Goal: Task Accomplishment & Management: Manage account settings

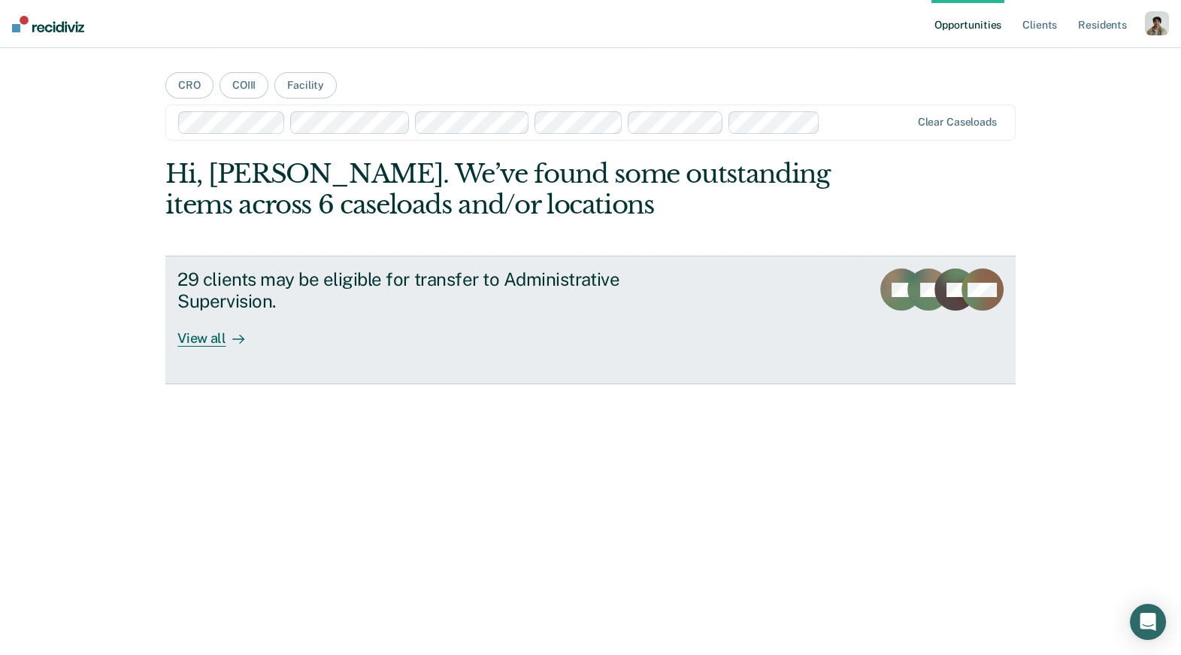
click at [271, 319] on div "29 clients may be eligible for transfer to Administrative Supervision. View all" at bounding box center [459, 307] width 564 height 78
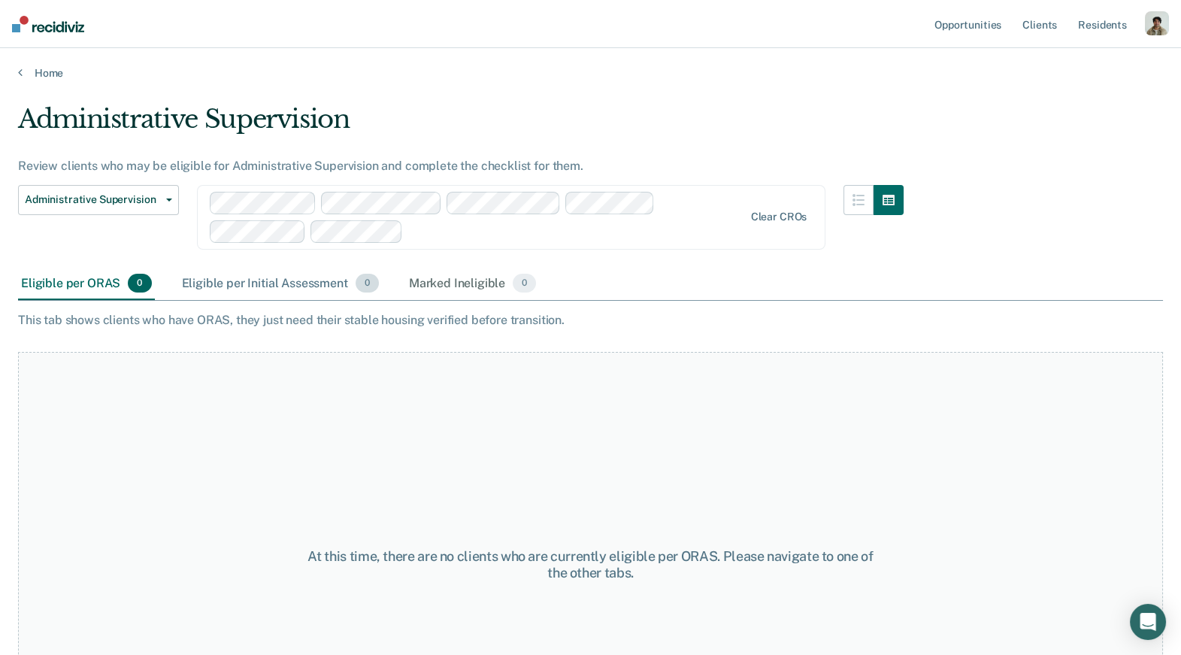
click at [295, 277] on div "Eligible per Initial Assessment 0" at bounding box center [280, 284] width 203 height 33
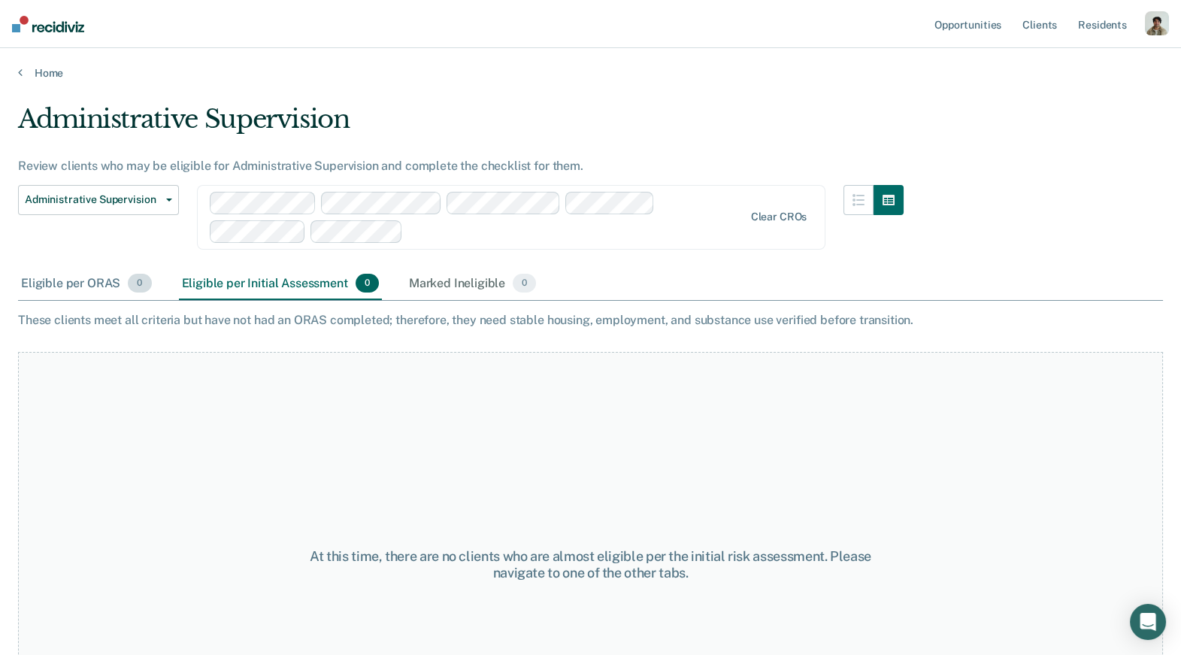
click at [79, 284] on div "Eligible per ORAS 0" at bounding box center [86, 284] width 137 height 33
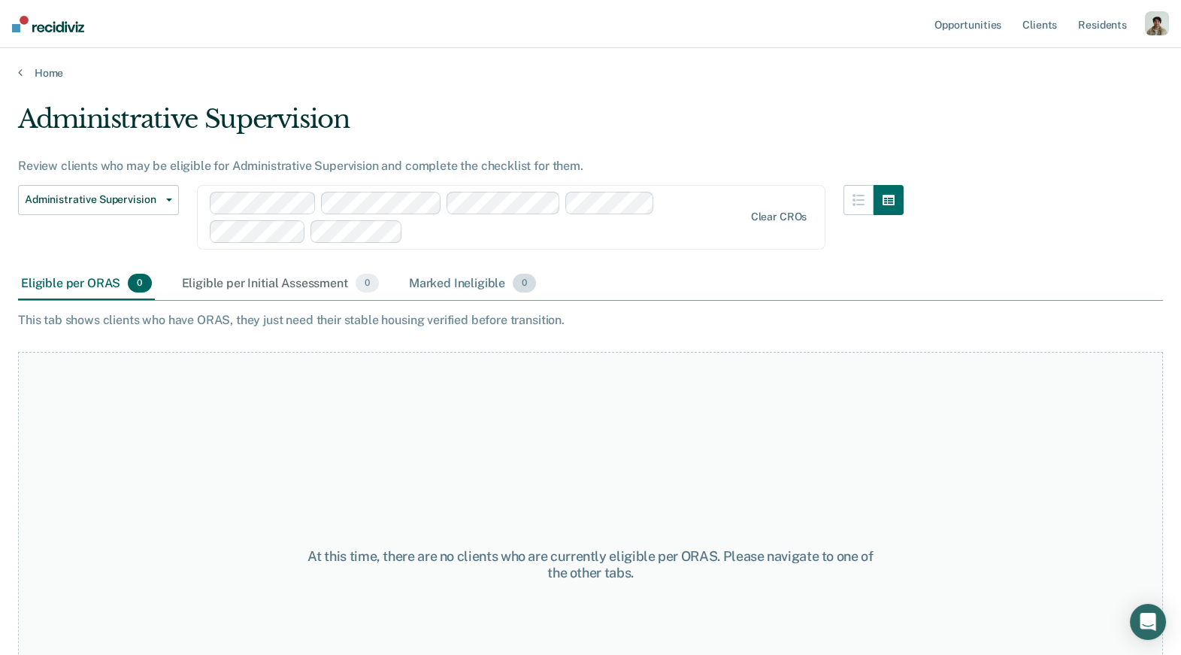
click at [510, 283] on div "Marked Ineligible 0" at bounding box center [473, 284] width 134 height 33
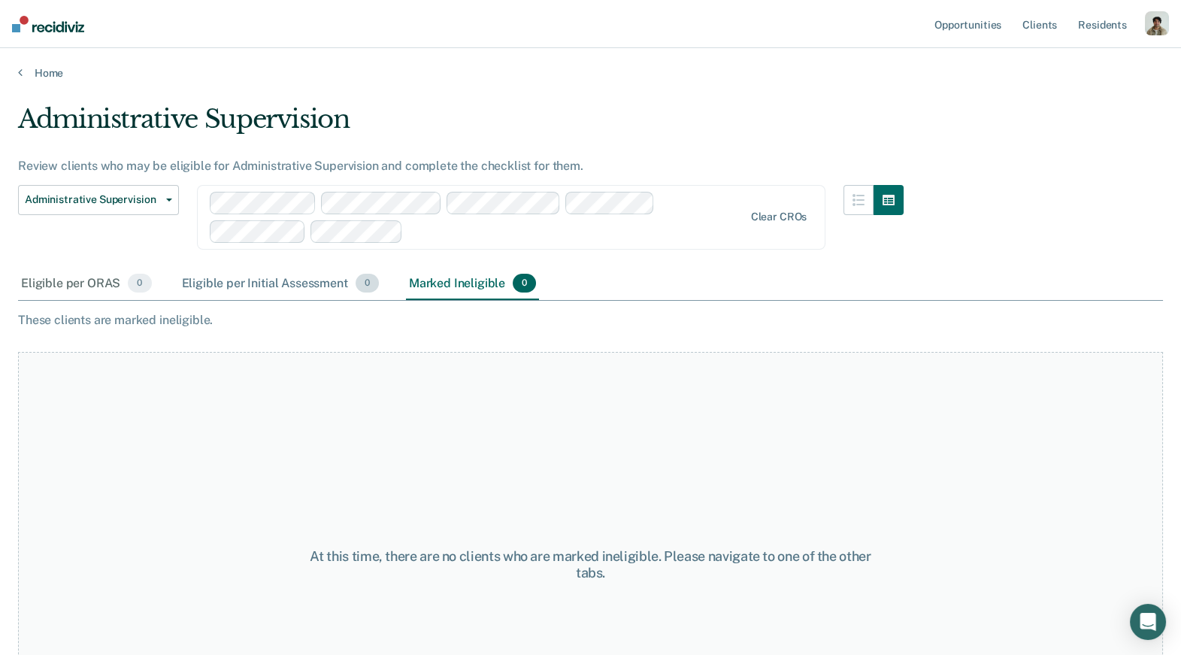
click at [195, 283] on div "Eligible per Initial Assessment 0" at bounding box center [280, 284] width 203 height 33
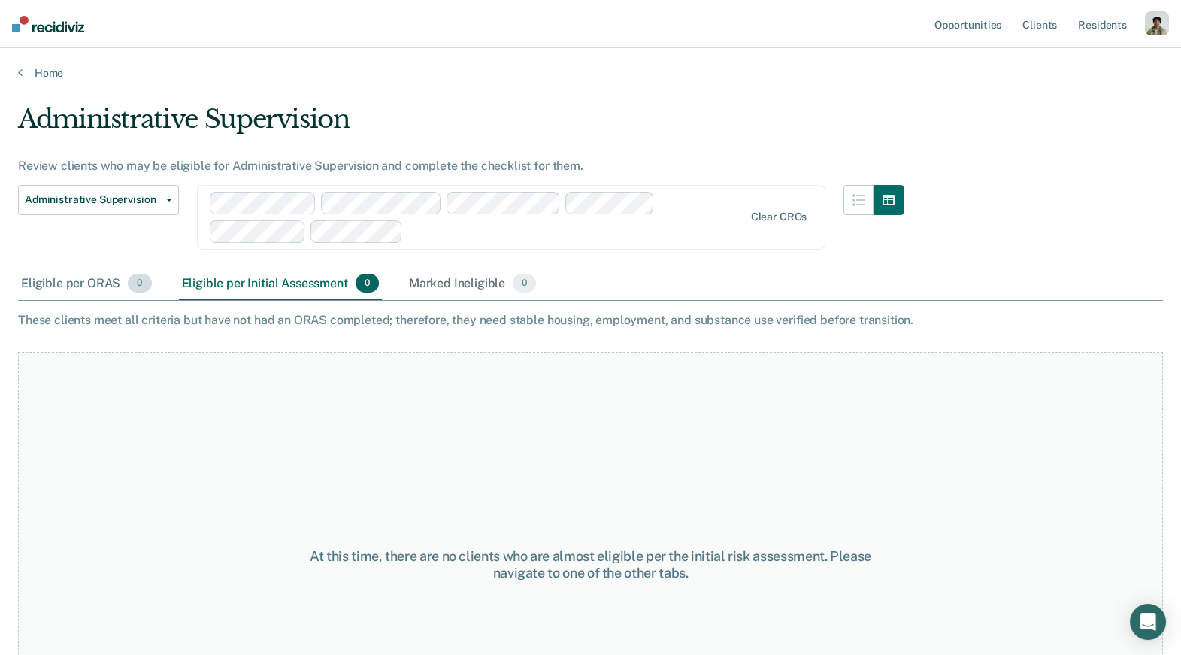
click at [139, 279] on span "0" at bounding box center [139, 284] width 23 height 20
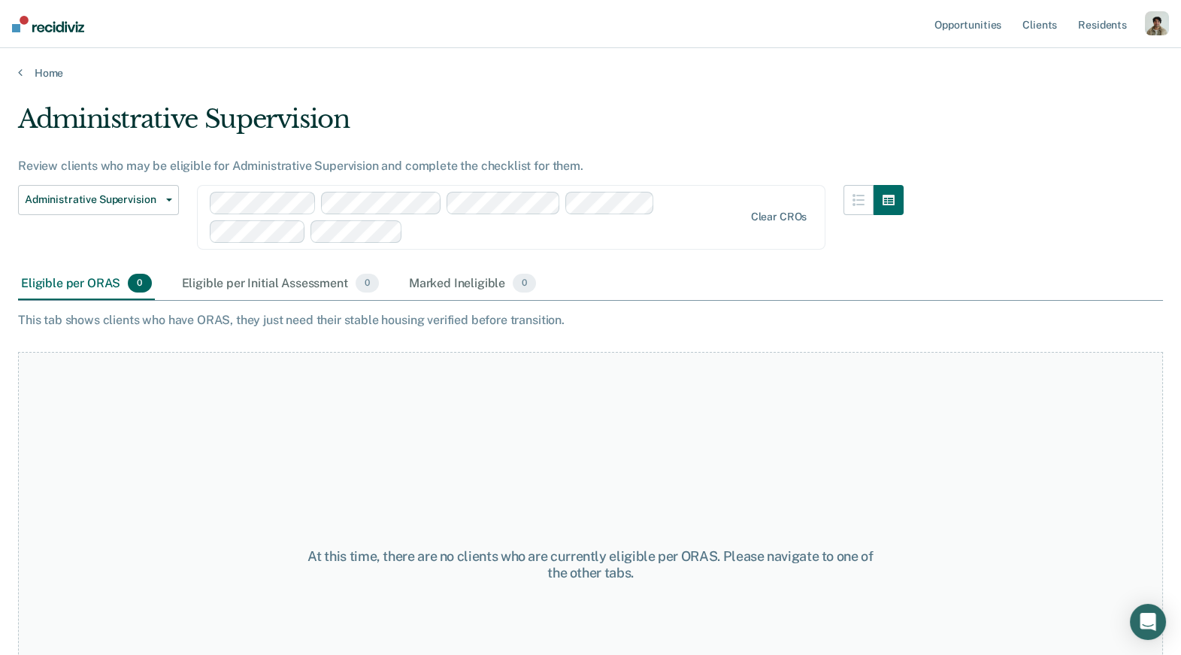
click at [134, 268] on div "Eligible per ORAS 0" at bounding box center [86, 284] width 137 height 33
click at [287, 265] on div "Administrative Supervision Administrative Supervision Clear CROs" at bounding box center [460, 226] width 885 height 83
click at [286, 277] on div "Eligible per Initial Assessment 0" at bounding box center [280, 284] width 203 height 33
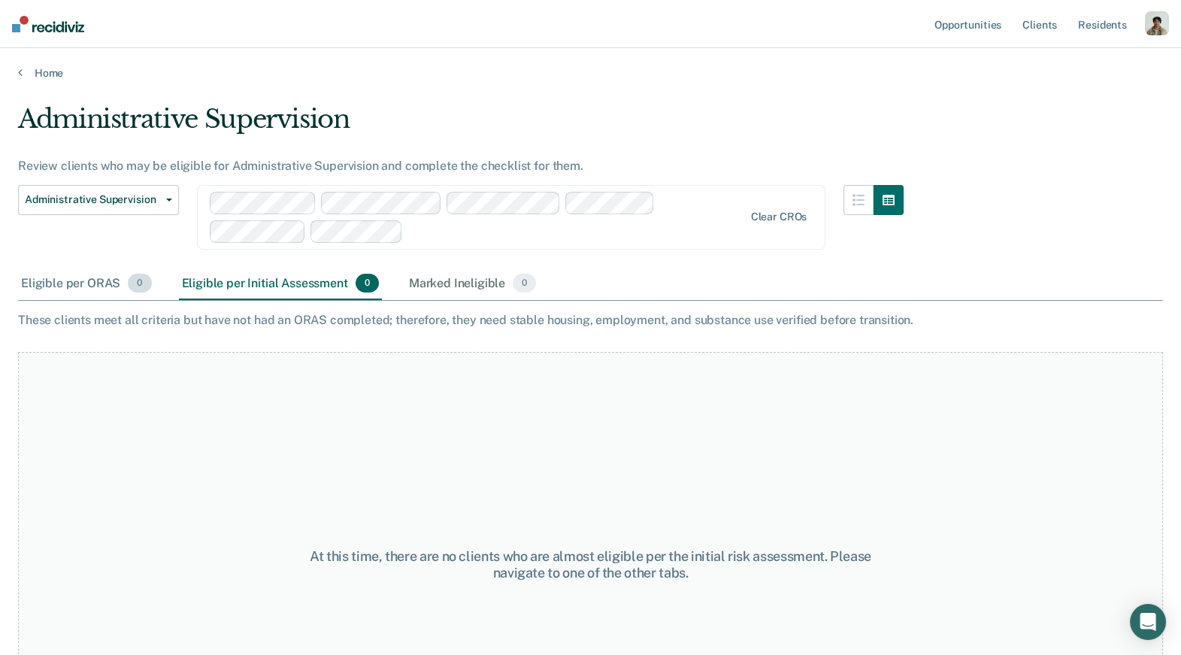
click at [129, 276] on span "0" at bounding box center [139, 284] width 23 height 20
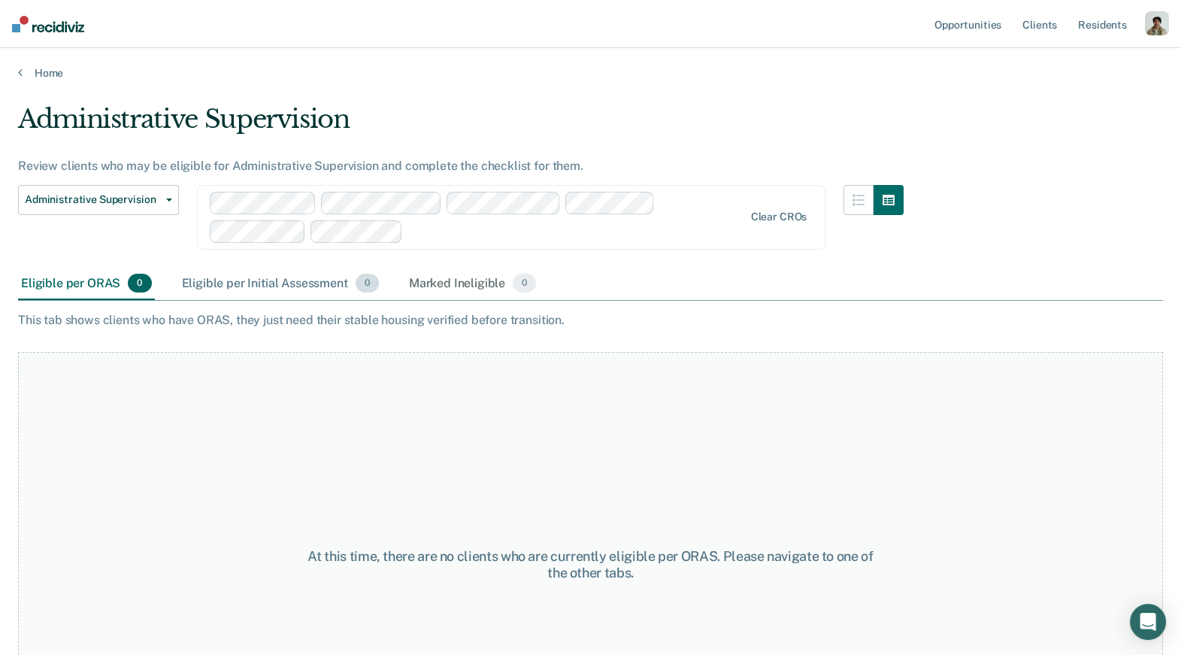
click at [292, 289] on div "Eligible per Initial Assessment 0" at bounding box center [280, 284] width 203 height 33
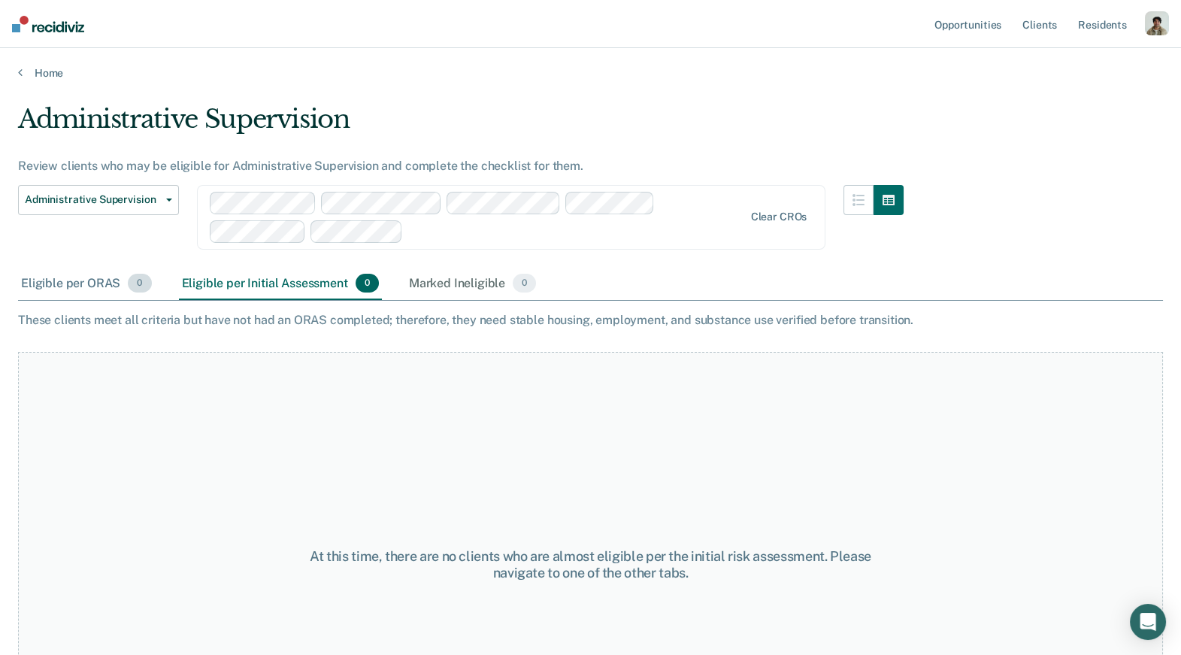
click at [129, 282] on span "0" at bounding box center [139, 284] width 23 height 20
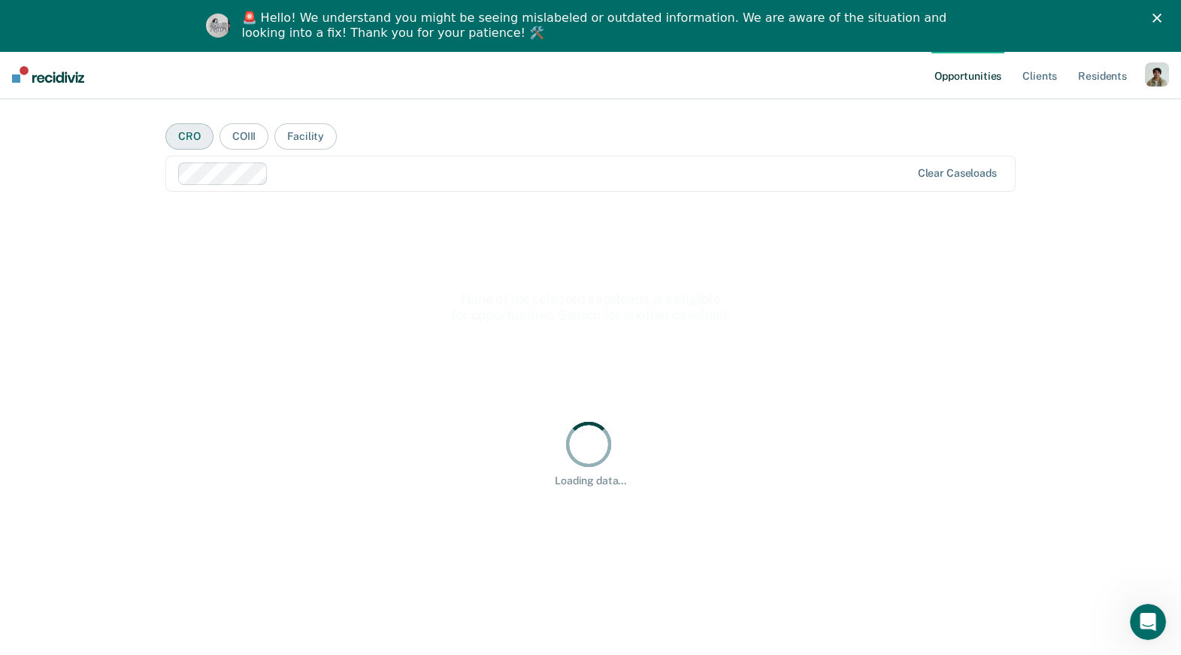
click at [183, 138] on button "CRO" at bounding box center [189, 136] width 48 height 26
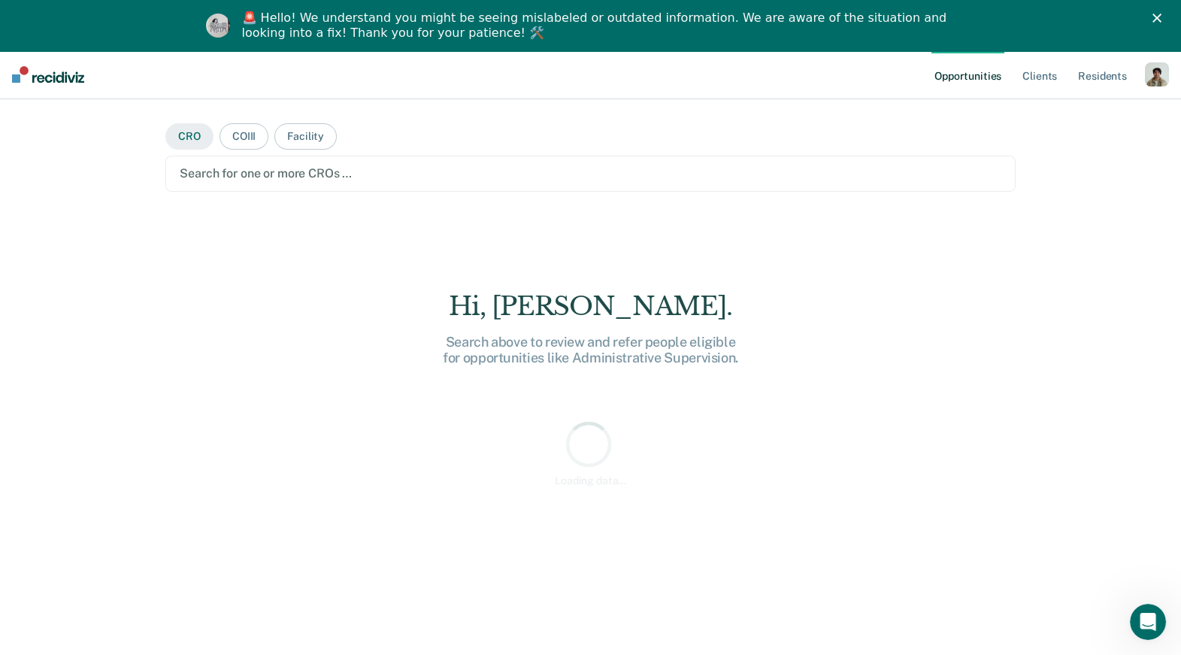
click at [190, 138] on button "CRO" at bounding box center [189, 136] width 48 height 26
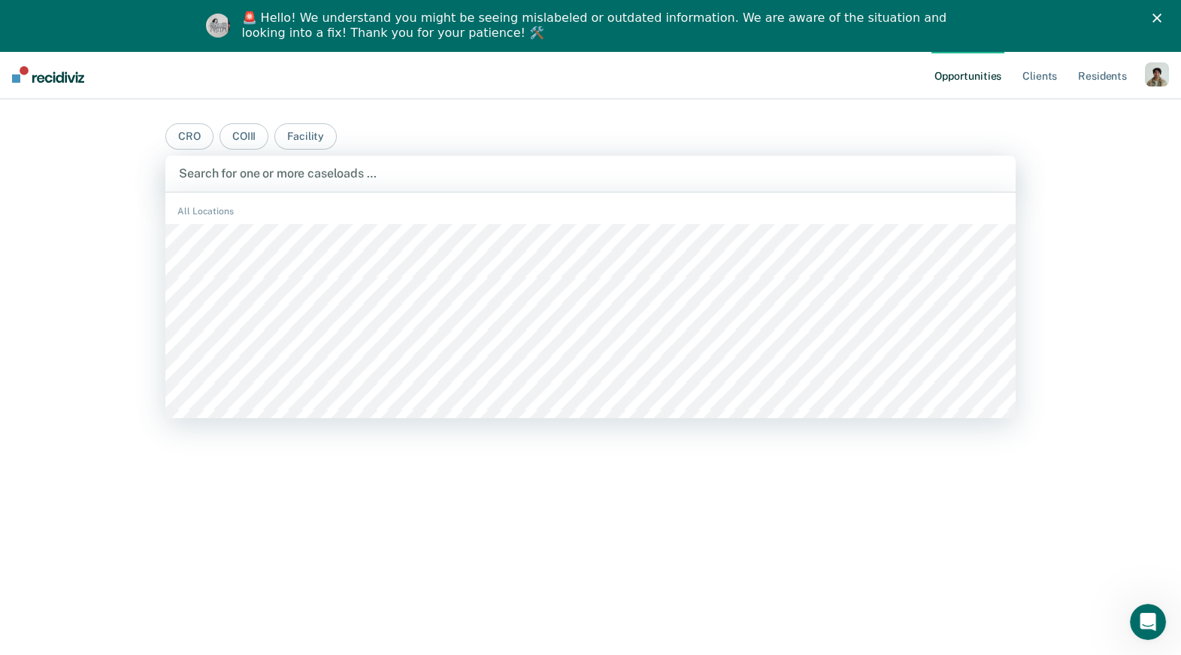
click at [259, 178] on div at bounding box center [590, 173] width 822 height 17
drag, startPoint x: 374, startPoint y: 156, endPoint x: 374, endPoint y: 219, distance: 62.4
click at [374, 158] on div "Clear caseloads" at bounding box center [589, 174] width 849 height 36
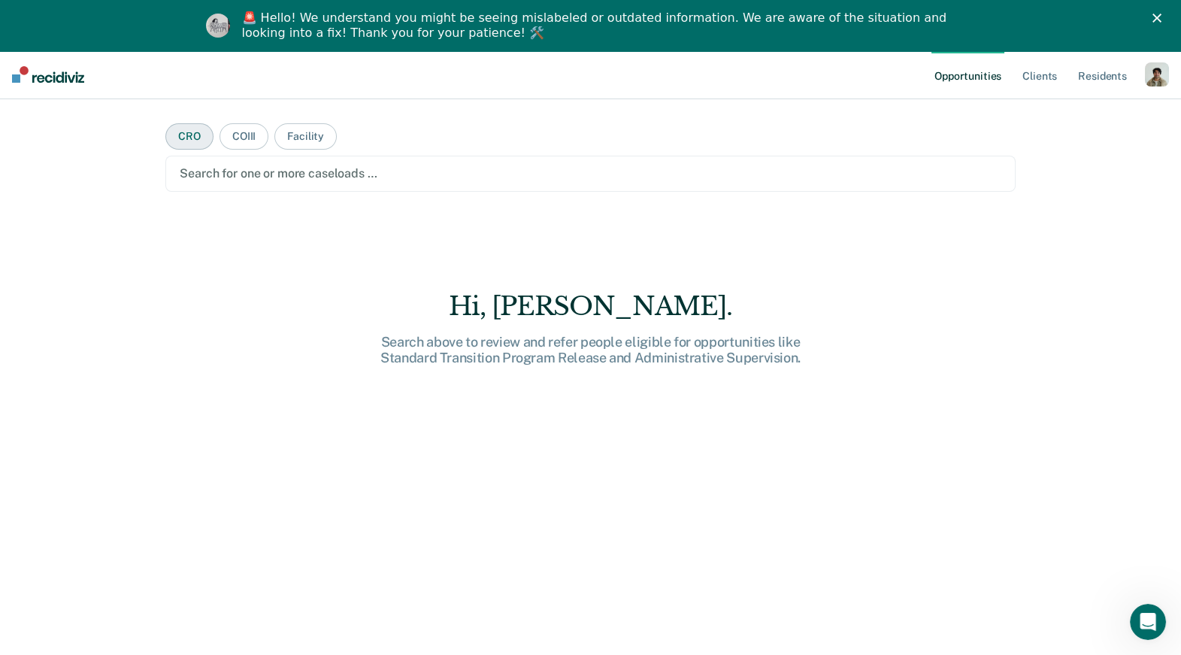
click at [190, 129] on button "CRO" at bounding box center [189, 136] width 48 height 26
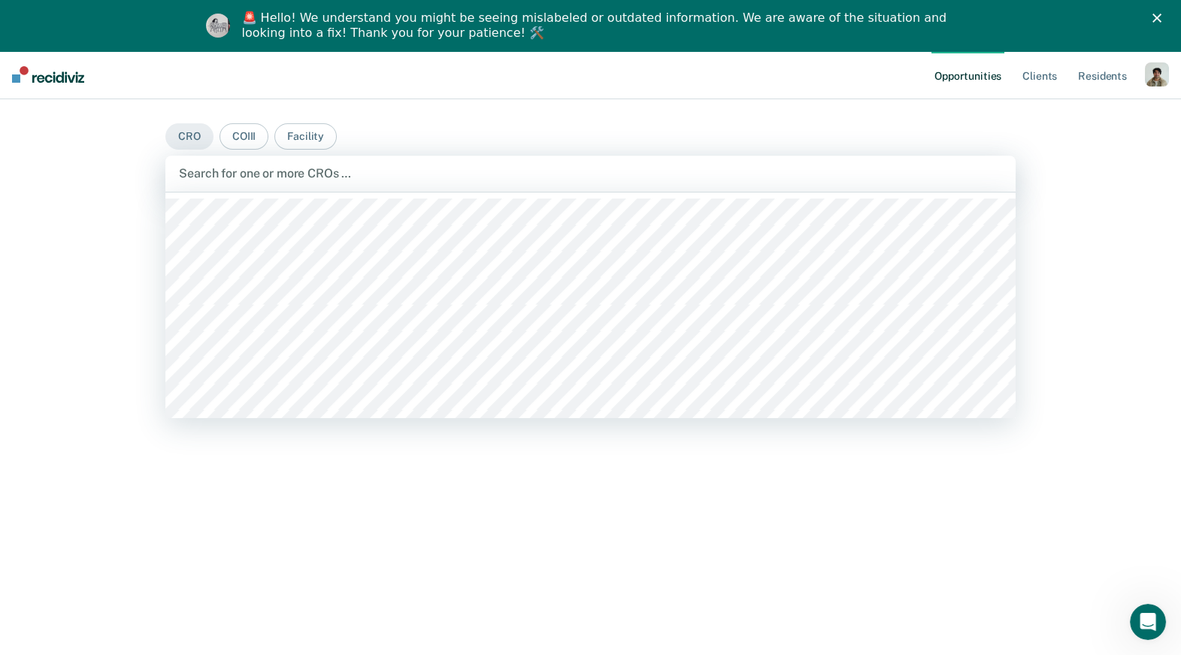
click at [253, 177] on div at bounding box center [590, 173] width 822 height 17
drag, startPoint x: 444, startPoint y: 182, endPoint x: 439, endPoint y: 195, distance: 13.8
click at [444, 183] on div at bounding box center [556, 173] width 758 height 23
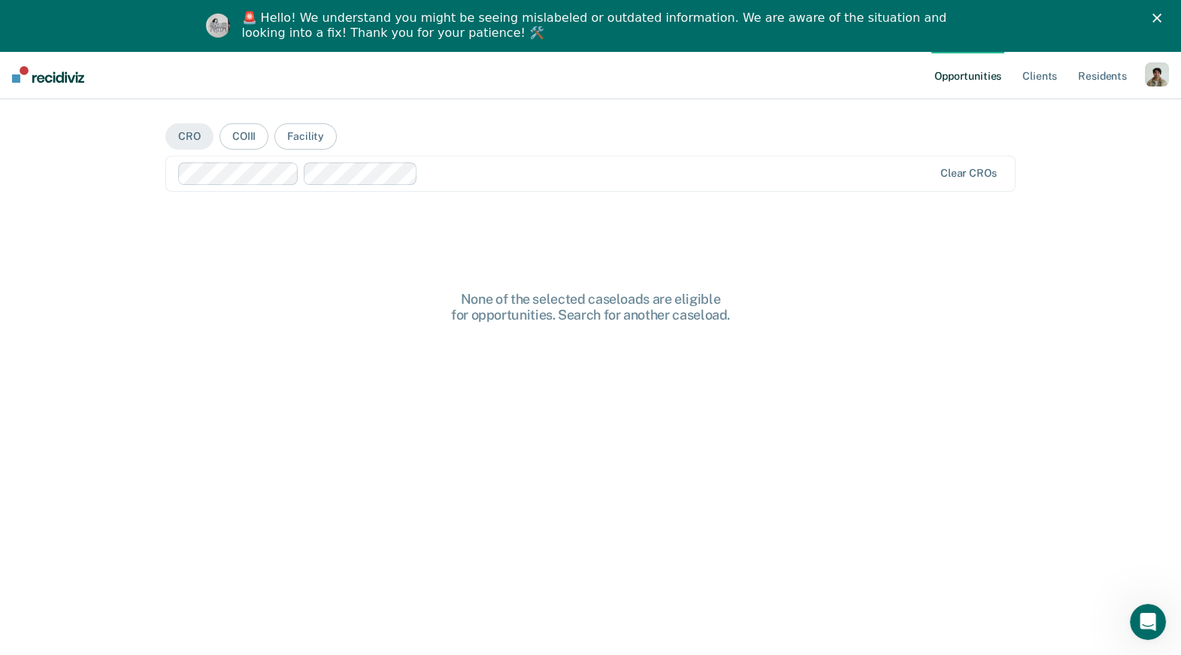
click at [476, 202] on main "CRO COIII Facility Clear CROs None of the selected caseloads are eligible for o…" at bounding box center [589, 384] width 885 height 570
click at [476, 180] on div at bounding box center [678, 173] width 509 height 17
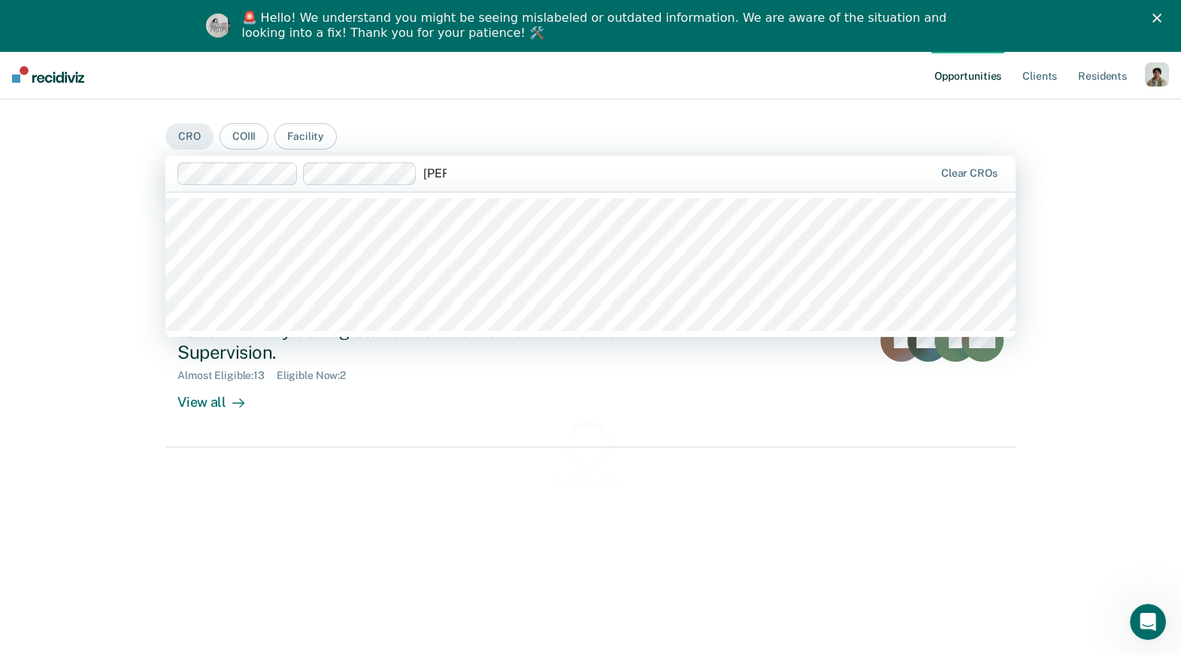
type input "anna"
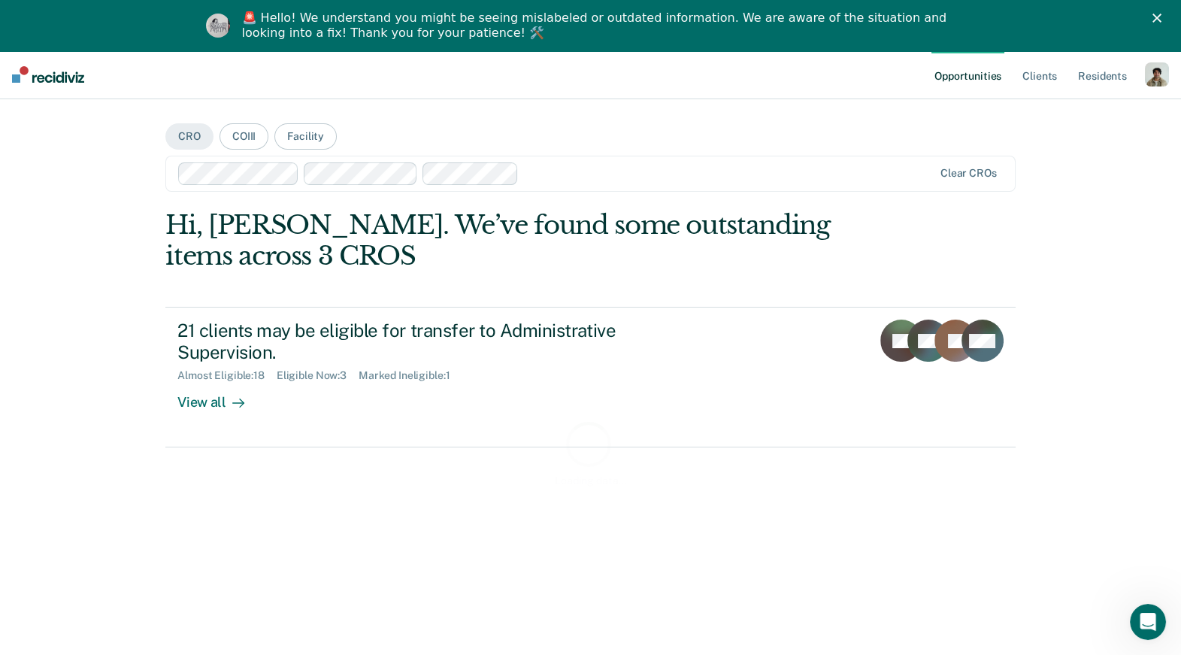
click at [222, 397] on div "Loading data..." at bounding box center [589, 453] width 849 height 486
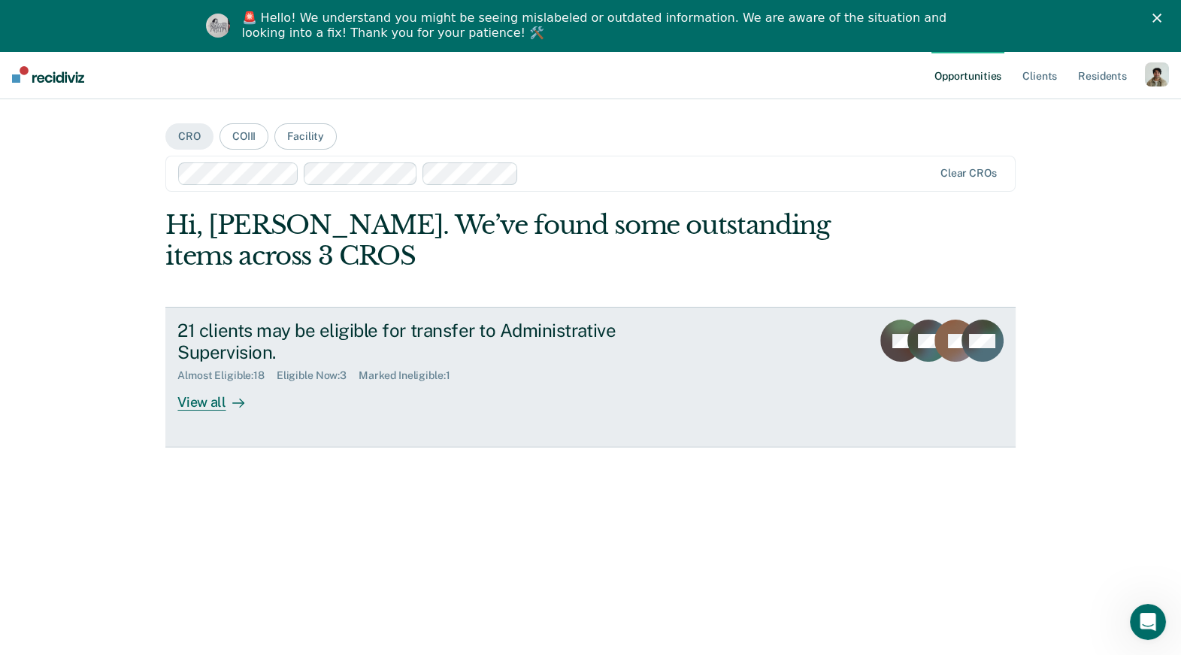
click at [199, 403] on div "View all" at bounding box center [219, 396] width 84 height 29
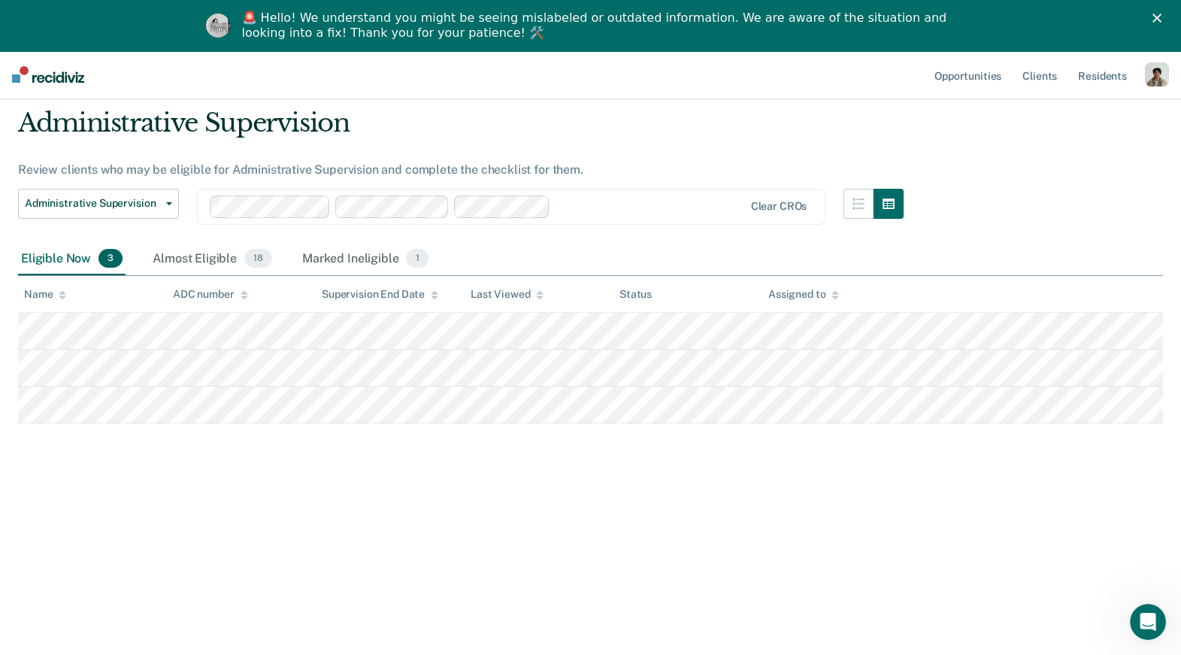
scroll to position [51, 0]
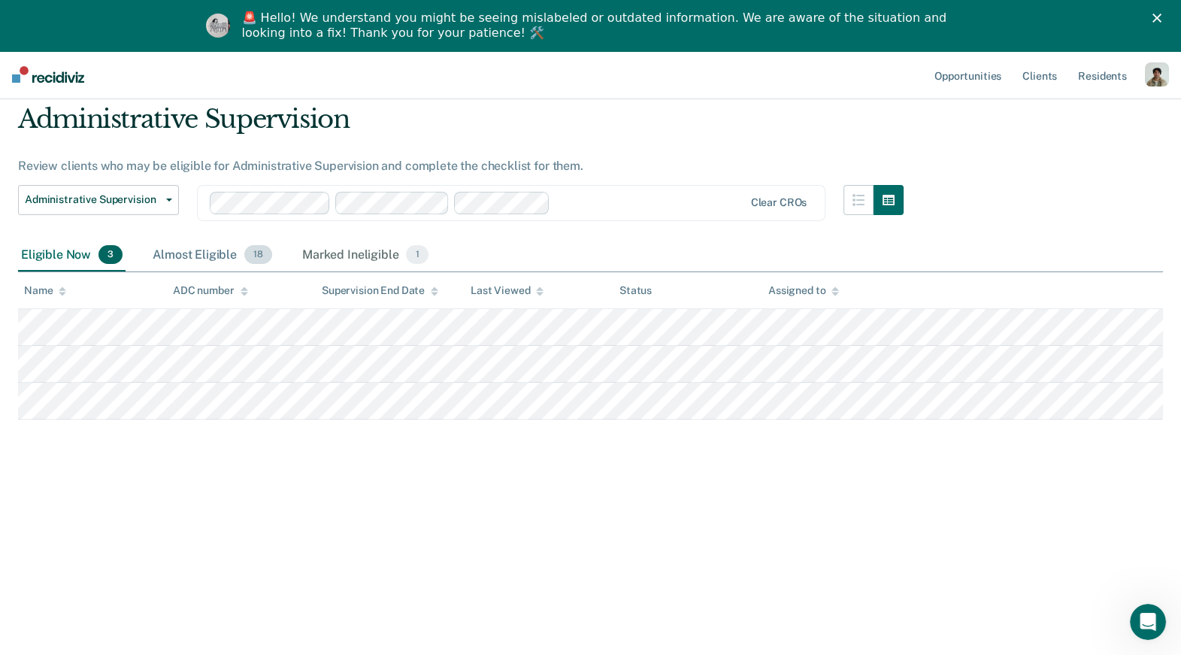
click at [212, 247] on div "Almost Eligible 18" at bounding box center [213, 255] width 126 height 33
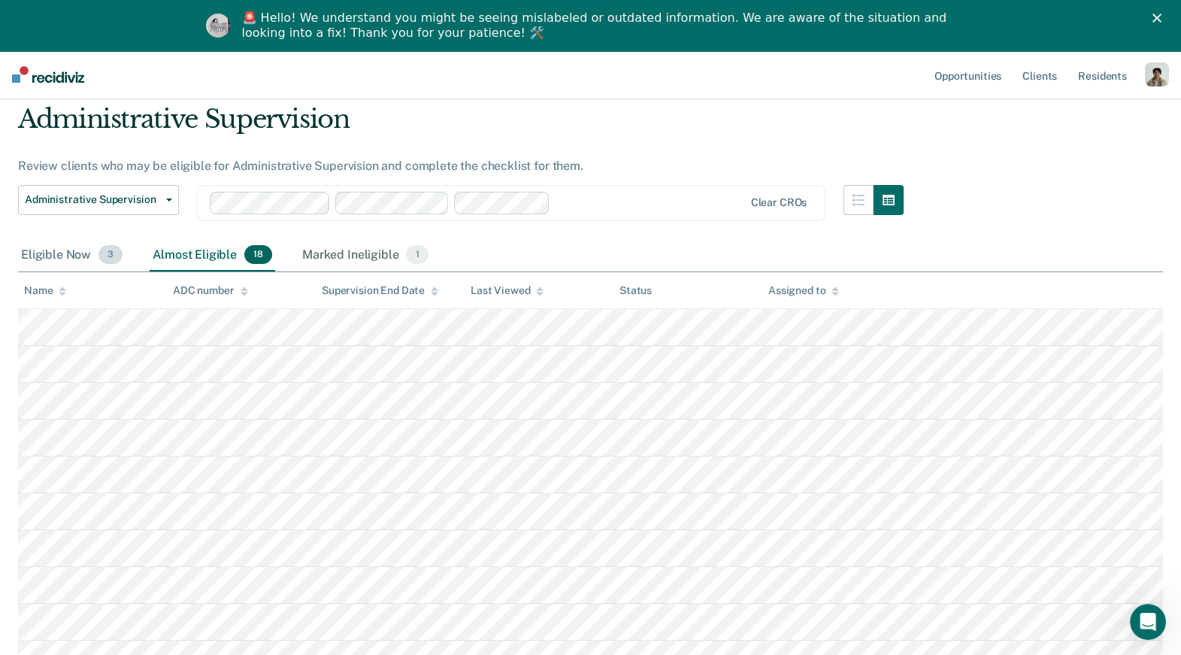
click at [58, 249] on div "Eligible Now 3" at bounding box center [71, 255] width 107 height 33
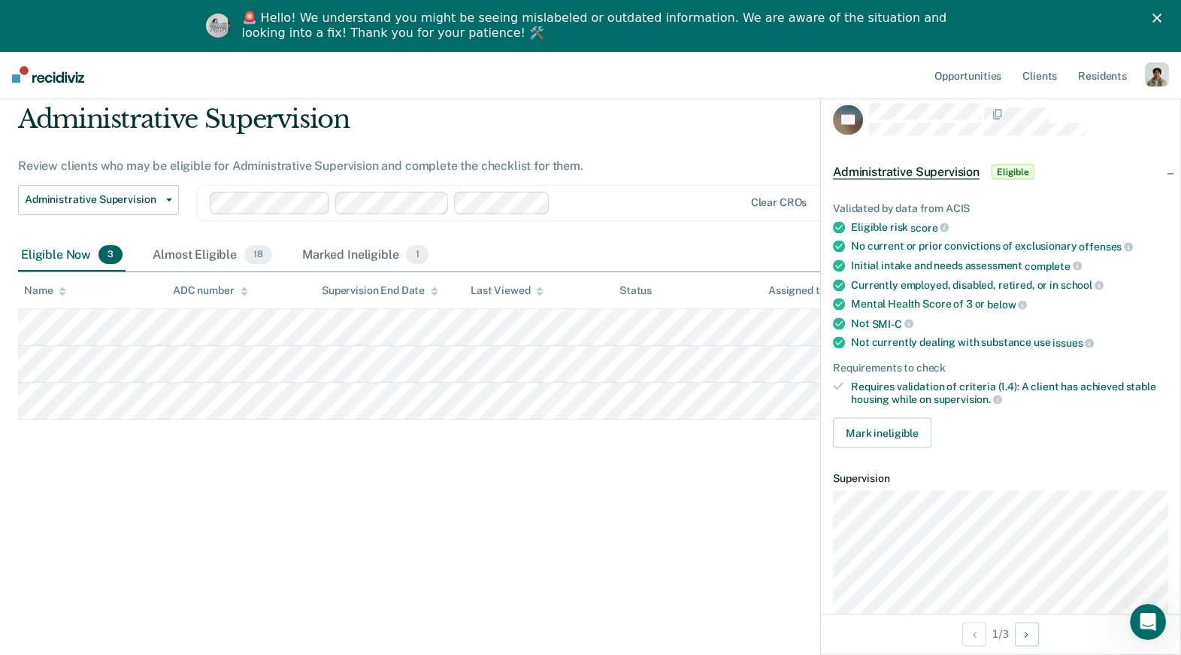
click at [1107, 336] on div "Not currently dealing with substance use issues" at bounding box center [1009, 343] width 317 height 14
drag, startPoint x: 852, startPoint y: 222, endPoint x: 935, endPoint y: 229, distance: 82.9
click at [935, 229] on div "Eligible risk score" at bounding box center [1009, 227] width 317 height 14
click at [935, 229] on span "score" at bounding box center [929, 227] width 38 height 12
drag, startPoint x: 852, startPoint y: 247, endPoint x: 1114, endPoint y: 242, distance: 262.3
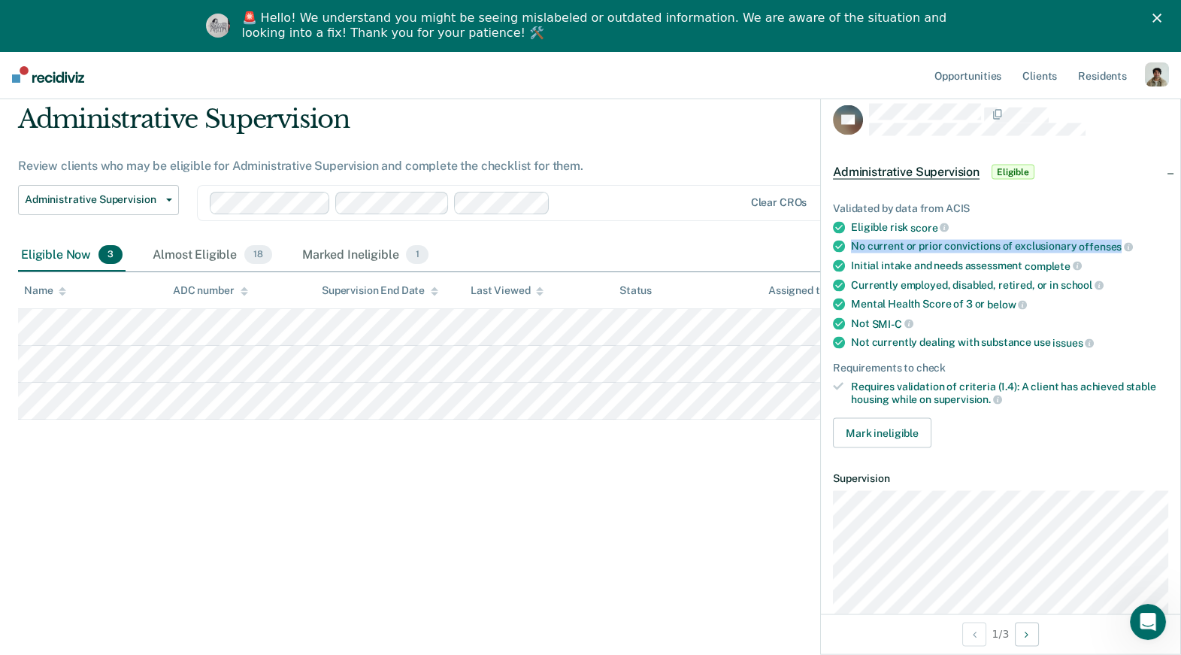
click at [1114, 242] on div "No current or prior convictions of exclusionary offenses" at bounding box center [1009, 247] width 317 height 14
click at [1114, 242] on span "offenses" at bounding box center [1105, 247] width 54 height 12
click at [849, 221] on li "Eligible risk score" at bounding box center [1000, 227] width 335 height 14
click at [851, 222] on div "Eligible risk score" at bounding box center [1009, 227] width 317 height 14
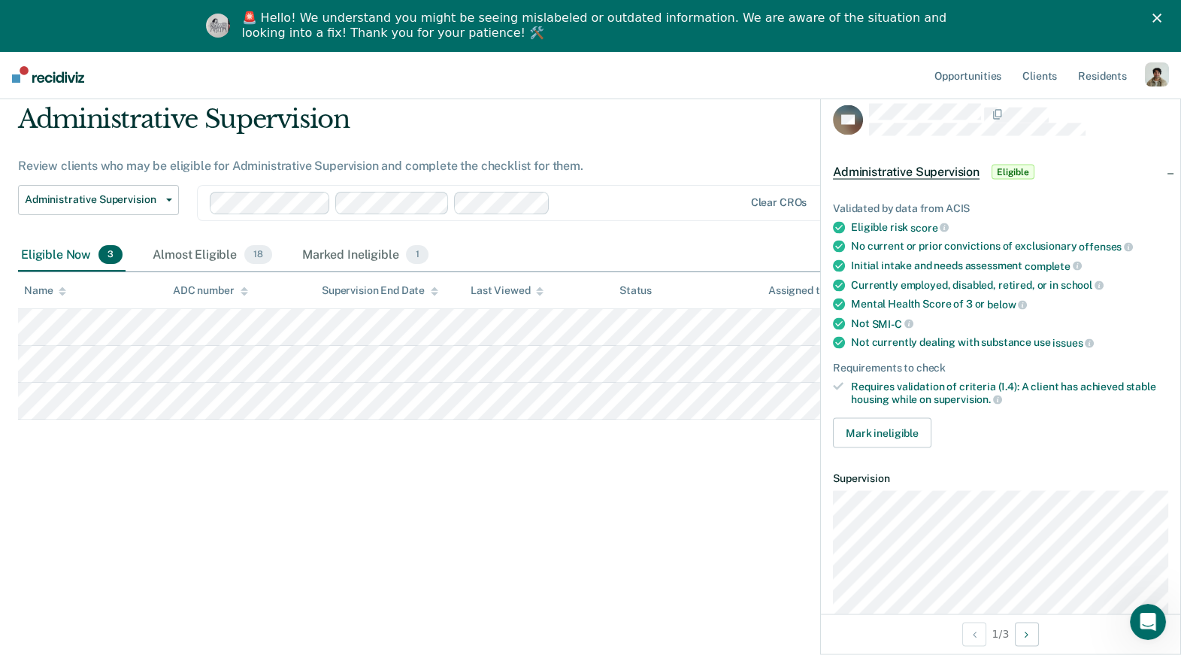
click at [851, 222] on div "Eligible risk score" at bounding box center [1009, 227] width 317 height 14
drag, startPoint x: 852, startPoint y: 224, endPoint x: 936, endPoint y: 226, distance: 84.2
click at [936, 226] on div "Eligible risk score" at bounding box center [1009, 227] width 317 height 14
drag, startPoint x: 848, startPoint y: 243, endPoint x: 1115, endPoint y: 244, distance: 267.6
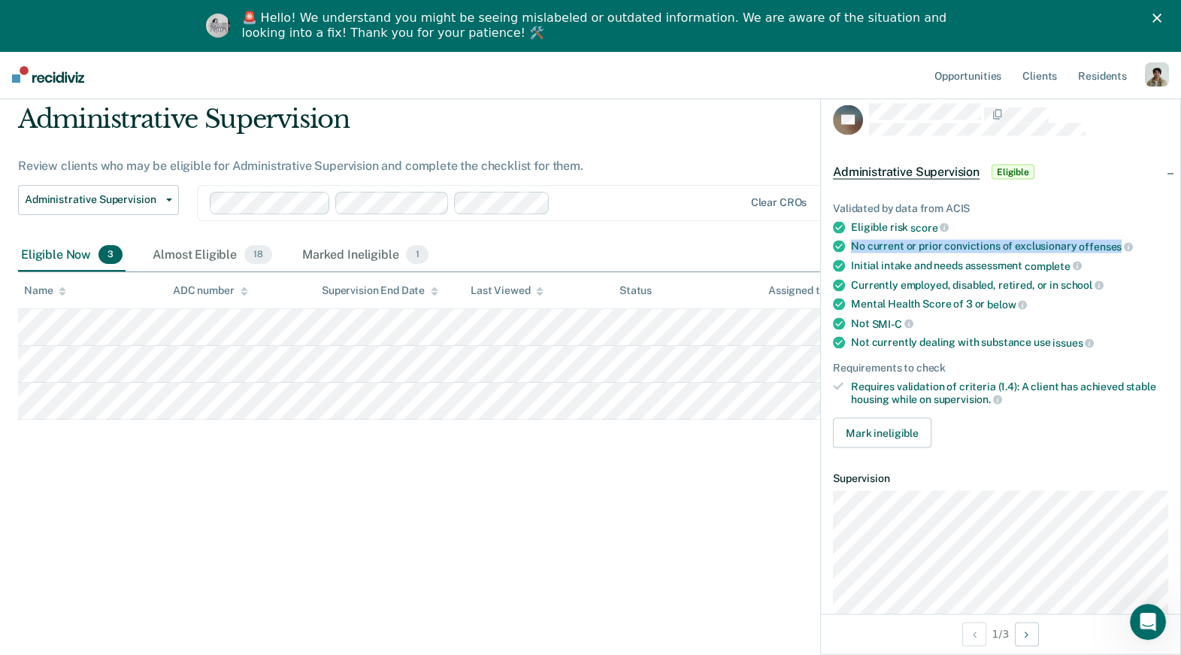
click at [1115, 244] on li "No current or prior convictions of exclusionary offenses" at bounding box center [1000, 247] width 335 height 14
click at [1112, 241] on span "offenses" at bounding box center [1105, 247] width 54 height 12
drag, startPoint x: 855, startPoint y: 353, endPoint x: 1108, endPoint y: 353, distance: 253.3
click at [1108, 353] on ul "Validated by data from ACIS Eligible risk score No current or prior convictions…" at bounding box center [1000, 304] width 335 height 204
drag, startPoint x: 879, startPoint y: 342, endPoint x: 1120, endPoint y: 361, distance: 241.2
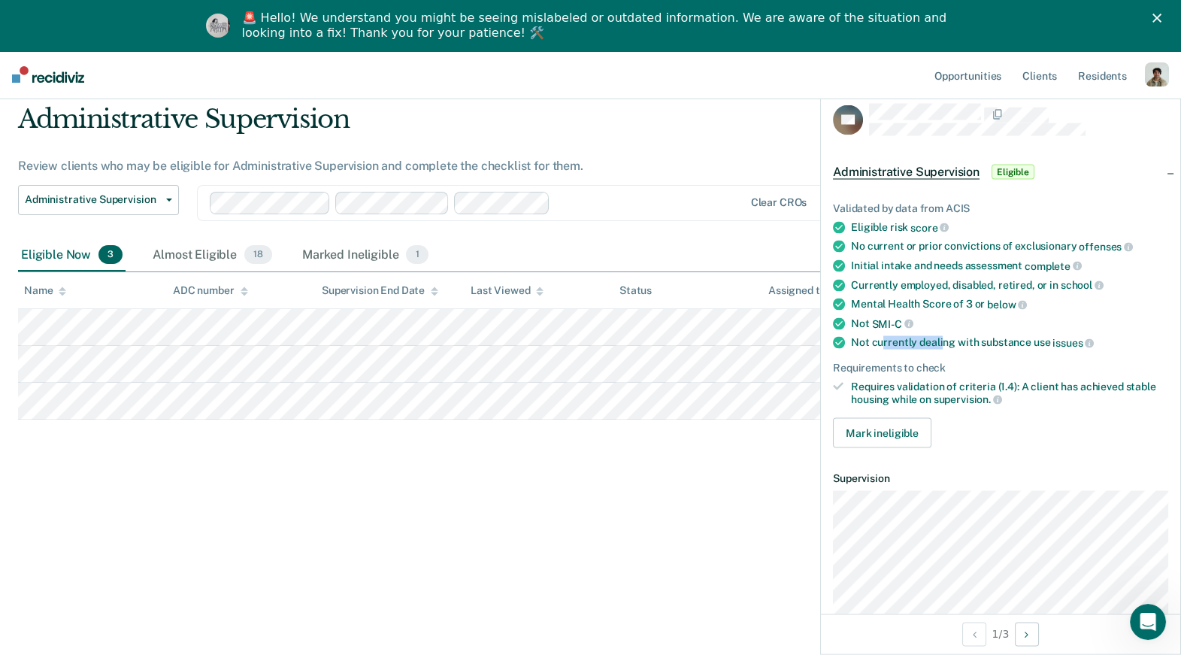
click at [1031, 344] on div "Not currently dealing with substance use issues" at bounding box center [1009, 343] width 317 height 14
click at [1091, 349] on ul "Validated by data from ACIS Eligible risk score No current or prior convictions…" at bounding box center [1000, 304] width 335 height 204
click at [993, 216] on ul "Validated by data from ACIS Eligible risk score No current or prior convictions…" at bounding box center [1000, 304] width 335 height 204
click at [854, 225] on div "Eligible risk score" at bounding box center [1009, 227] width 317 height 14
drag, startPoint x: 850, startPoint y: 225, endPoint x: 901, endPoint y: 234, distance: 51.9
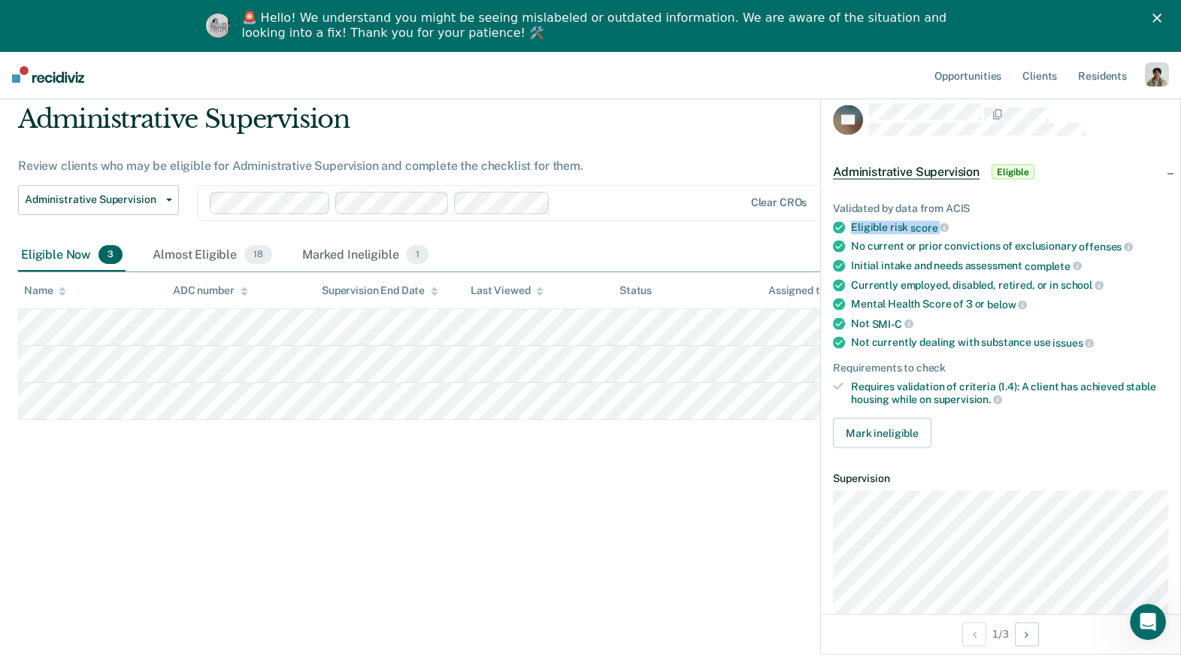
click at [901, 234] on ul "Validated by data from ACIS Eligible risk score No current or prior convictions…" at bounding box center [1000, 304] width 335 height 204
drag, startPoint x: 849, startPoint y: 246, endPoint x: 1117, endPoint y: 242, distance: 267.6
click at [1117, 242] on li "No current or prior convictions of exclusionary offenses" at bounding box center [1000, 247] width 335 height 14
click at [1117, 242] on span "offenses" at bounding box center [1105, 247] width 54 height 12
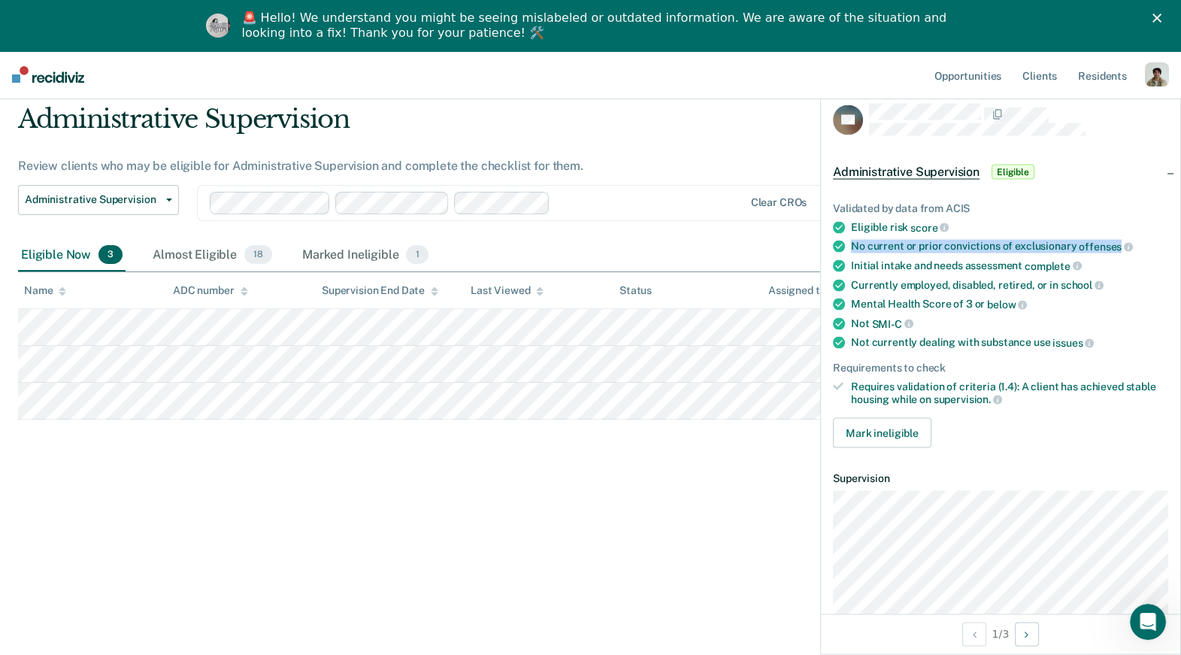
drag, startPoint x: 854, startPoint y: 244, endPoint x: 1112, endPoint y: 245, distance: 258.5
click at [1112, 245] on div "No current or prior convictions of exclusionary offenses" at bounding box center [1009, 247] width 317 height 14
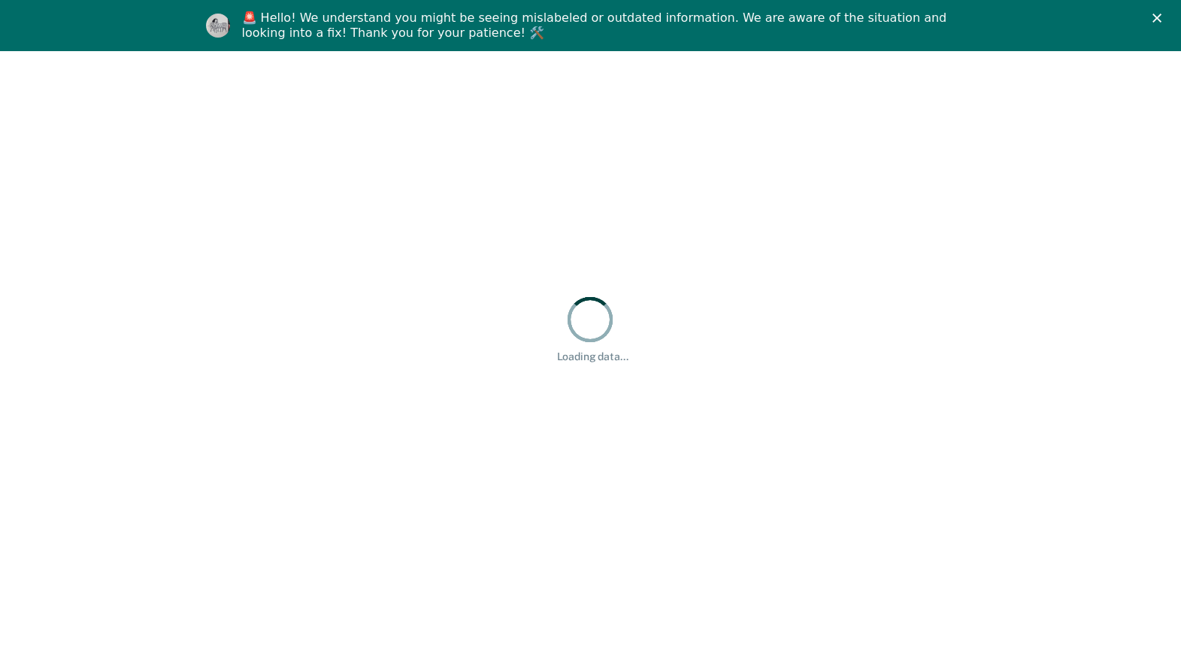
click at [1157, 17] on polygon "Close" at bounding box center [1156, 18] width 9 height 9
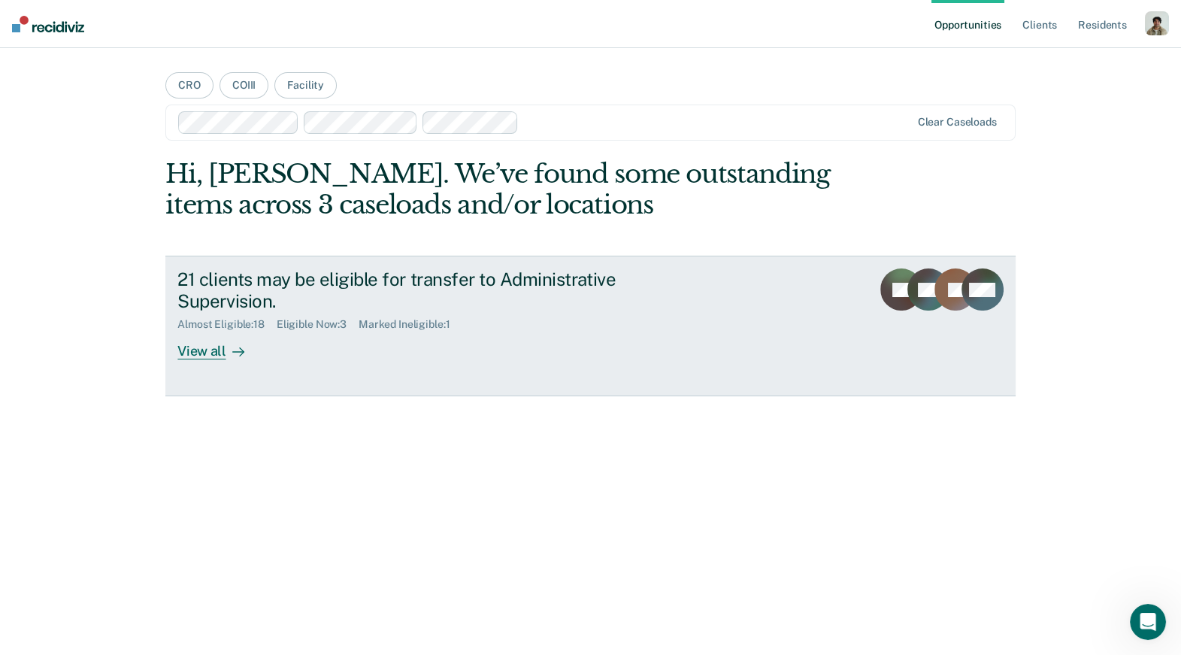
click at [266, 346] on div "21 clients may be eligible for transfer to Administrative Supervision. Almost E…" at bounding box center [459, 313] width 564 height 91
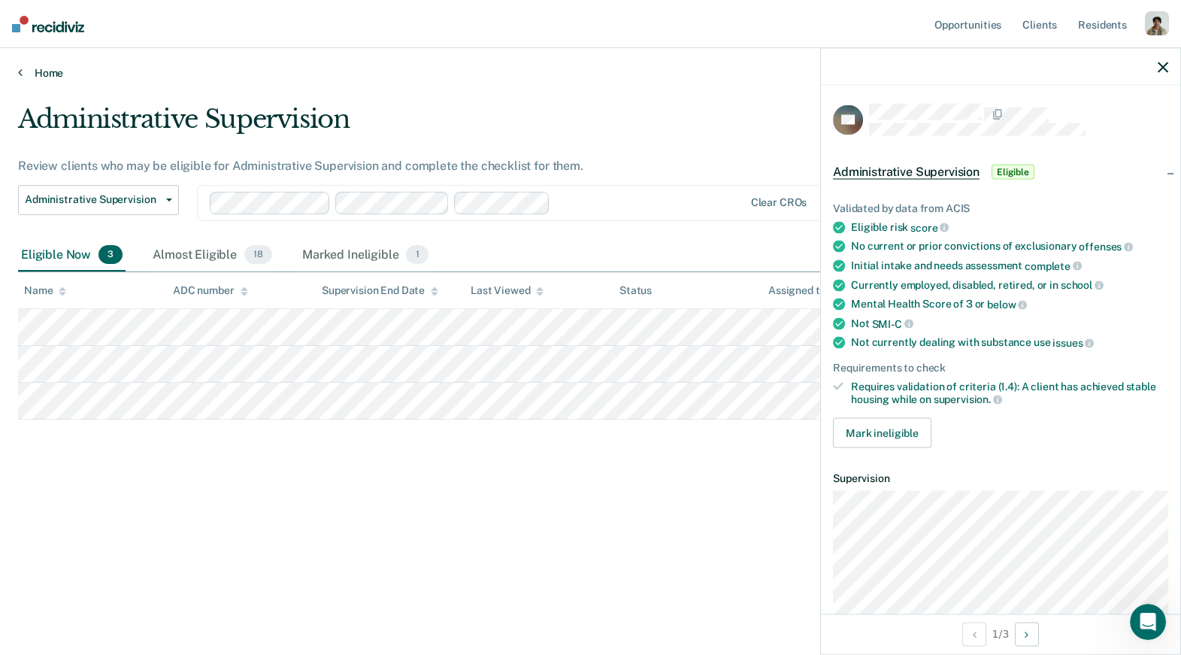
click at [47, 70] on link "Home" at bounding box center [590, 73] width 1145 height 14
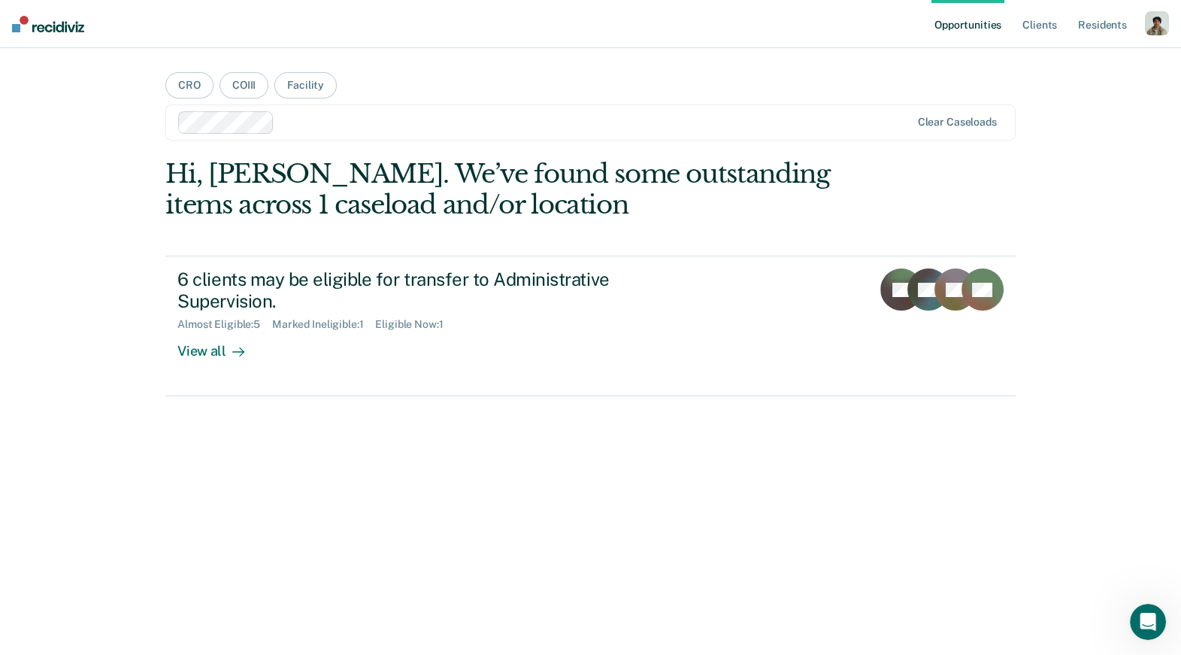
click at [277, 125] on div at bounding box center [544, 122] width 733 height 23
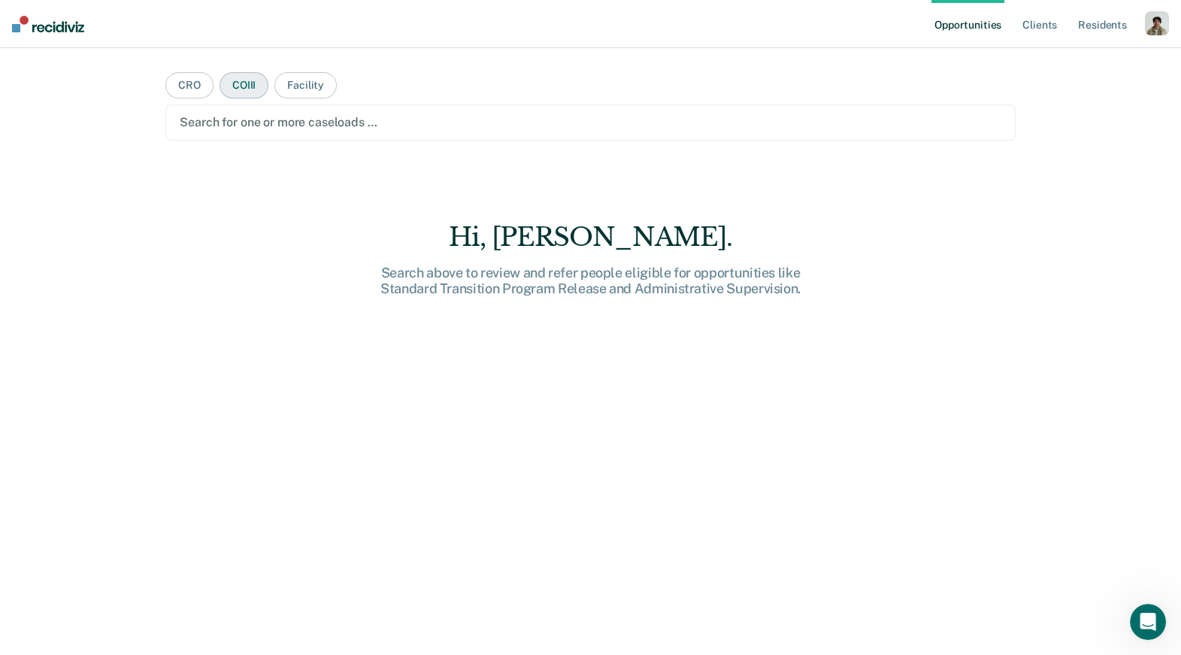
click at [239, 83] on button "COIII" at bounding box center [243, 85] width 49 height 26
click at [239, 130] on div at bounding box center [590, 121] width 821 height 17
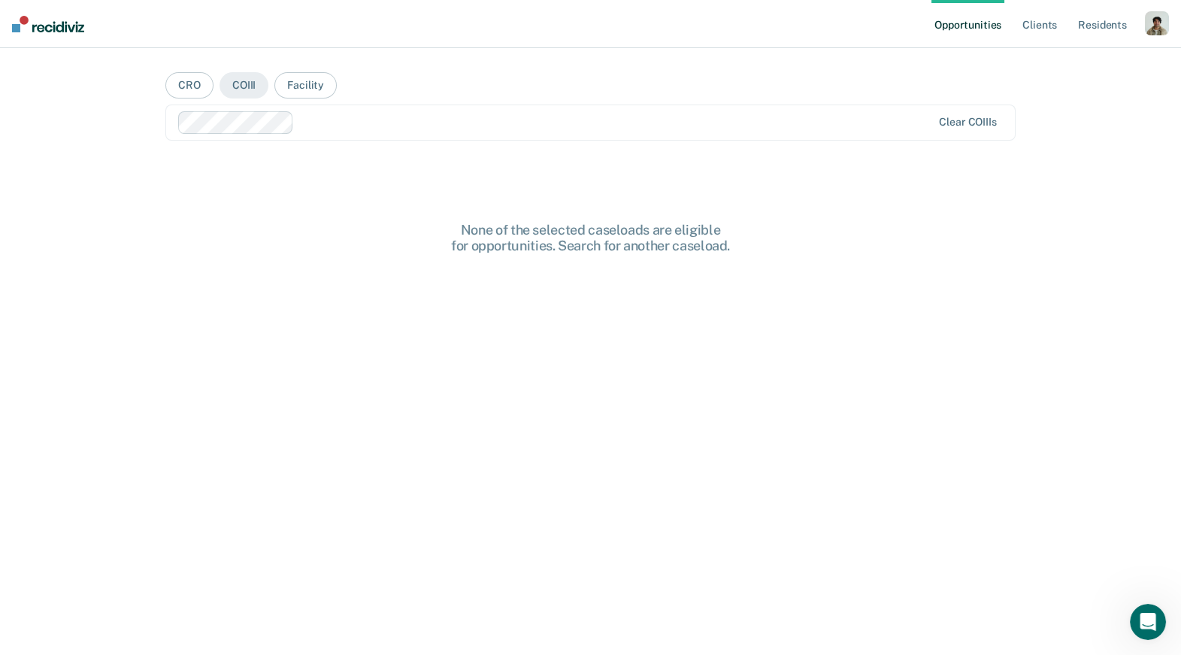
click at [392, 111] on div at bounding box center [555, 122] width 755 height 23
click at [439, 143] on main "CRO COIII Facility option Aubrey Alexander, selected. Clear COIIIs None of the …" at bounding box center [589, 333] width 885 height 570
click at [457, 116] on div at bounding box center [679, 121] width 504 height 17
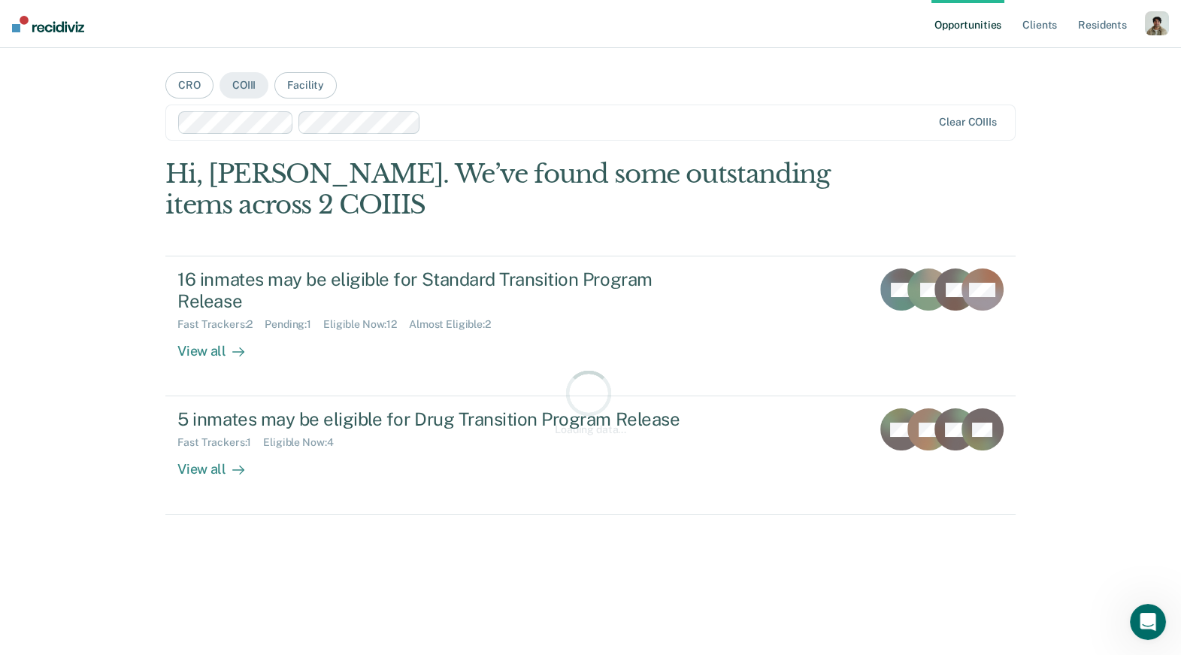
click at [506, 124] on div at bounding box center [679, 121] width 504 height 17
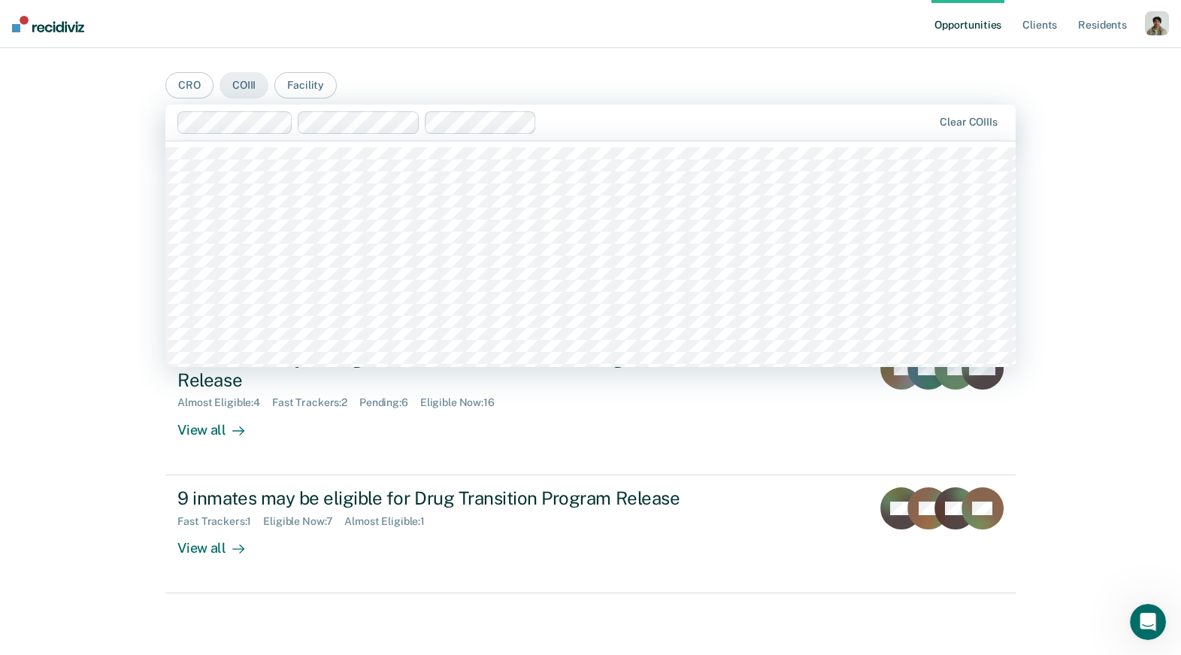
click at [555, 133] on div "Clear COIIIs" at bounding box center [589, 122] width 849 height 36
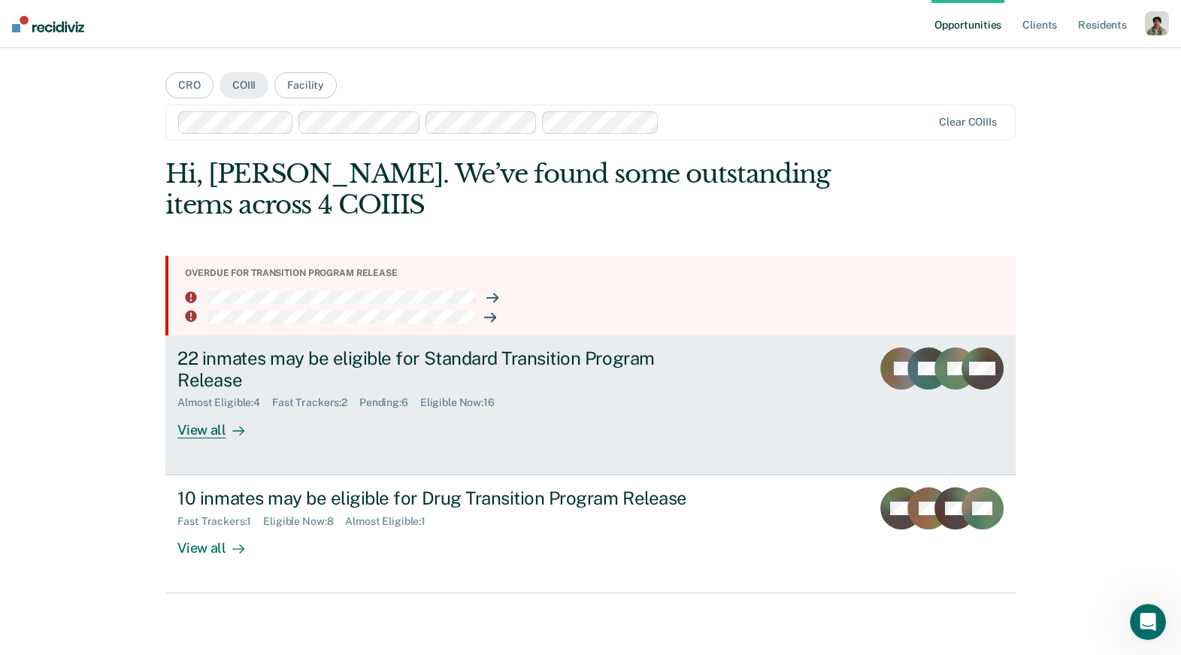
click at [220, 424] on div "View all" at bounding box center [219, 423] width 84 height 29
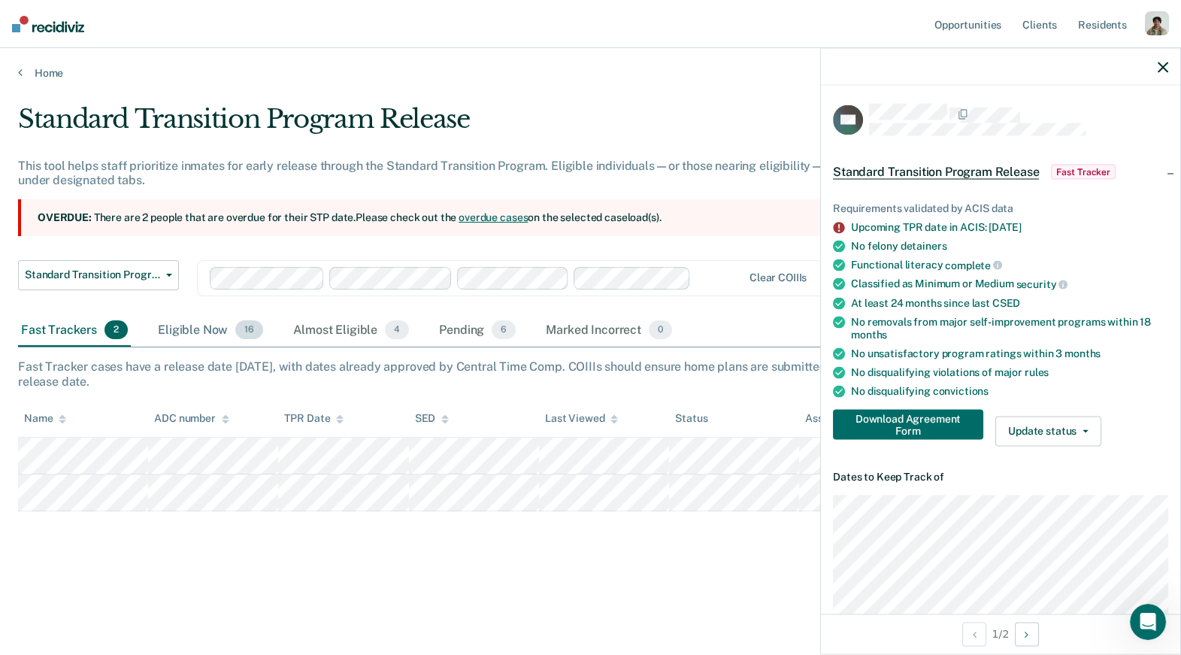
click at [209, 330] on div "Eligible Now 16" at bounding box center [210, 330] width 111 height 33
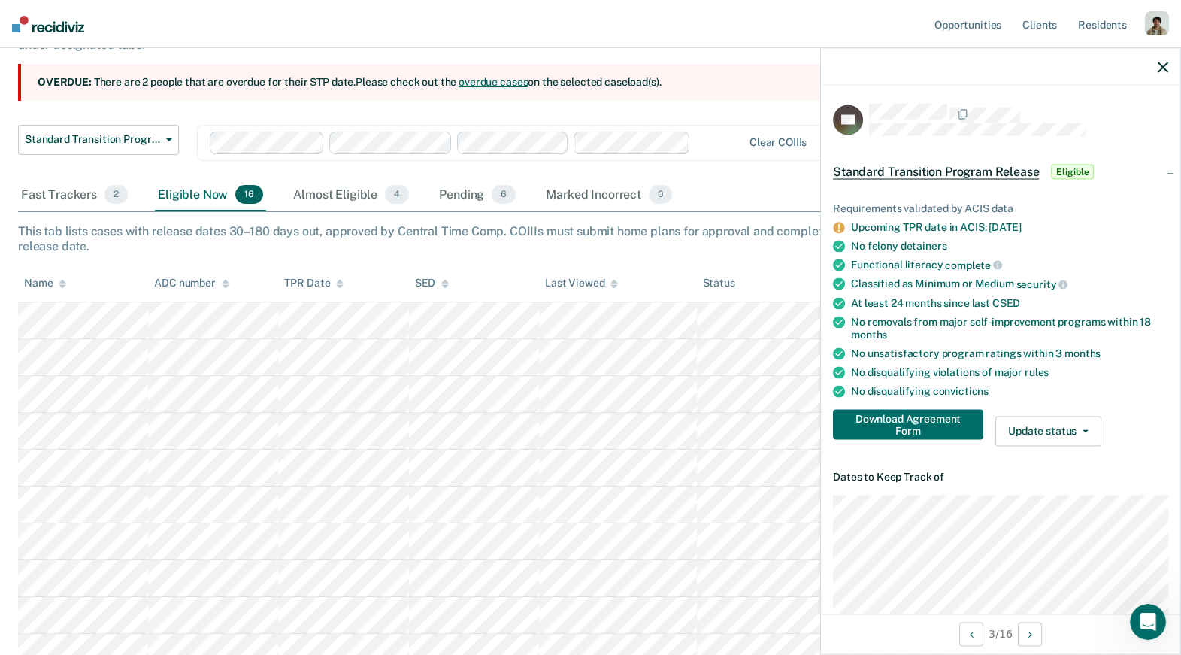
scroll to position [143, 0]
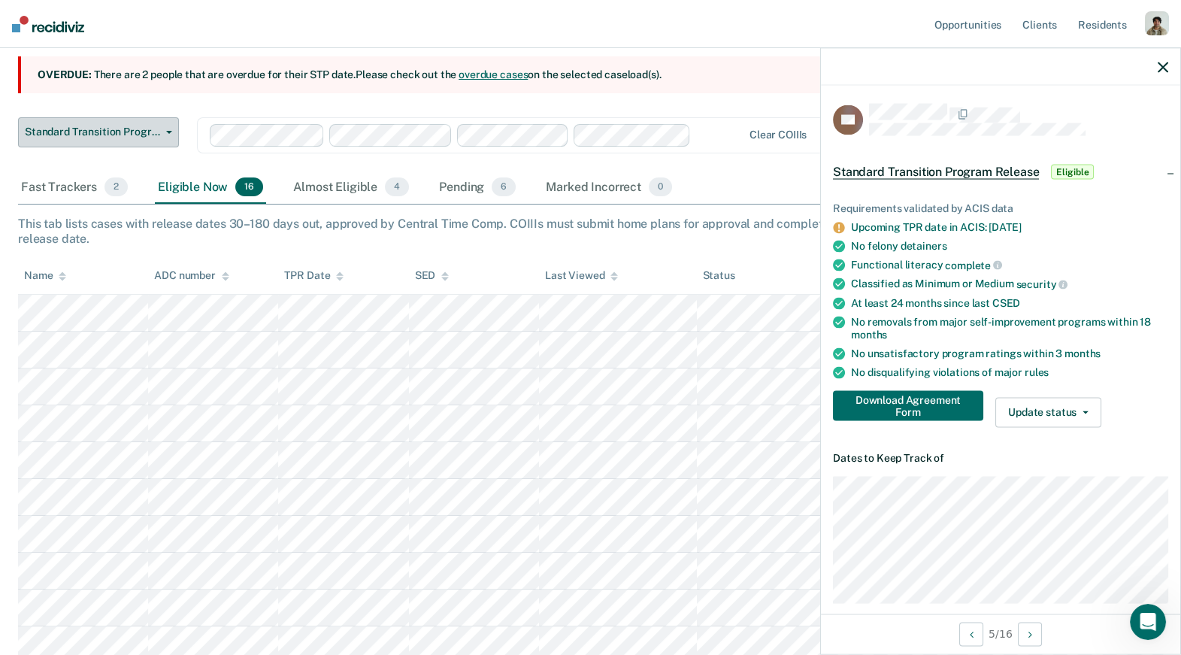
click at [156, 134] on span "Standard Transition Program Release" at bounding box center [92, 132] width 135 height 13
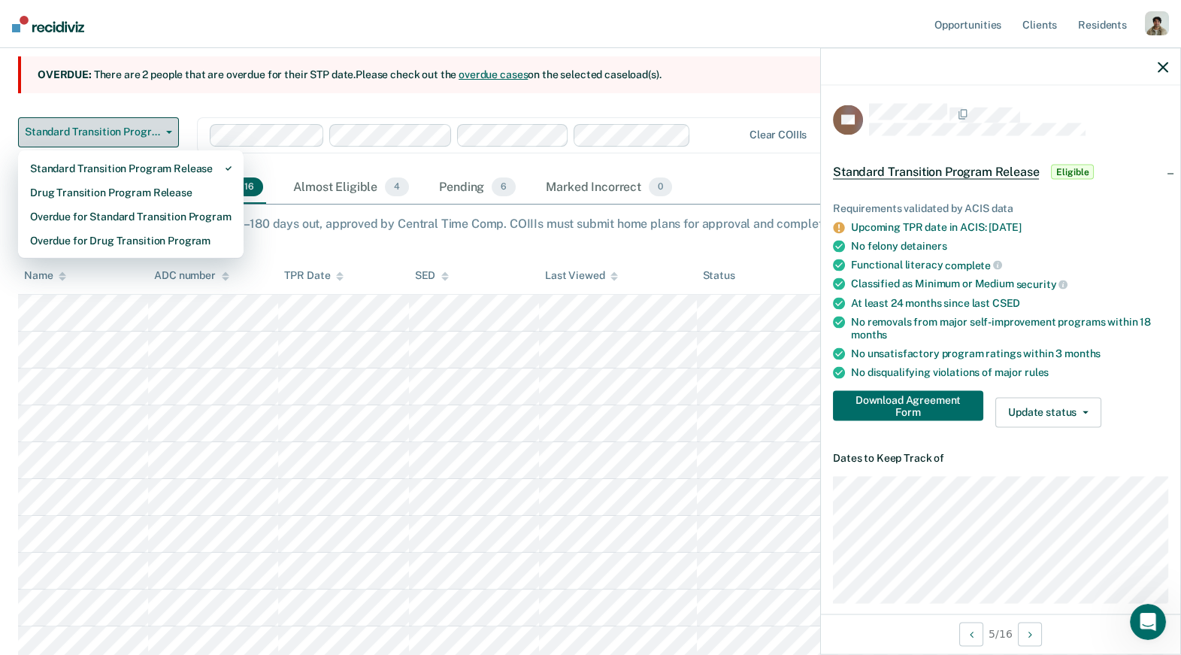
click at [156, 134] on span "Standard Transition Program Release" at bounding box center [92, 132] width 135 height 13
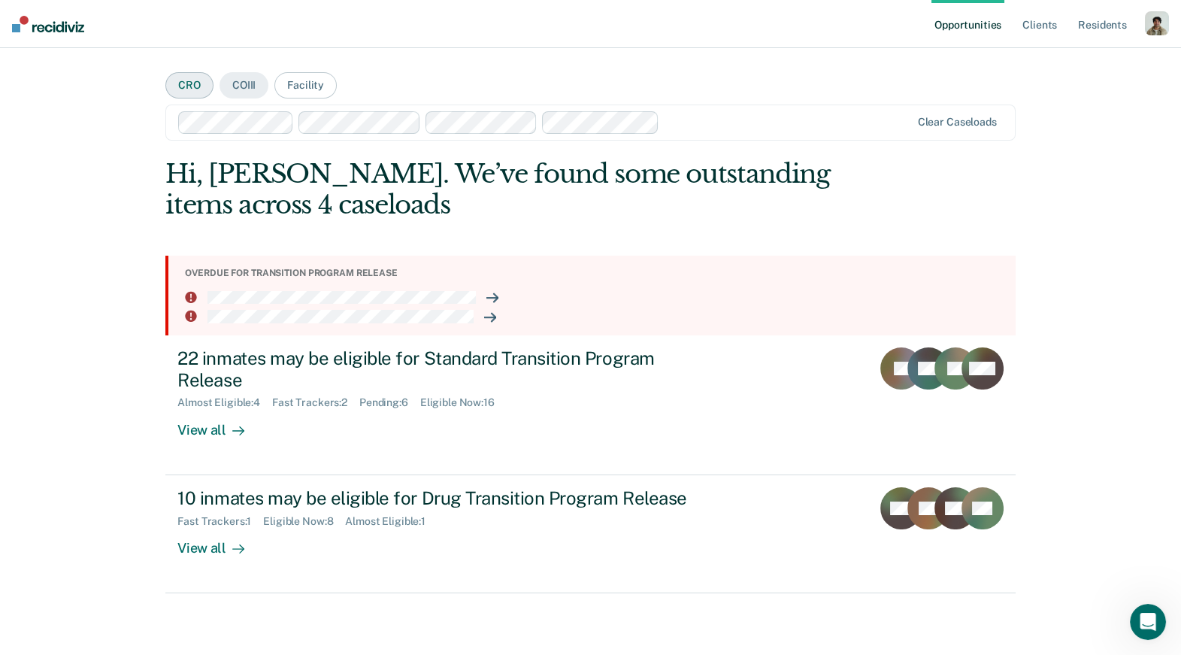
click at [195, 84] on button "CRO" at bounding box center [189, 85] width 48 height 26
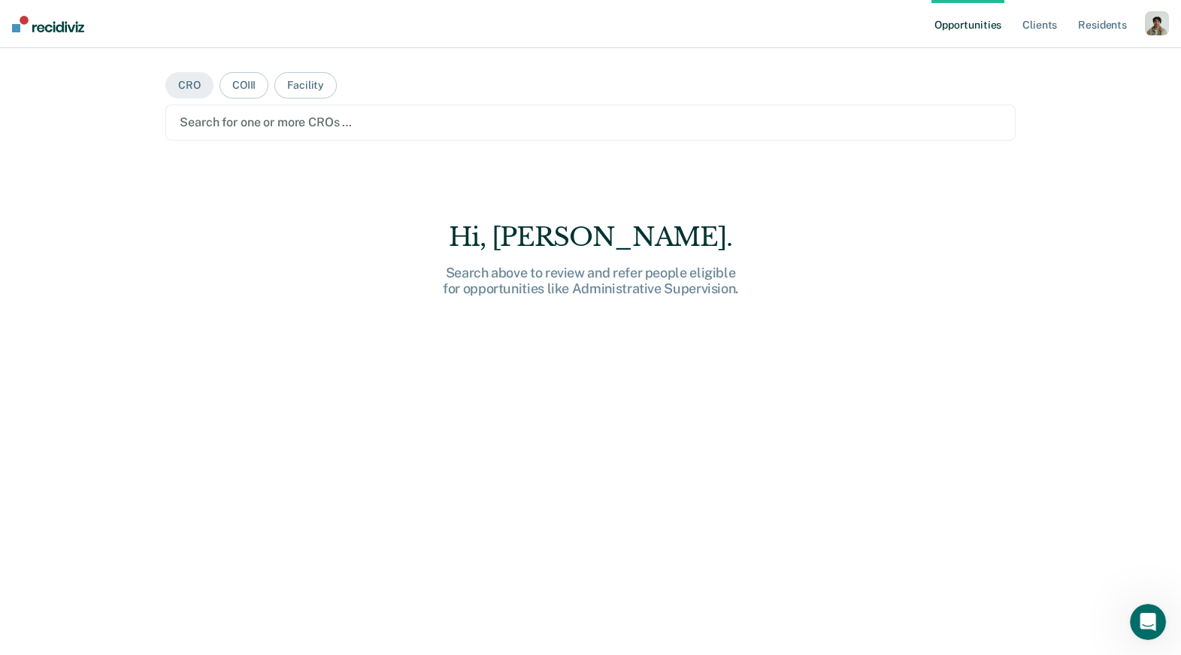
click at [295, 117] on div at bounding box center [590, 121] width 821 height 17
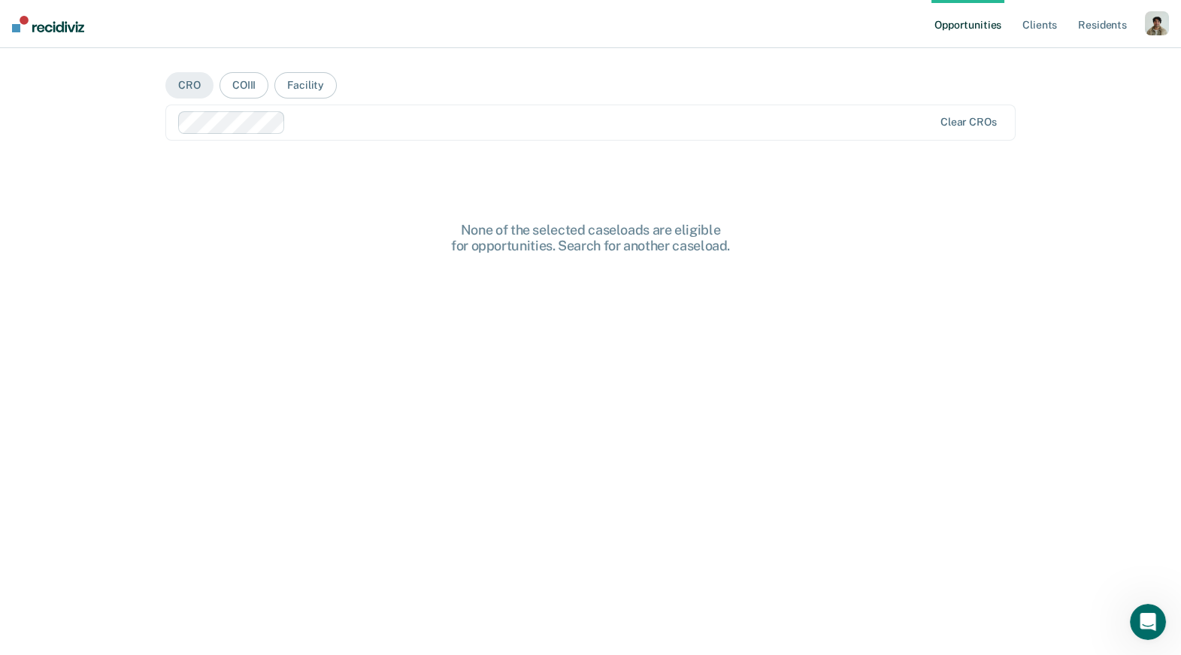
click at [494, 126] on div at bounding box center [612, 121] width 641 height 17
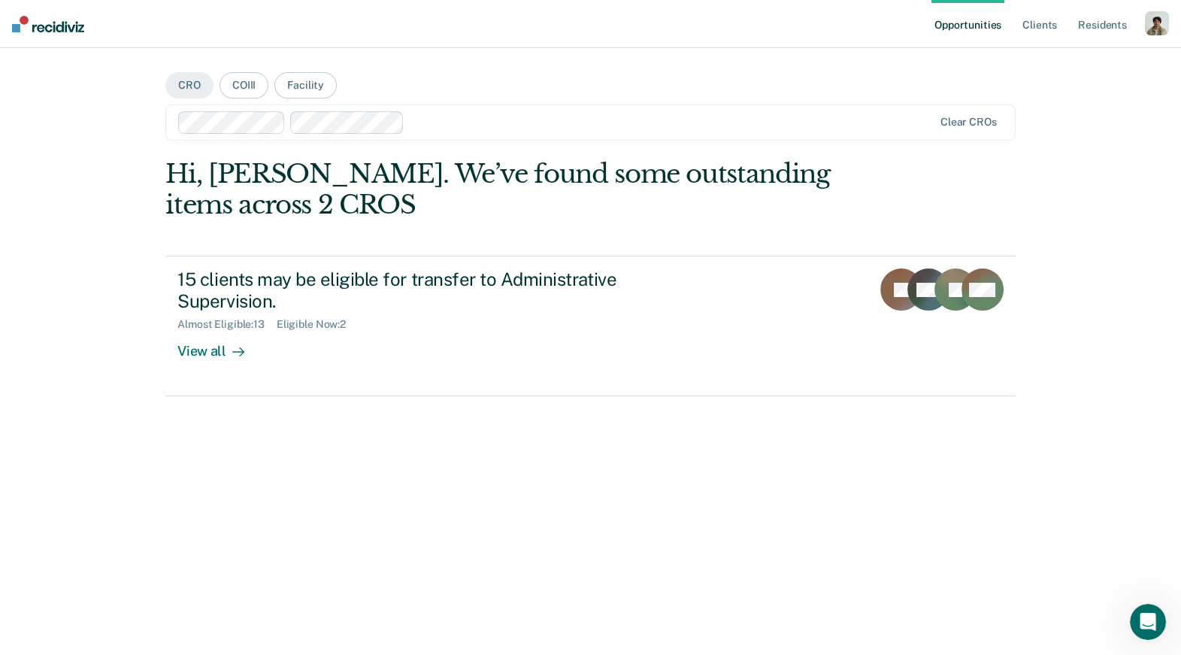
click at [531, 136] on div "Clear CROs" at bounding box center [589, 122] width 849 height 36
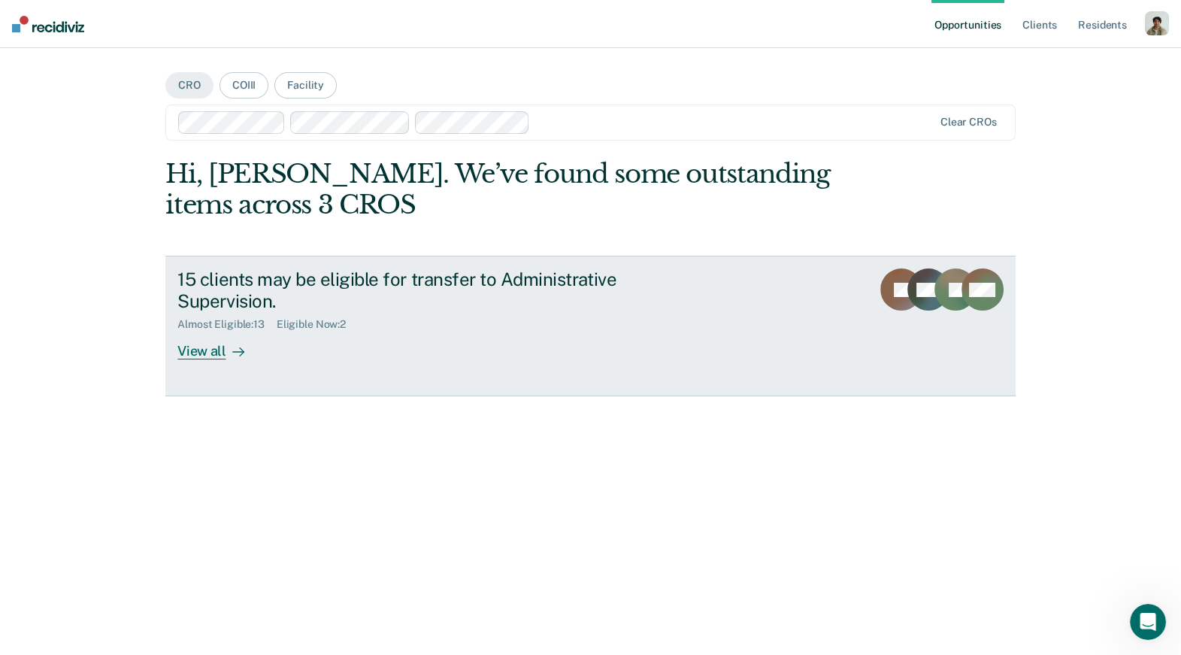
click at [237, 361] on link "15 clients may be eligible for transfer to Administrative Supervision. Almost E…" at bounding box center [589, 326] width 849 height 141
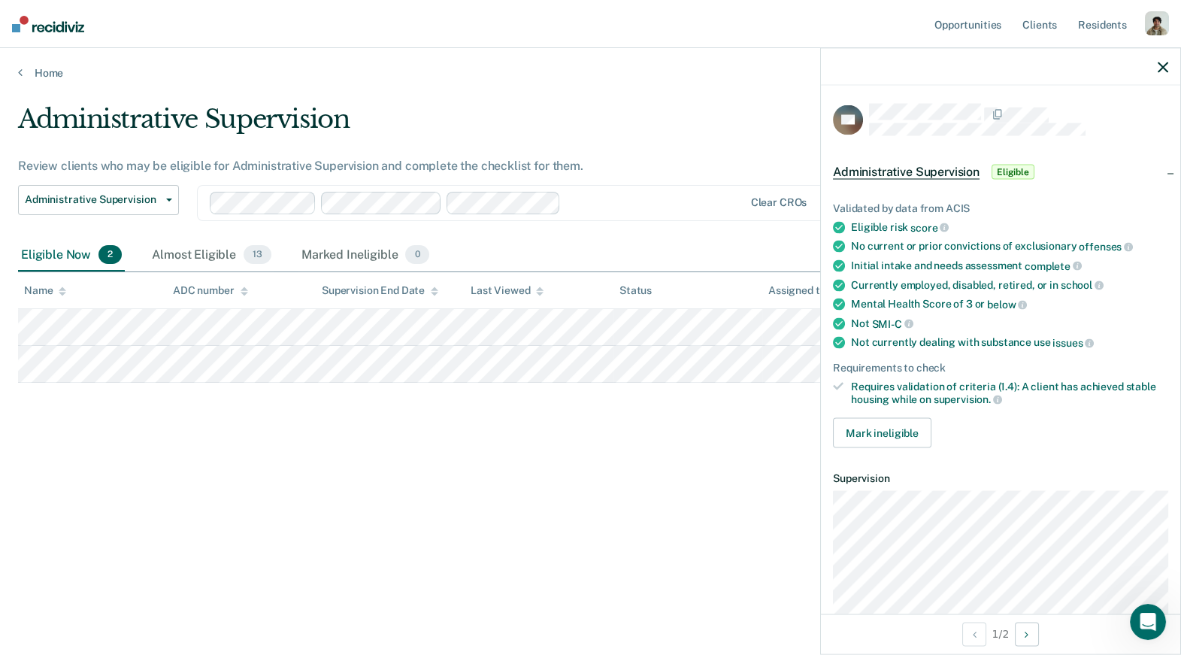
click at [978, 363] on div "Requirements to check" at bounding box center [1000, 368] width 335 height 13
drag, startPoint x: 32, startPoint y: 395, endPoint x: 307, endPoint y: 414, distance: 275.0
click at [307, 414] on div "Administrative Supervision Review clients who may be eligible for Administrativ…" at bounding box center [590, 323] width 1145 height 438
click at [128, 582] on div "Administrative Supervision Review clients who may be eligible for Administrativ…" at bounding box center [590, 347] width 1145 height 486
click at [186, 247] on div "Almost Eligible 13" at bounding box center [212, 255] width 126 height 33
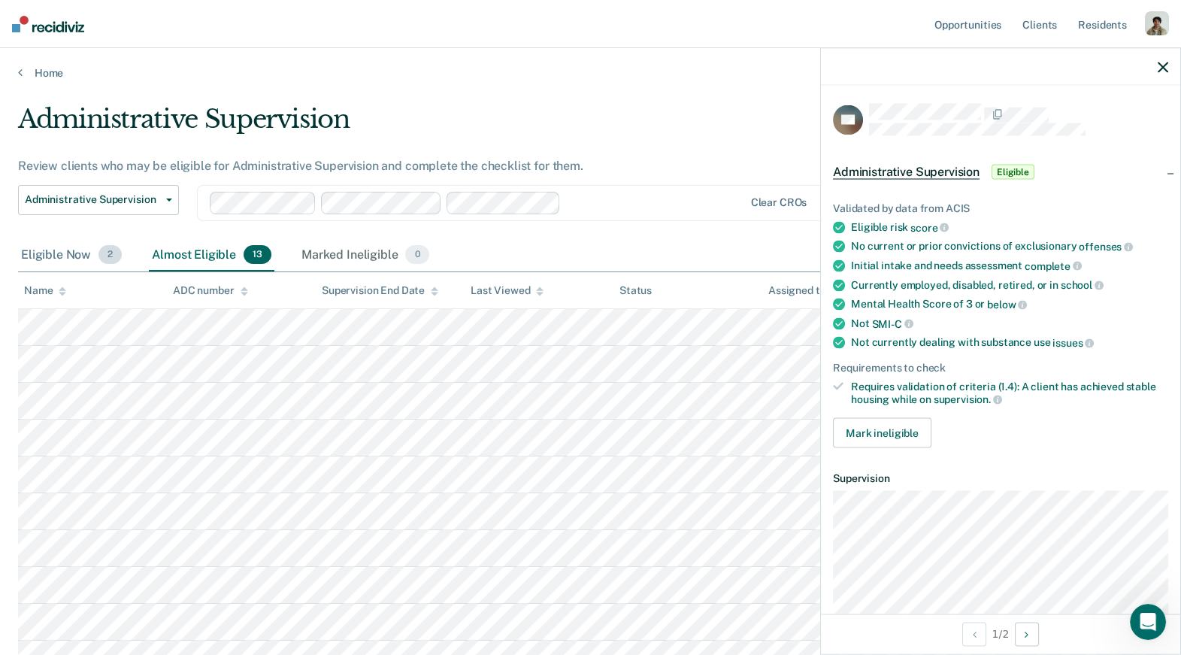
click at [71, 251] on div "Eligible Now 2" at bounding box center [71, 255] width 107 height 33
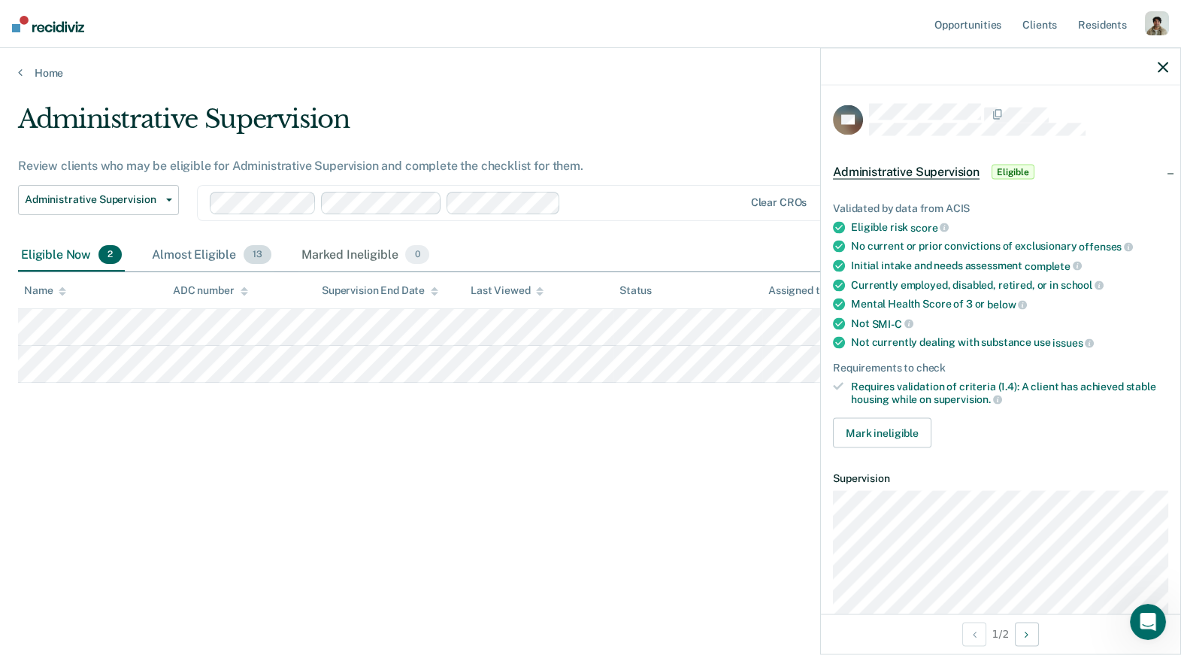
click at [224, 252] on div "Almost Eligible 13" at bounding box center [212, 255] width 126 height 33
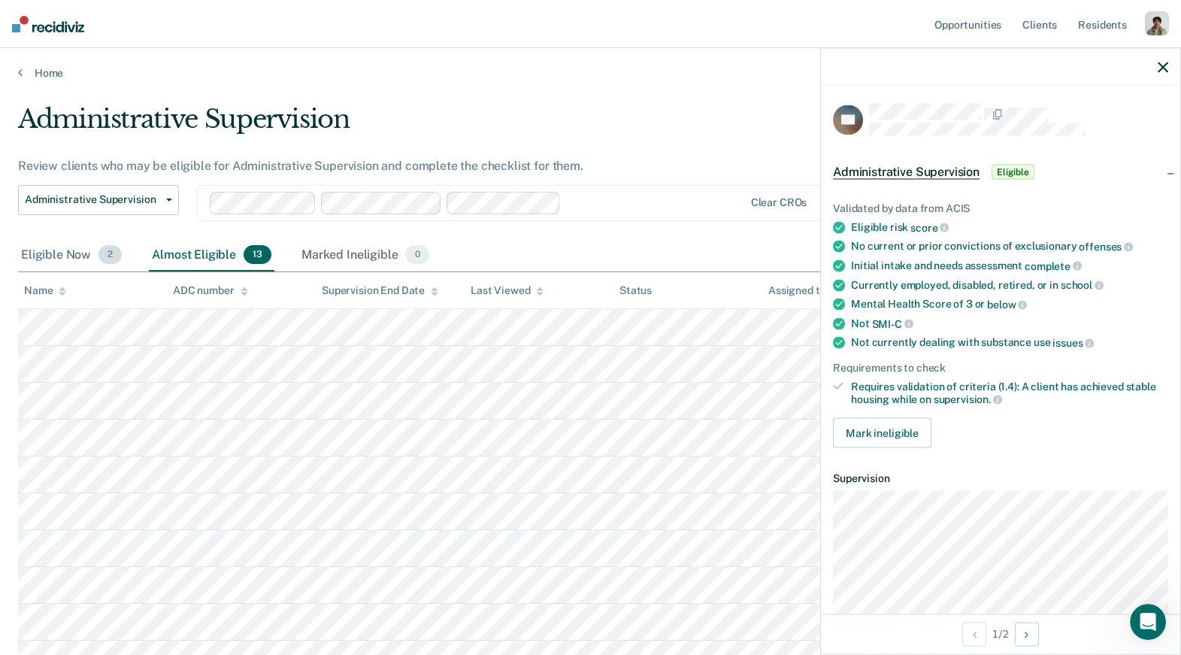
click at [82, 258] on div "Eligible Now 2" at bounding box center [71, 255] width 107 height 33
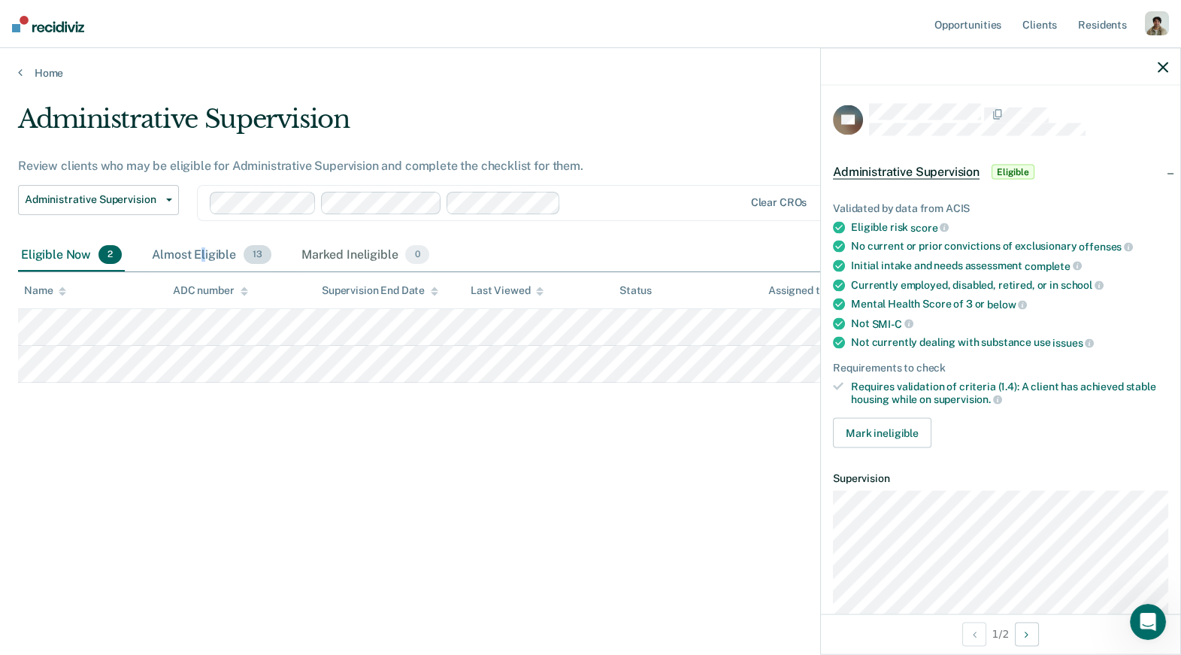
click at [202, 257] on div "Almost Eligible 13" at bounding box center [212, 255] width 126 height 33
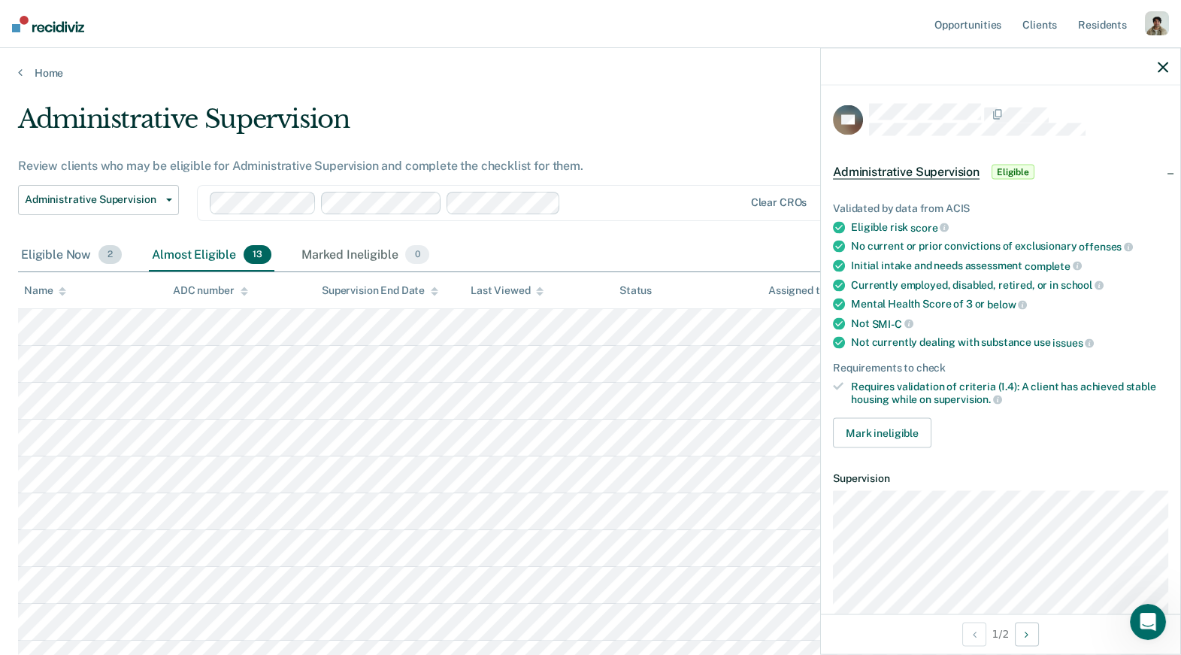
click at [77, 266] on div "Eligible Now 2" at bounding box center [71, 255] width 107 height 33
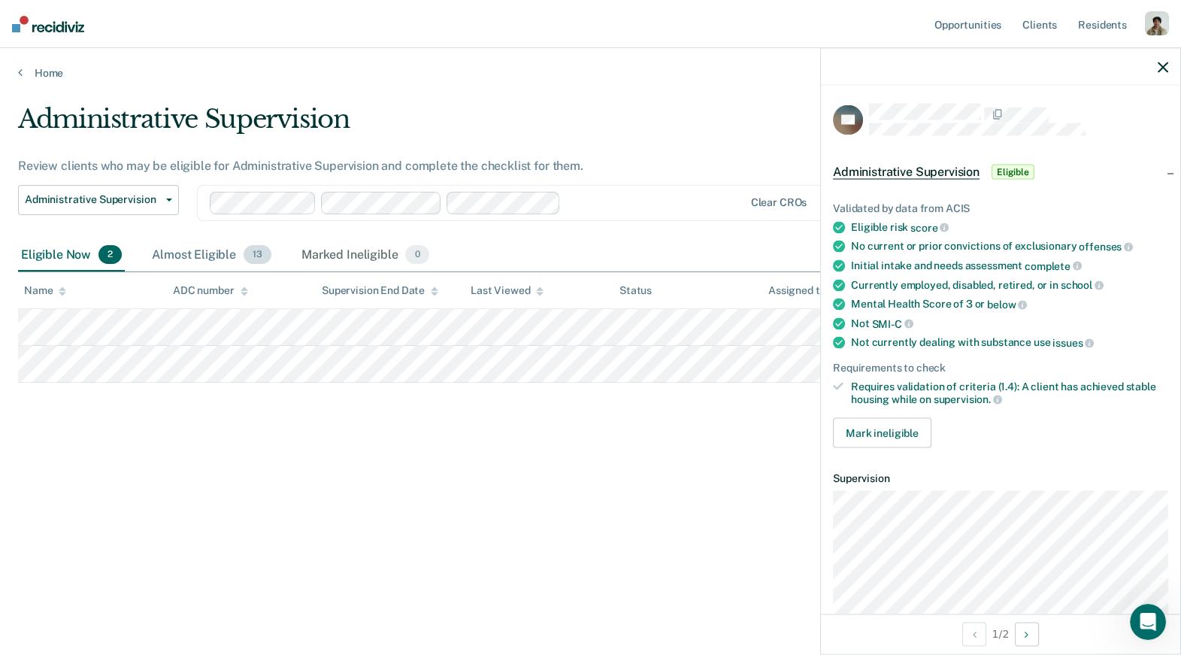
click at [192, 266] on div "Almost Eligible 13" at bounding box center [212, 255] width 126 height 33
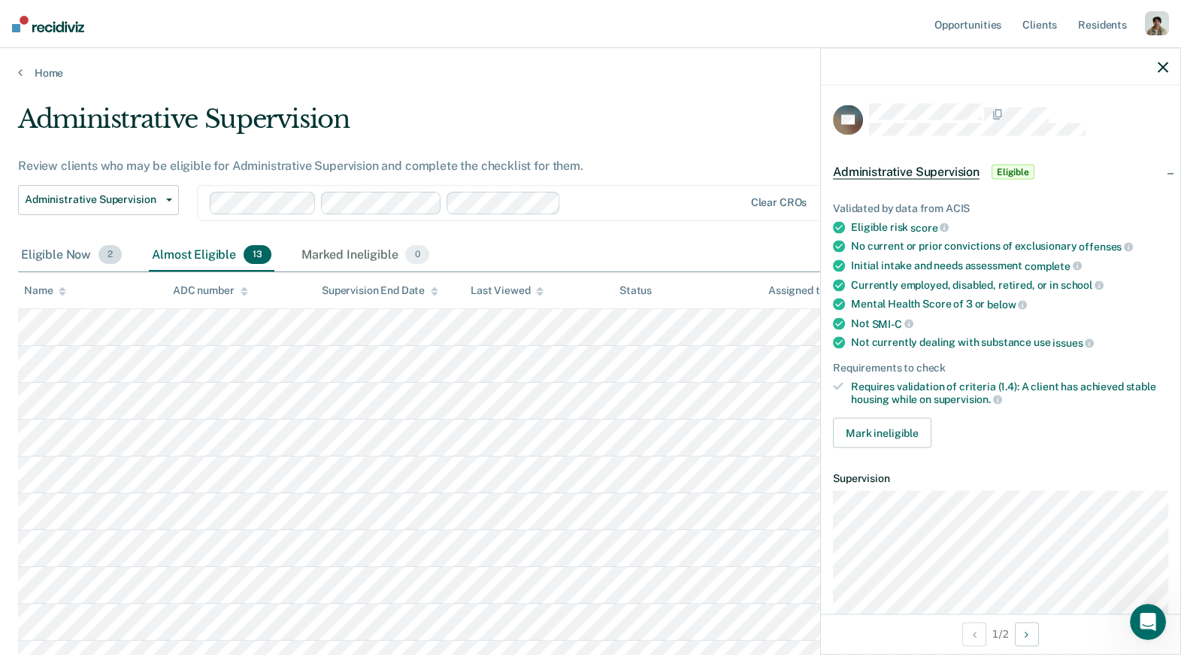
click at [95, 259] on div "Eligible Now 2" at bounding box center [71, 255] width 107 height 33
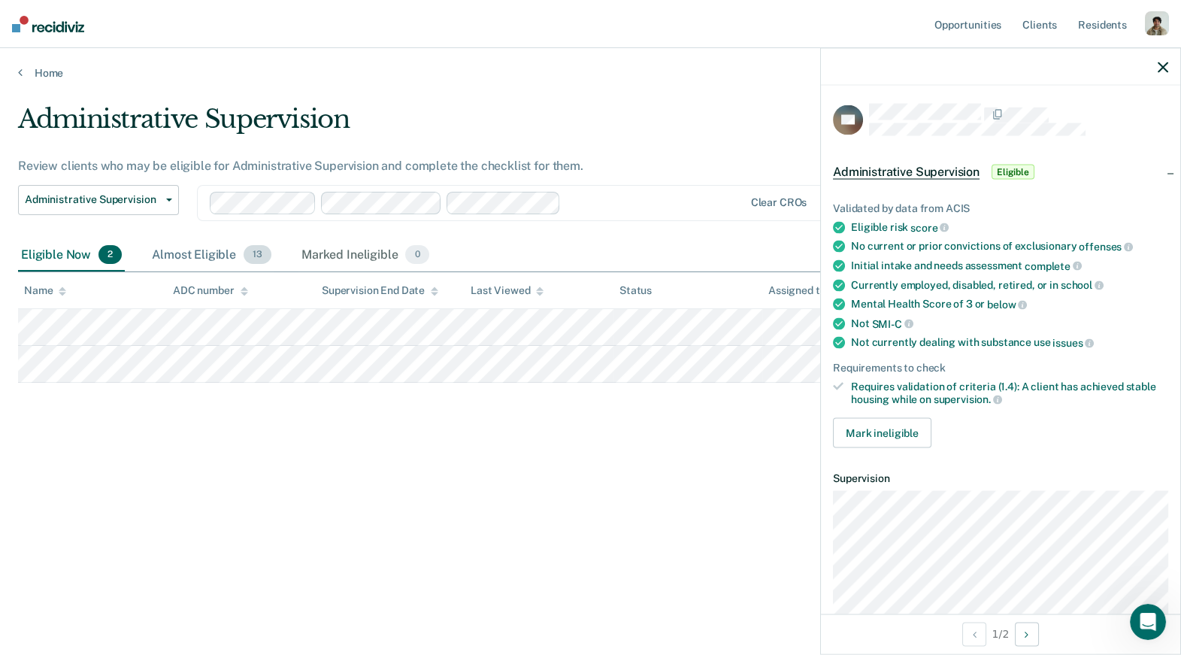
click at [185, 259] on div "Almost Eligible 13" at bounding box center [212, 255] width 126 height 33
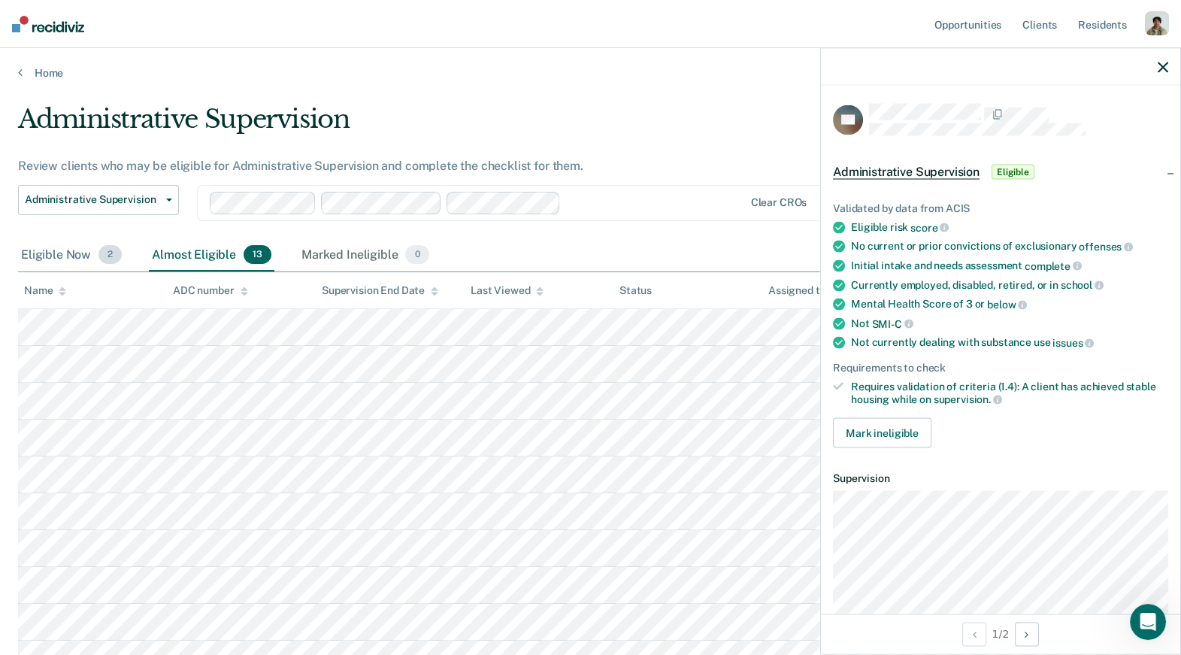
click at [82, 259] on div "Eligible Now 2" at bounding box center [71, 255] width 107 height 33
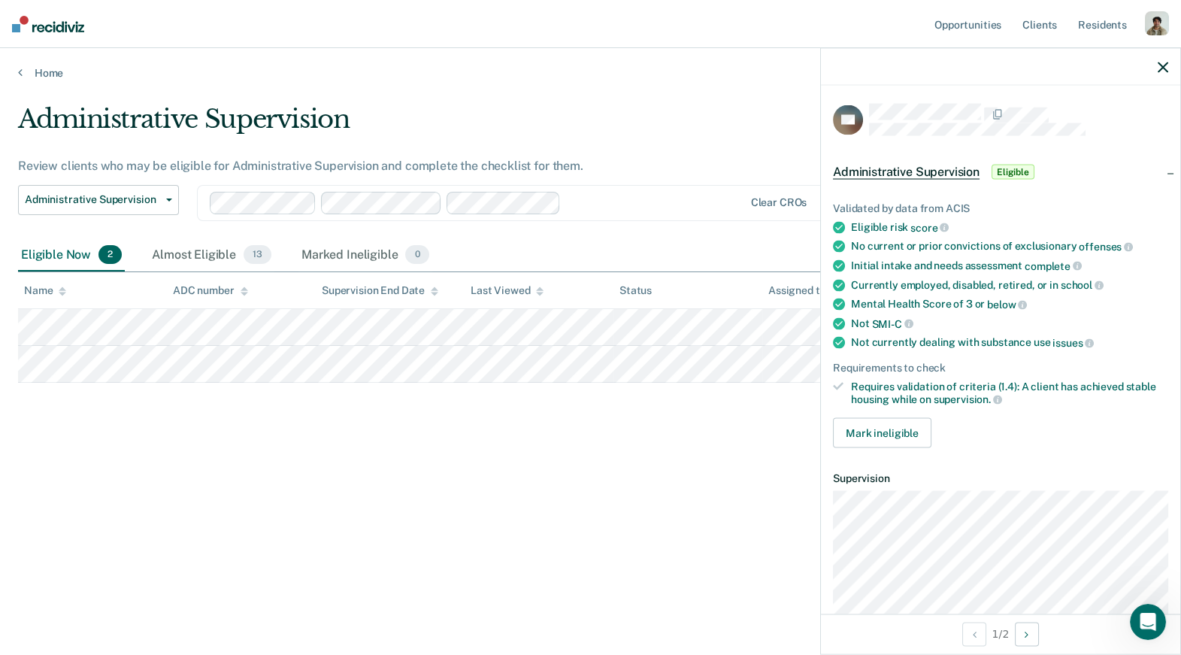
click at [125, 425] on div "Administrative Supervision Review clients who may be eligible for Administrativ…" at bounding box center [590, 323] width 1145 height 438
click at [256, 419] on div "Administrative Supervision Review clients who may be eligible for Administrativ…" at bounding box center [590, 323] width 1145 height 438
drag, startPoint x: 855, startPoint y: 372, endPoint x: 958, endPoint y: 392, distance: 105.7
click at [958, 392] on ul "Validated by data from ACIS Eligible risk score No current or prior convictions…" at bounding box center [1000, 304] width 335 height 204
click at [958, 393] on span "supervision." at bounding box center [967, 399] width 68 height 12
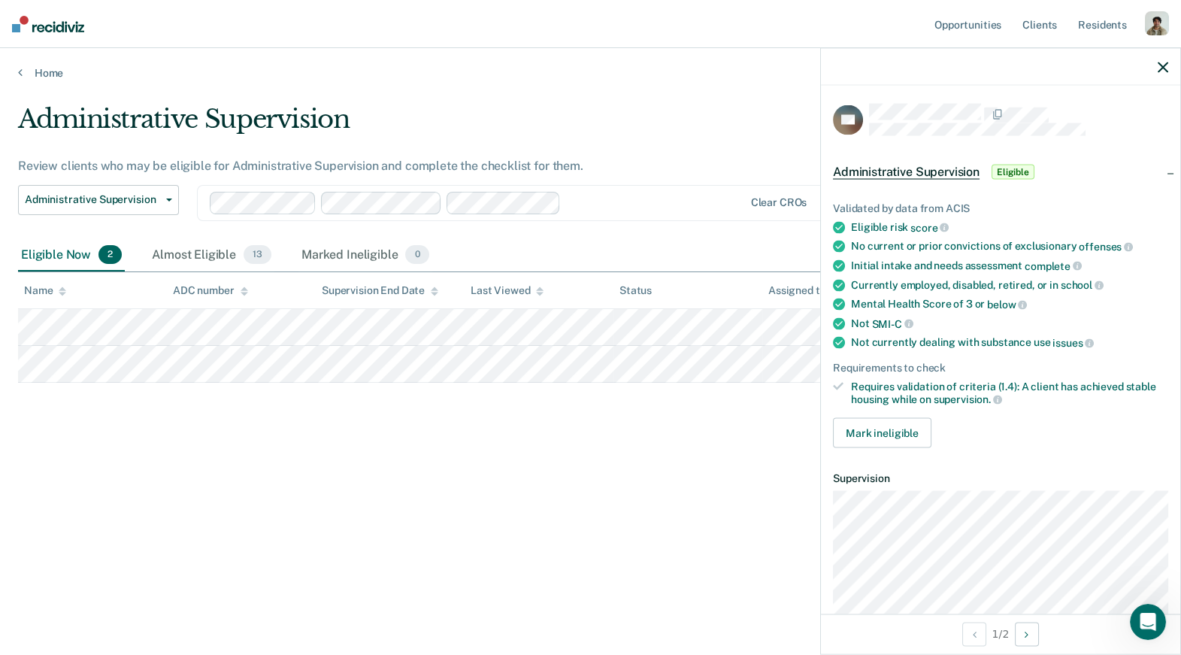
click at [1024, 317] on div "Not SMI-C" at bounding box center [1009, 323] width 317 height 14
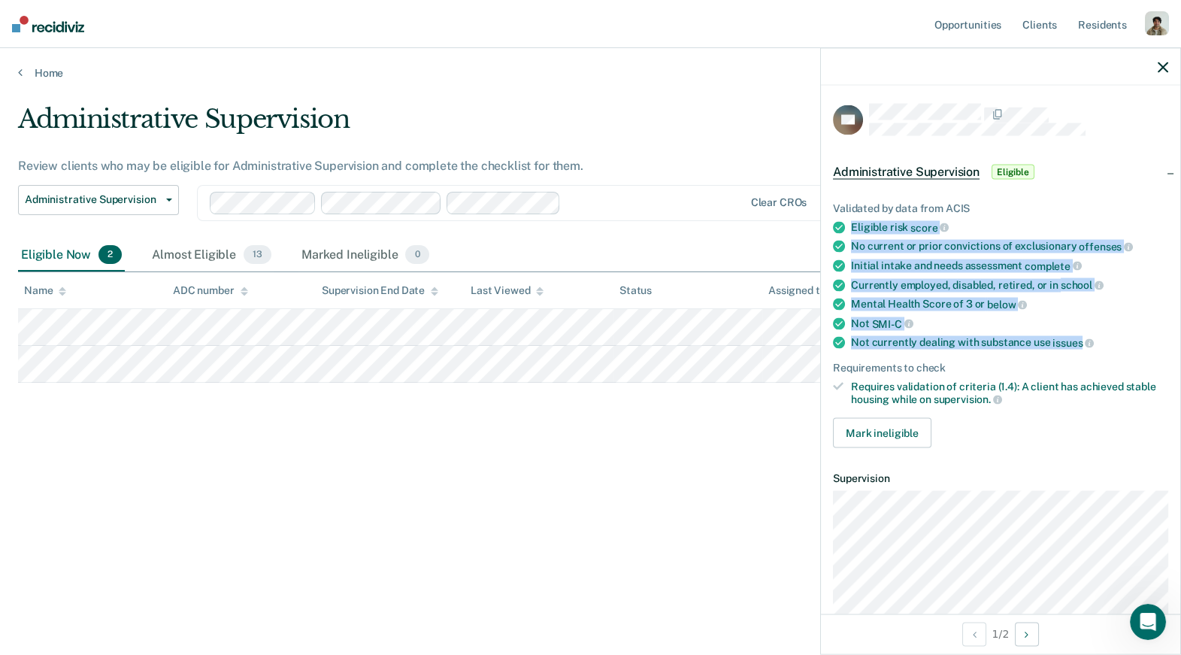
drag, startPoint x: 1079, startPoint y: 338, endPoint x: 852, endPoint y: 226, distance: 253.1
click at [852, 226] on ul "Validated by data from ACIS Eligible risk score No current or prior convictions…" at bounding box center [1000, 304] width 335 height 204
click at [852, 228] on div "Eligible risk score" at bounding box center [1009, 227] width 317 height 14
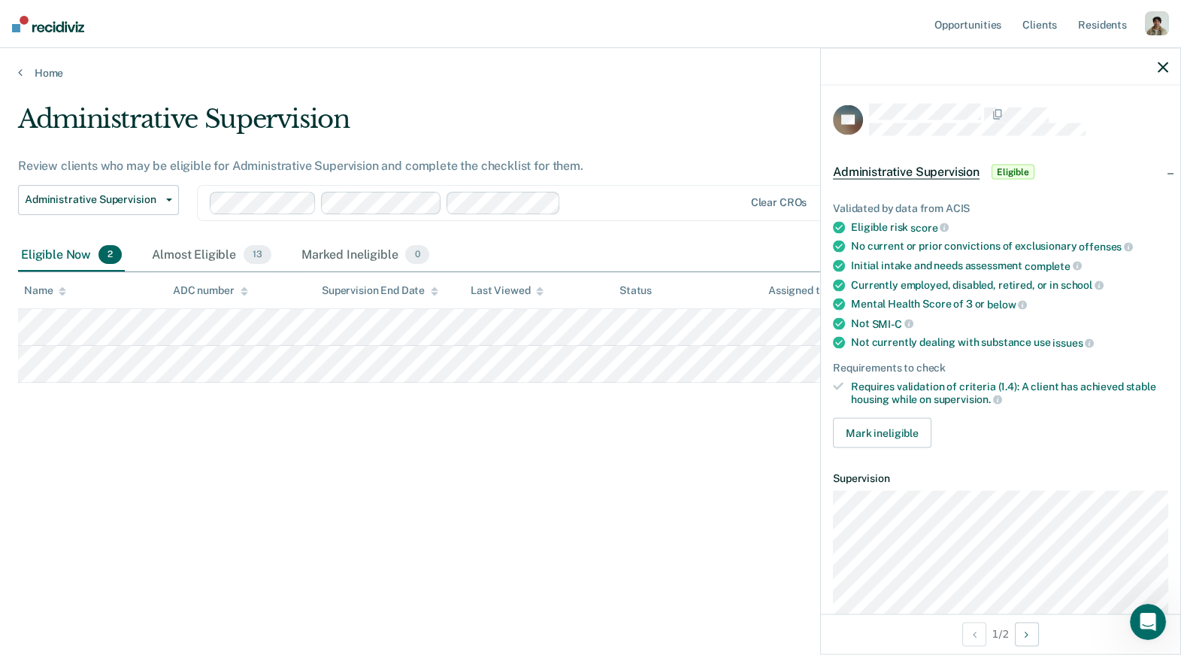
click at [852, 228] on div "Eligible risk score" at bounding box center [1009, 227] width 317 height 14
click at [251, 262] on span "13" at bounding box center [258, 255] width 28 height 20
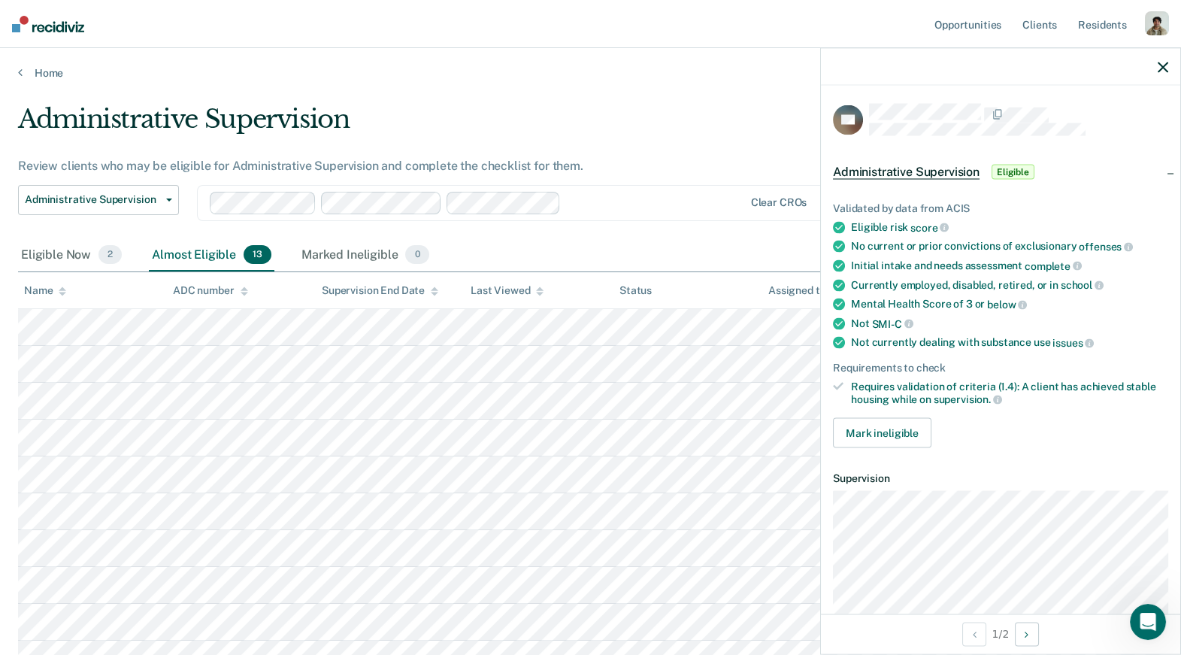
click at [51, 272] on th "Name" at bounding box center [92, 290] width 149 height 37
click at [184, 267] on div "Almost Eligible 13" at bounding box center [212, 255] width 126 height 33
click at [42, 267] on div "Eligible Now 2" at bounding box center [71, 255] width 107 height 33
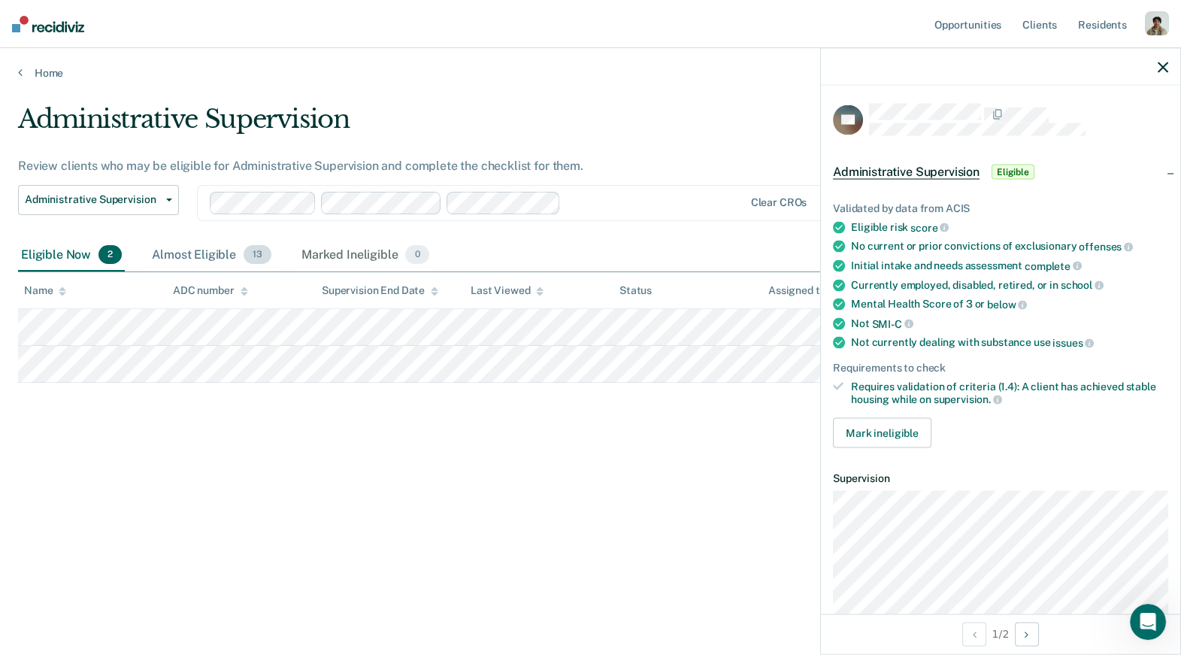
click at [220, 267] on div "Almost Eligible 13" at bounding box center [212, 255] width 126 height 33
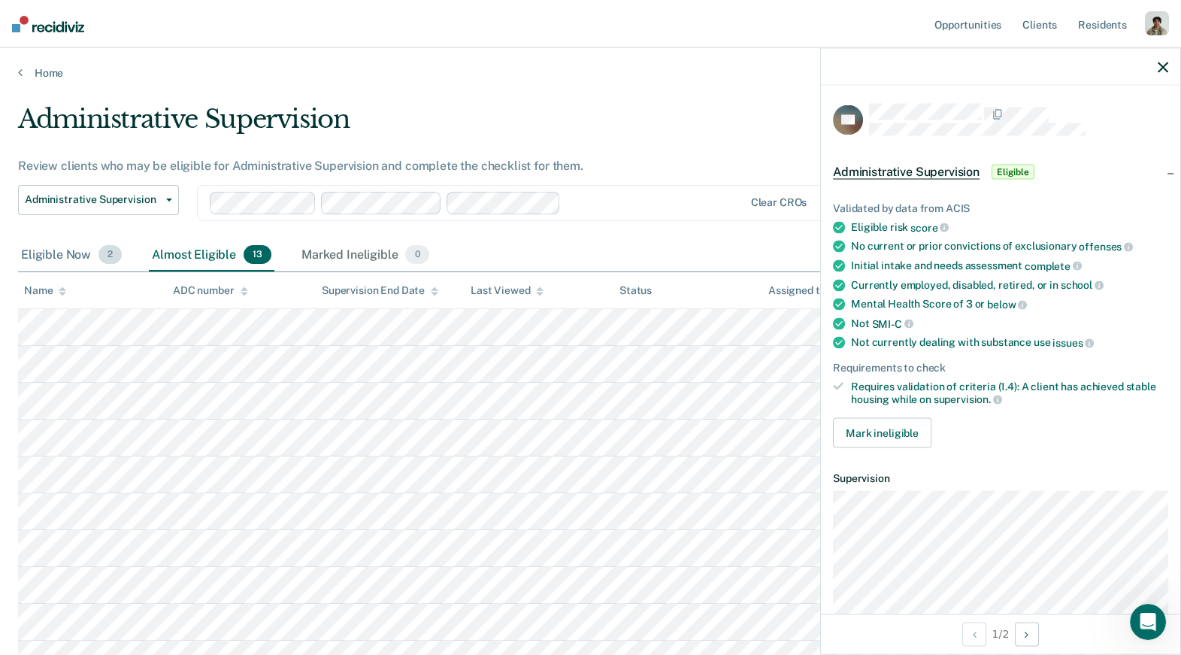
click at [68, 264] on div "Eligible Now 2" at bounding box center [71, 255] width 107 height 33
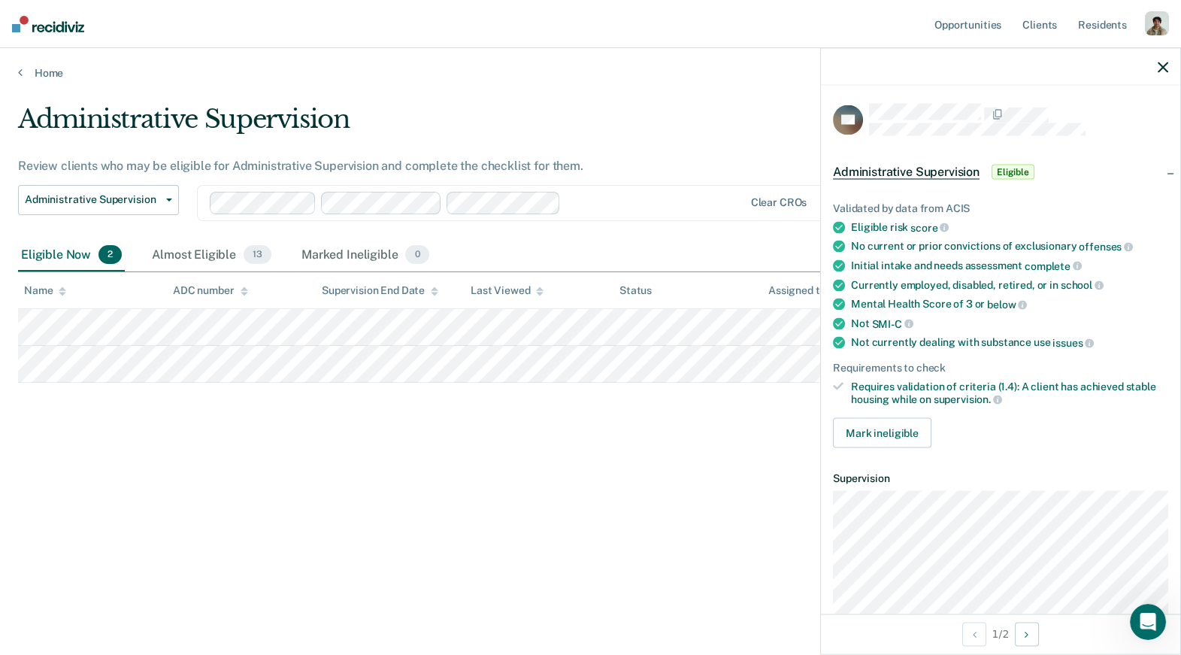
click at [109, 405] on div "Administrative Supervision Review clients who may be eligible for Administrativ…" at bounding box center [590, 323] width 1145 height 438
drag, startPoint x: 74, startPoint y: 407, endPoint x: 339, endPoint y: 416, distance: 264.7
click at [339, 416] on div "Administrative Supervision Review clients who may be eligible for Administrativ…" at bounding box center [590, 323] width 1145 height 438
click at [979, 345] on ul "Validated by data from ACIS Eligible risk score No current or prior convictions…" at bounding box center [1000, 304] width 335 height 204
click at [985, 336] on div "Not currently dealing with substance use issues" at bounding box center [1009, 343] width 317 height 14
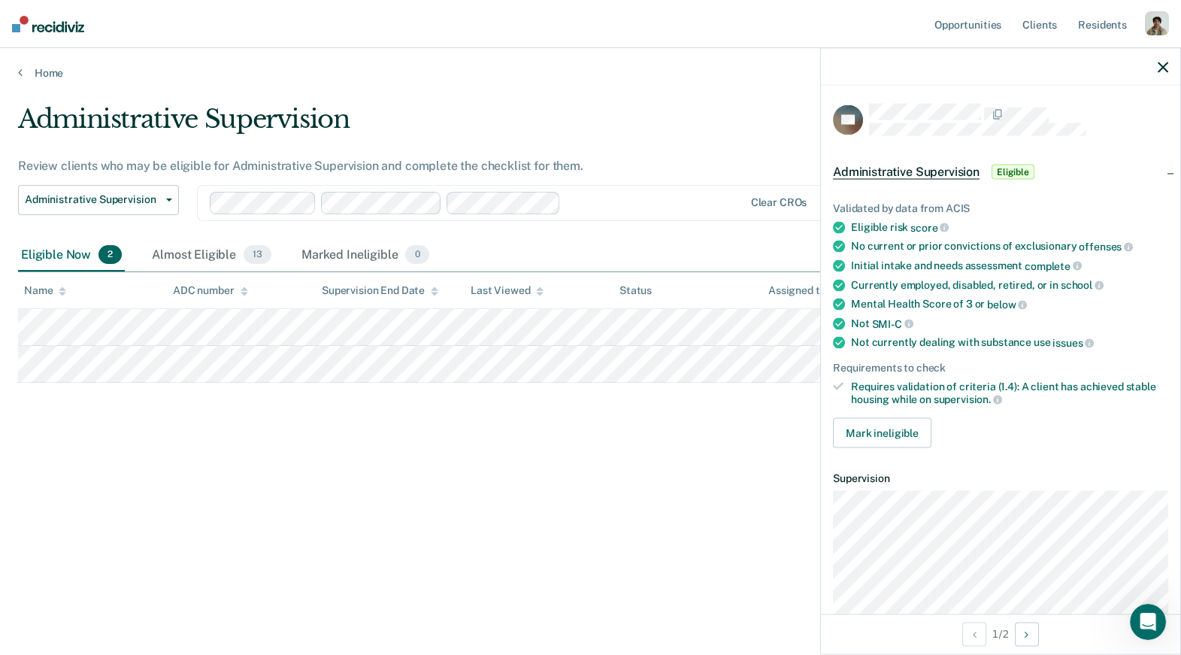
click at [855, 242] on div "No current or prior convictions of exclusionary offenses" at bounding box center [1009, 247] width 317 height 14
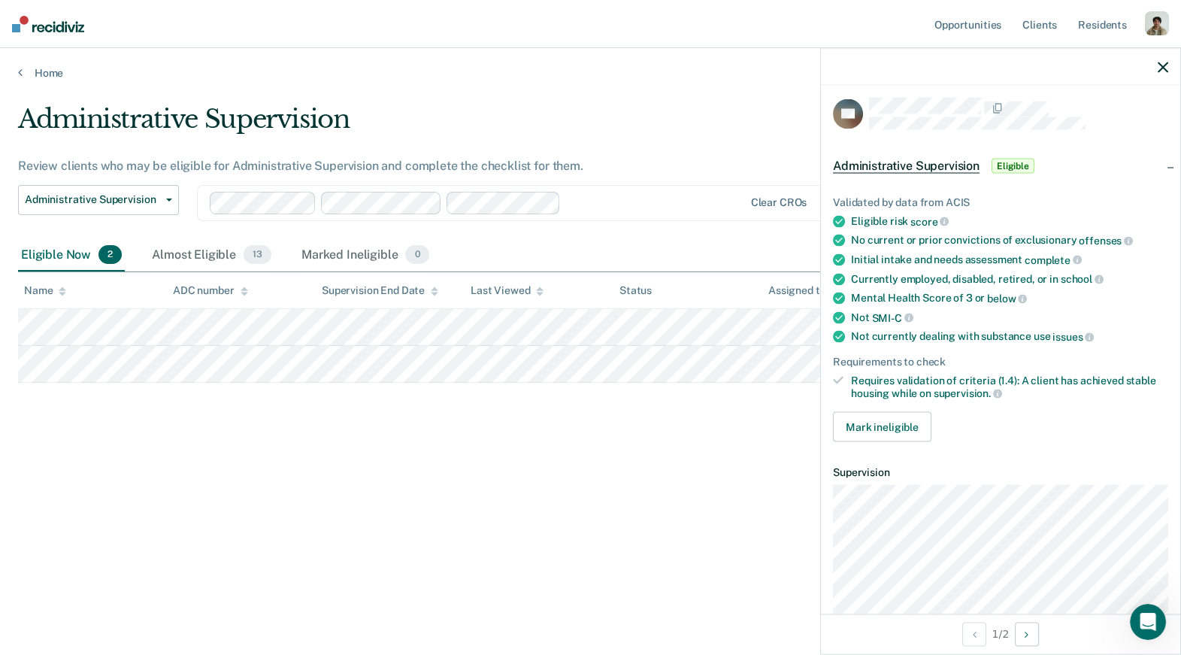
click at [888, 254] on div "Initial intake and needs assessment complete" at bounding box center [1009, 260] width 317 height 14
drag, startPoint x: 852, startPoint y: 216, endPoint x: 937, endPoint y: 222, distance: 85.1
click at [937, 222] on div "Eligible risk score" at bounding box center [1009, 221] width 317 height 14
drag, startPoint x: 847, startPoint y: 237, endPoint x: 1115, endPoint y: 240, distance: 268.3
click at [1115, 240] on li "No current or prior convictions of exclusionary offenses" at bounding box center [1000, 241] width 335 height 14
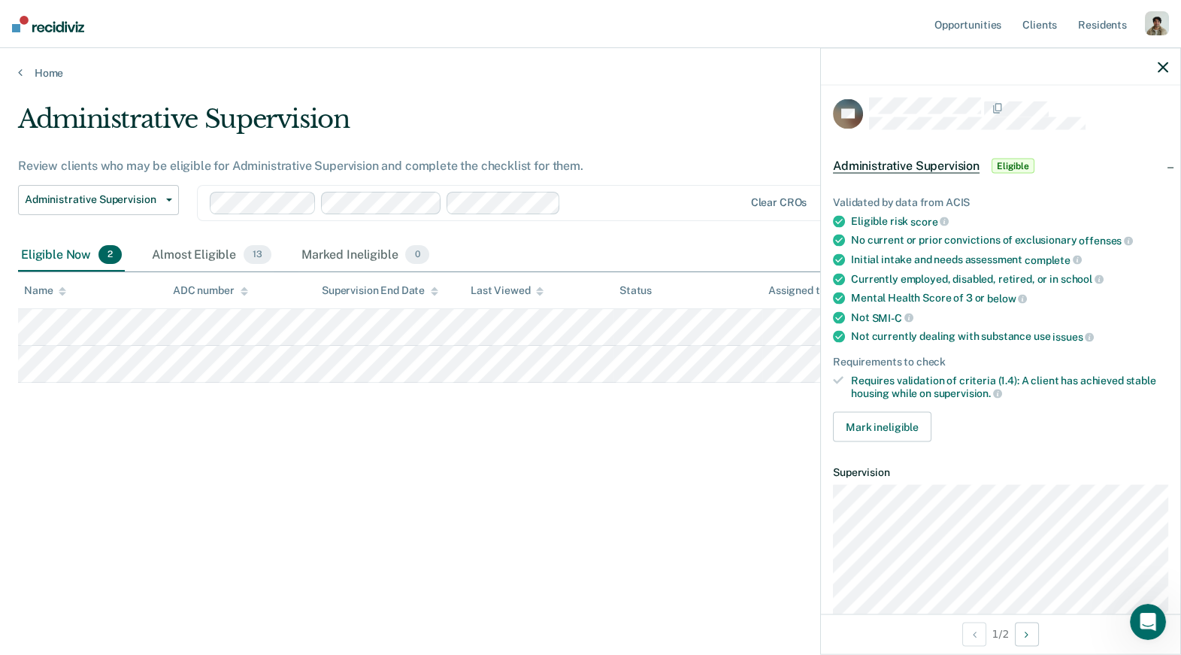
click at [1115, 240] on span "offenses" at bounding box center [1105, 240] width 54 height 12
click at [891, 234] on div "No current or prior convictions of exclusionary offenses" at bounding box center [1009, 241] width 317 height 14
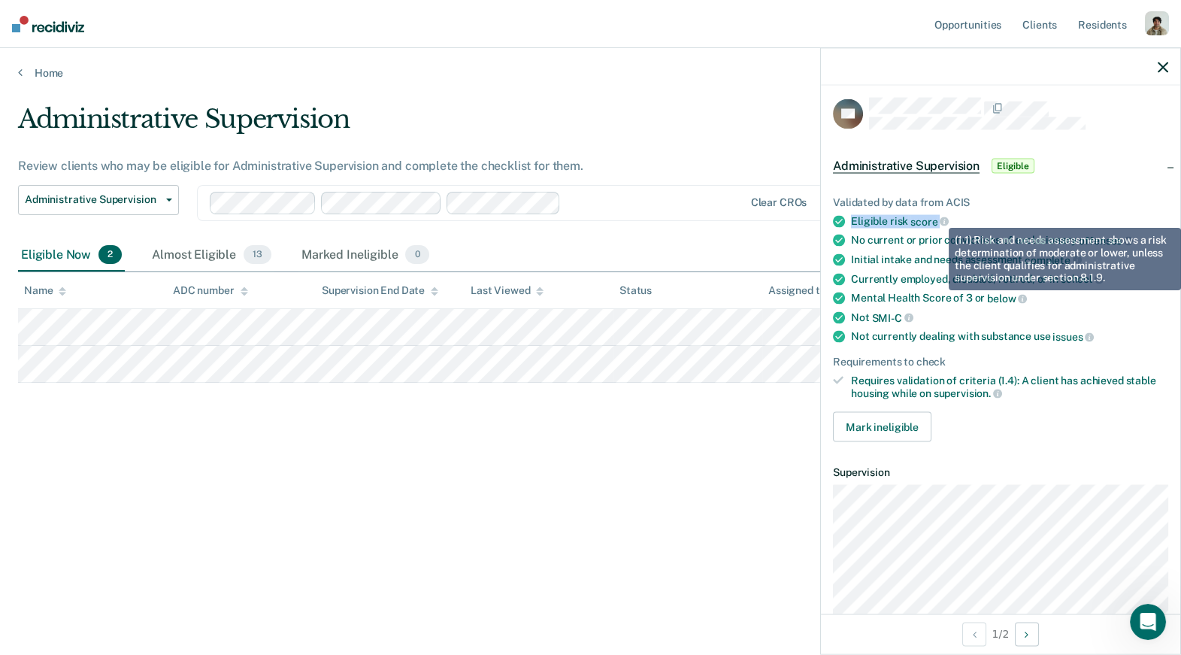
drag, startPoint x: 852, startPoint y: 219, endPoint x: 937, endPoint y: 216, distance: 85.0
click at [937, 216] on div "Eligible risk score" at bounding box center [1009, 221] width 317 height 14
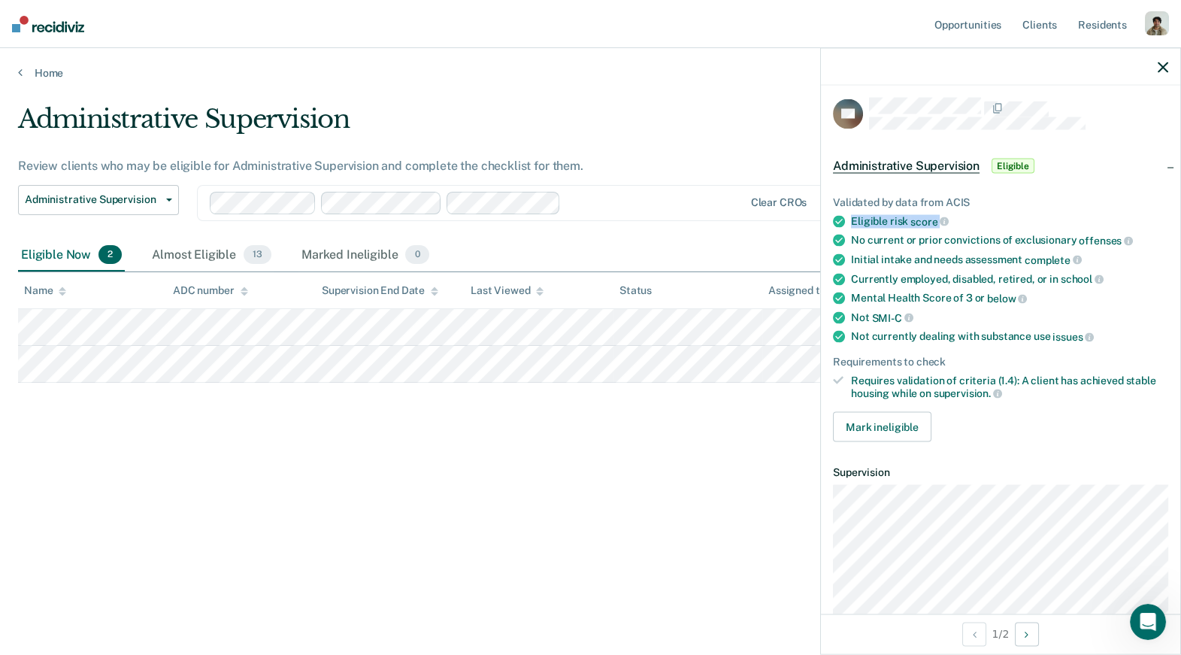
click at [932, 219] on span "score" at bounding box center [929, 221] width 38 height 12
drag, startPoint x: 852, startPoint y: 216, endPoint x: 933, endPoint y: 217, distance: 80.4
click at [933, 217] on div "Eligible risk score" at bounding box center [1009, 221] width 317 height 14
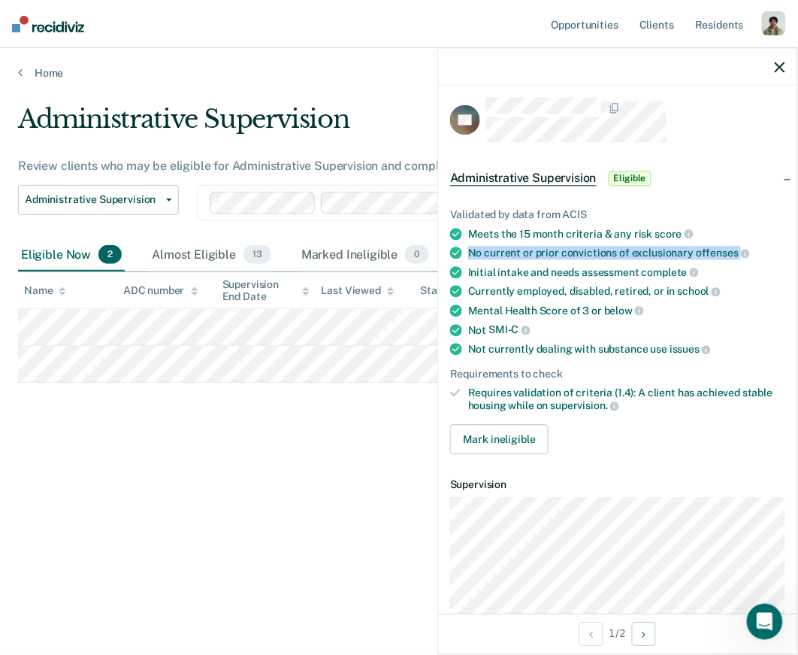
drag, startPoint x: 471, startPoint y: 250, endPoint x: 735, endPoint y: 245, distance: 263.8
click at [735, 247] on div "No current or prior convictions of exclusionary offenses" at bounding box center [626, 254] width 317 height 14
click at [730, 250] on span "offenses" at bounding box center [723, 253] width 54 height 12
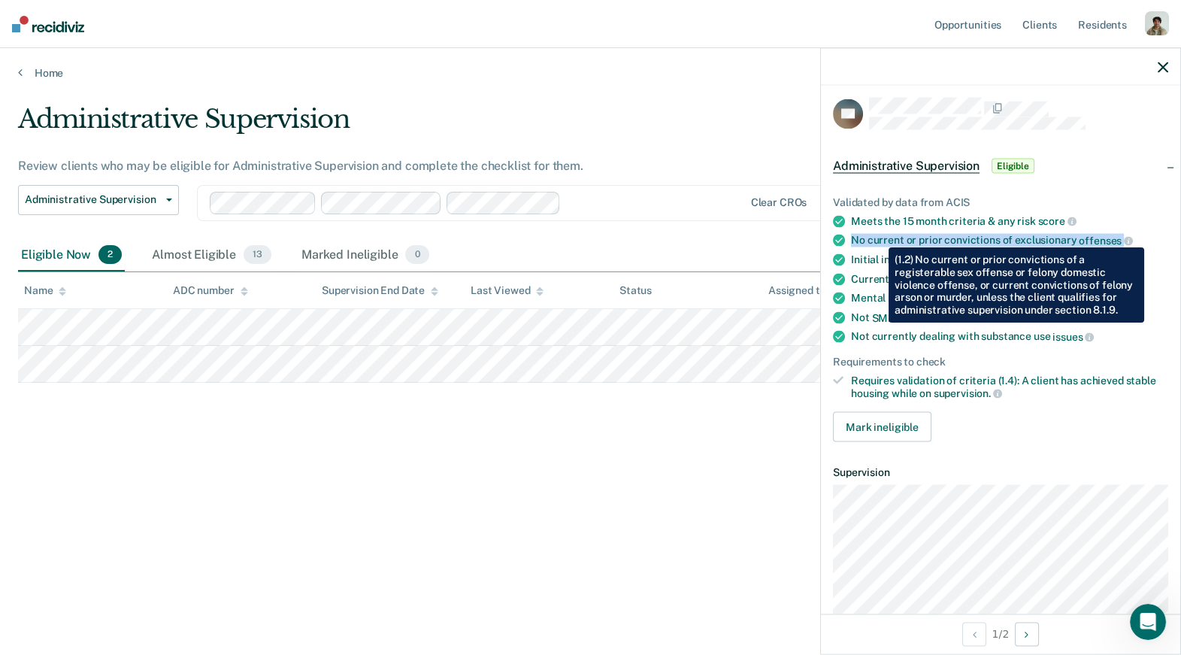
drag, startPoint x: 850, startPoint y: 236, endPoint x: 1116, endPoint y: 235, distance: 266.1
click at [1116, 236] on li "No current or prior convictions of exclusionary offenses" at bounding box center [1000, 241] width 335 height 14
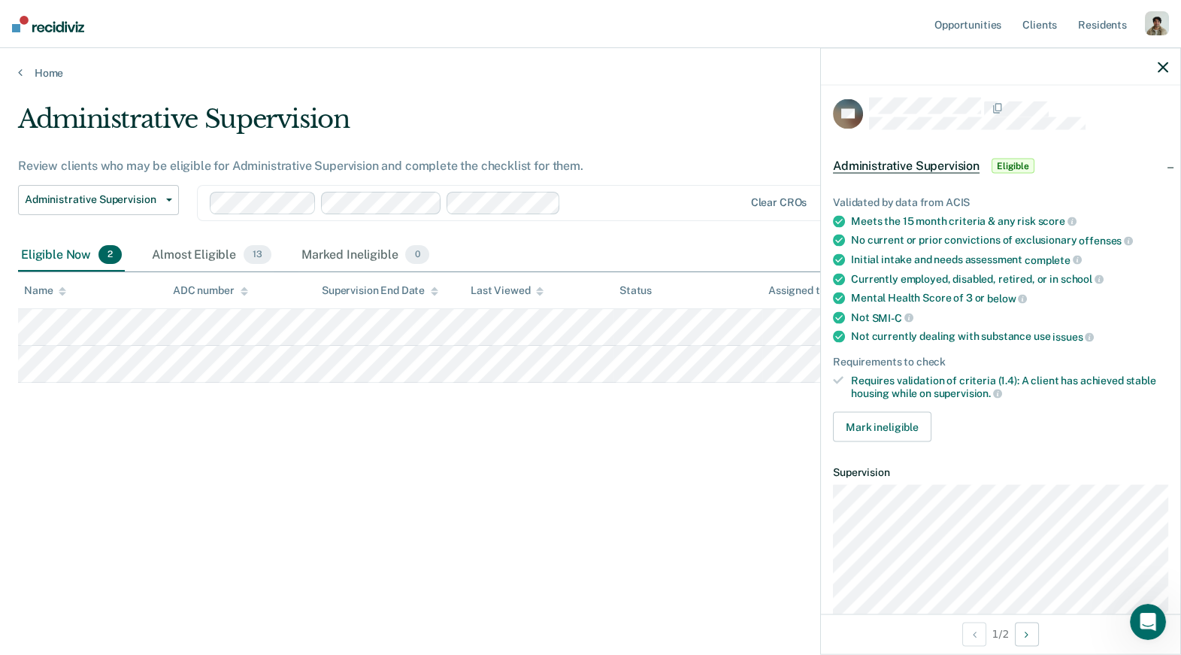
click at [933, 214] on div "Meets the 15 month criteria & any risk score" at bounding box center [1009, 221] width 317 height 14
drag, startPoint x: 854, startPoint y: 219, endPoint x: 1059, endPoint y: 219, distance: 205.2
click at [1059, 219] on div "Meets the 15 month criteria & any risk score" at bounding box center [1009, 221] width 317 height 14
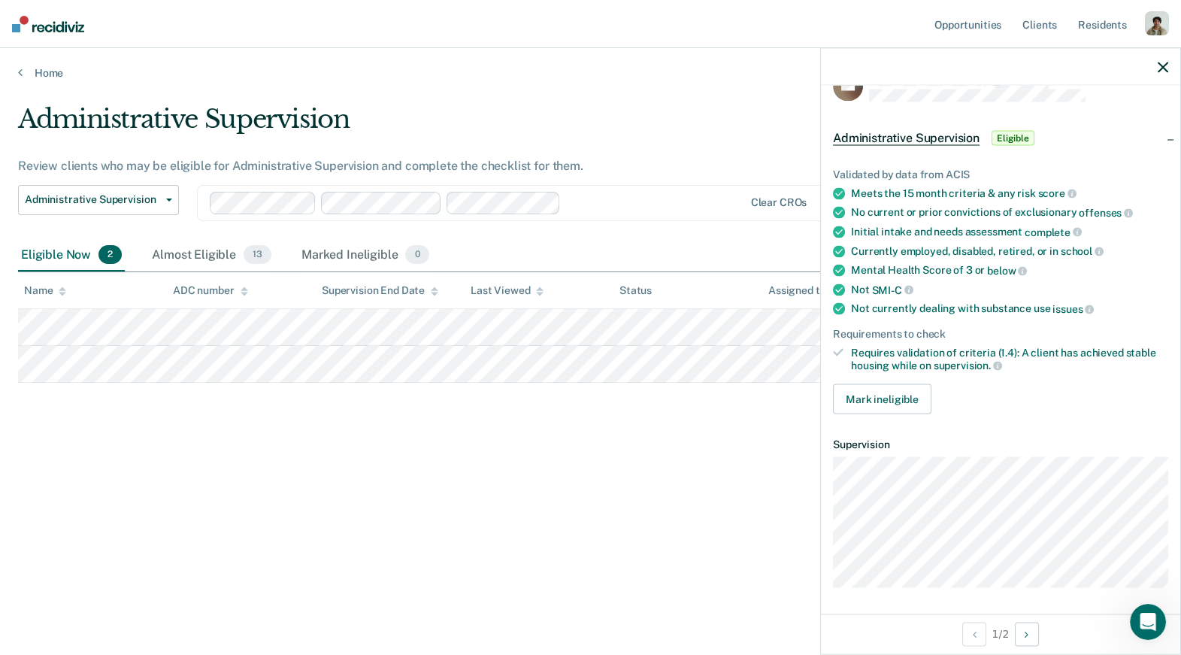
click at [870, 590] on div "VA Administrative Supervision Eligible Validated by data from ACIS Meets the 15…" at bounding box center [1000, 350] width 359 height 528
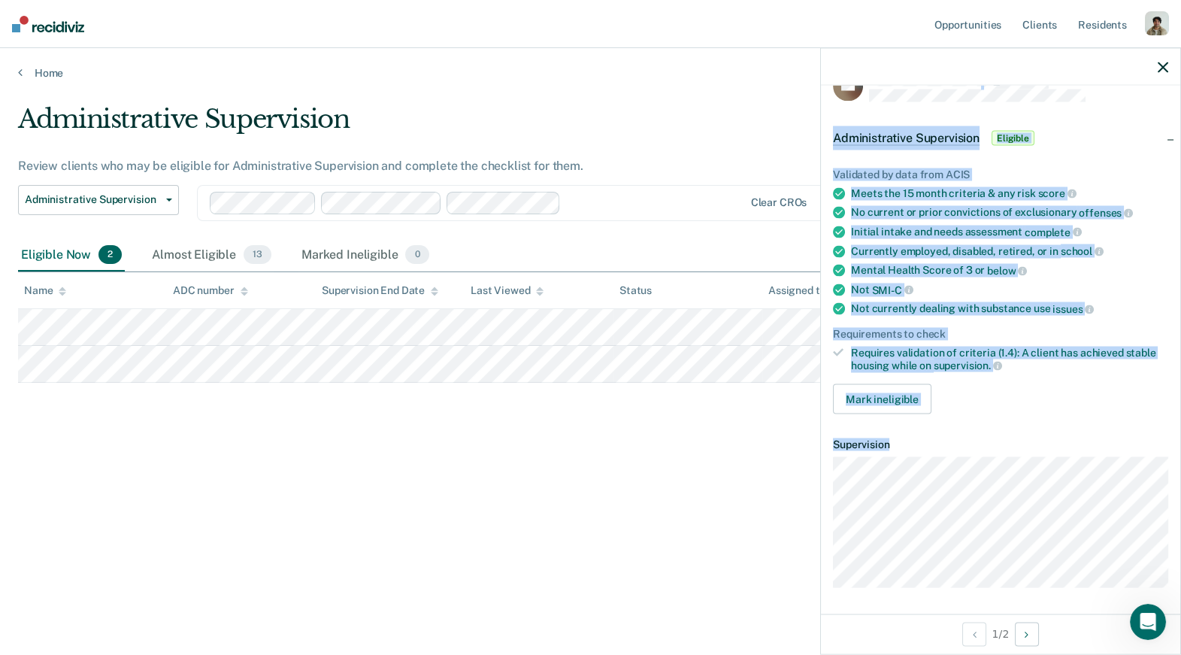
click at [819, 561] on body "Looks like you’re using Internet Explorer 11. For faster loading and a better e…" at bounding box center [590, 327] width 1181 height 655
click at [823, 563] on body "Looks like you’re using Internet Explorer 11. For faster loading and a better e…" at bounding box center [590, 327] width 1181 height 655
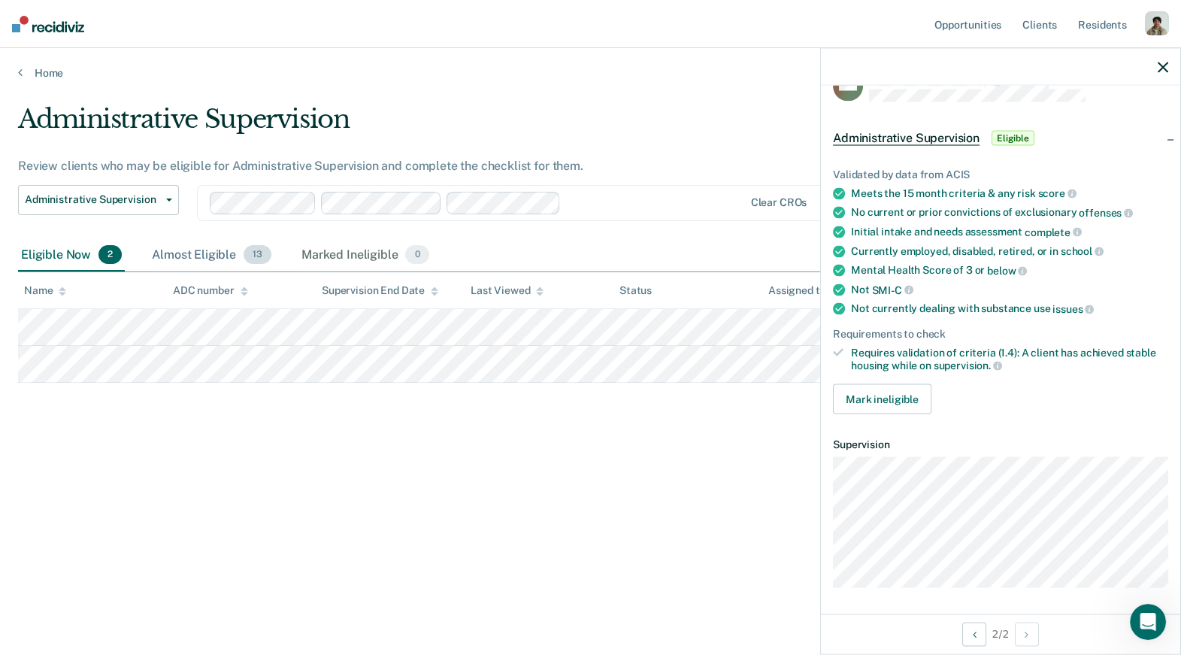
click at [180, 262] on div "Almost Eligible 13" at bounding box center [212, 255] width 126 height 33
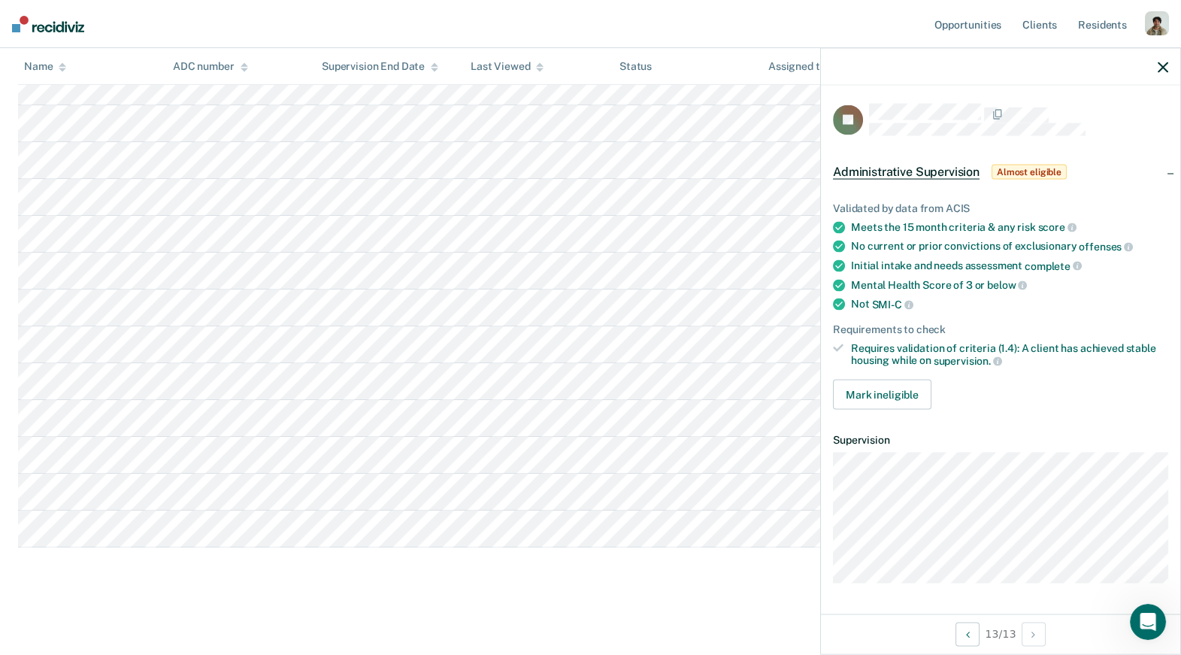
scroll to position [0, 0]
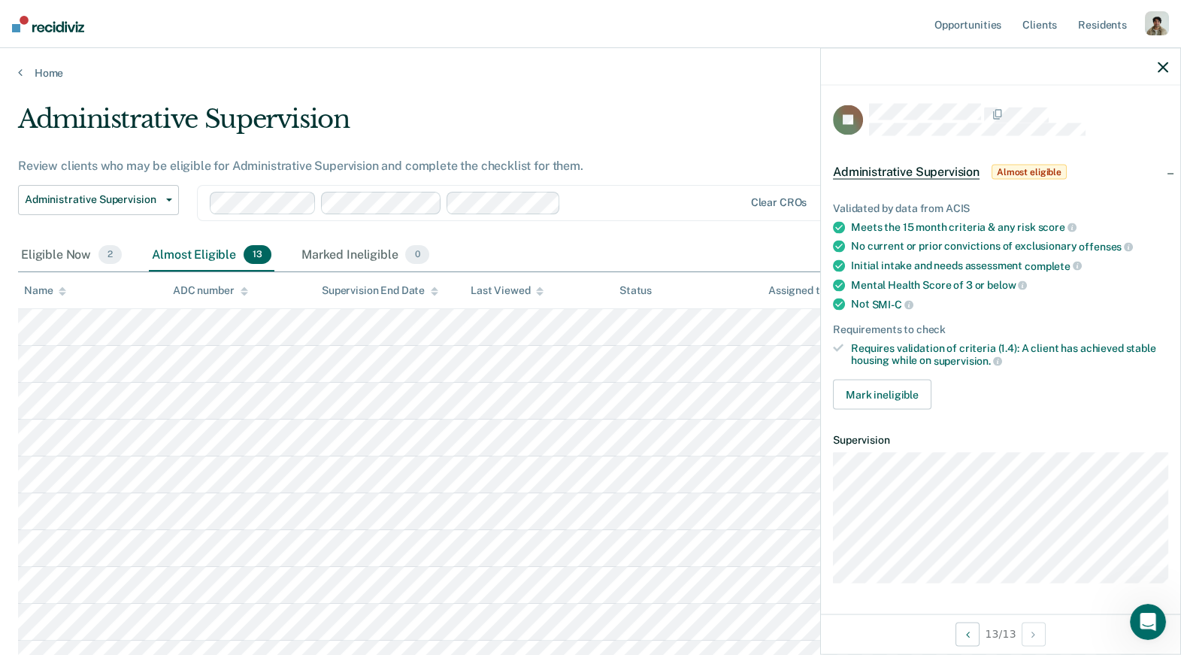
click at [583, 217] on div "Clear CROs" at bounding box center [511, 203] width 628 height 36
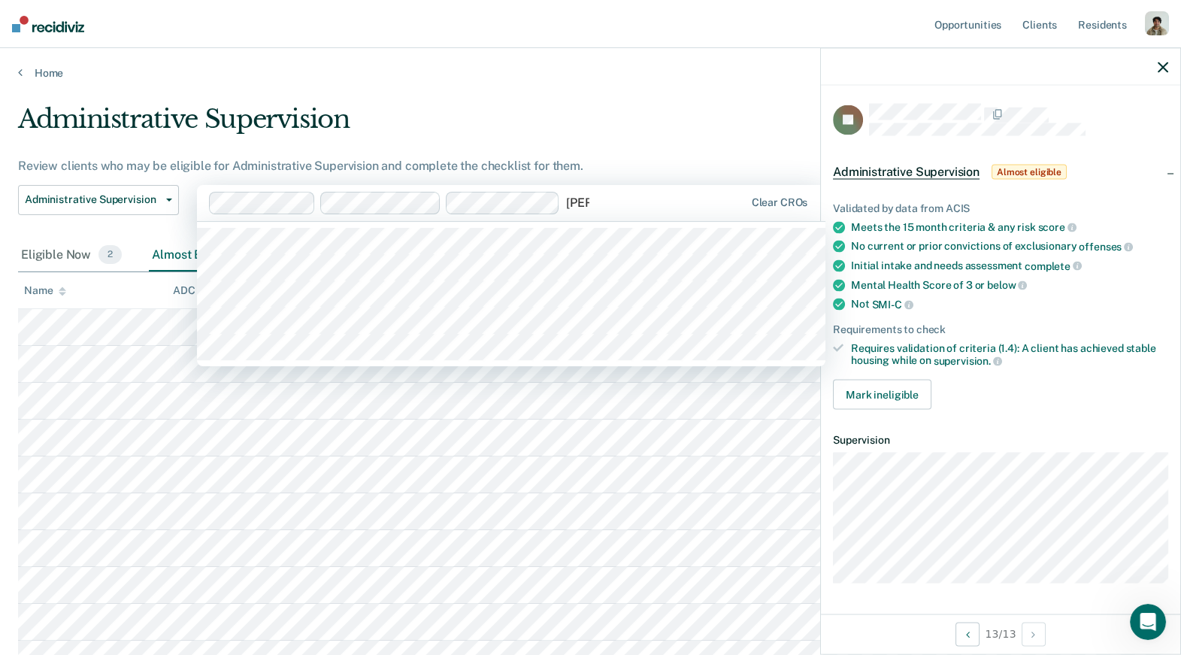
type input "anna"
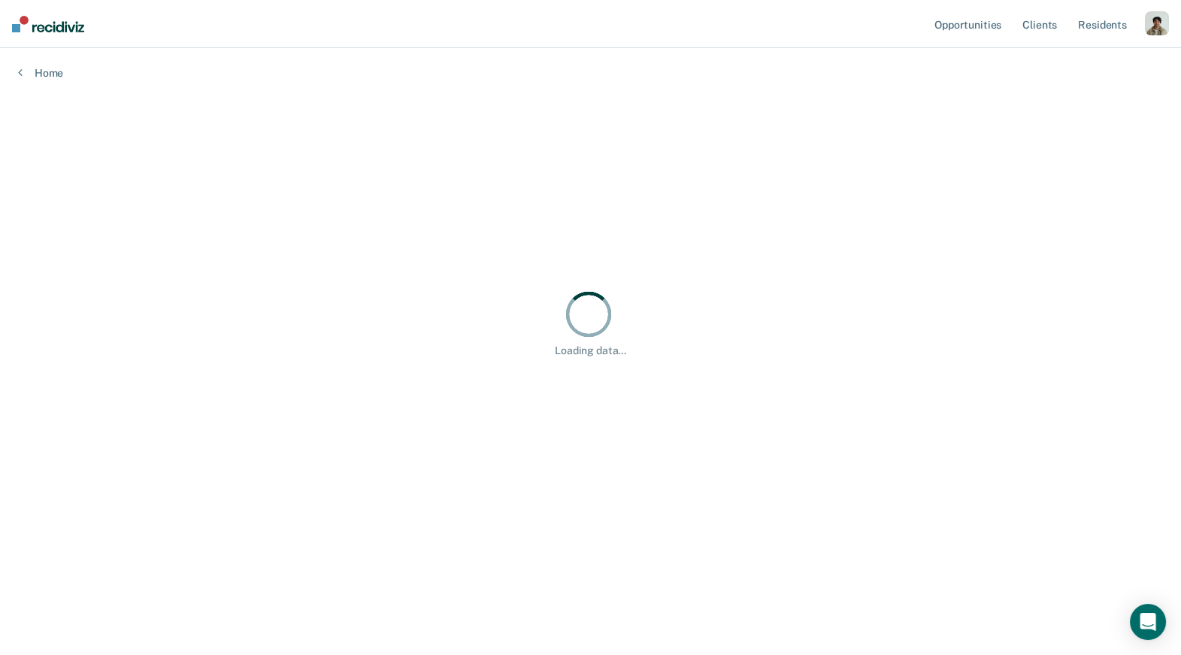
click at [487, 141] on div "Loading data..." at bounding box center [590, 323] width 1145 height 438
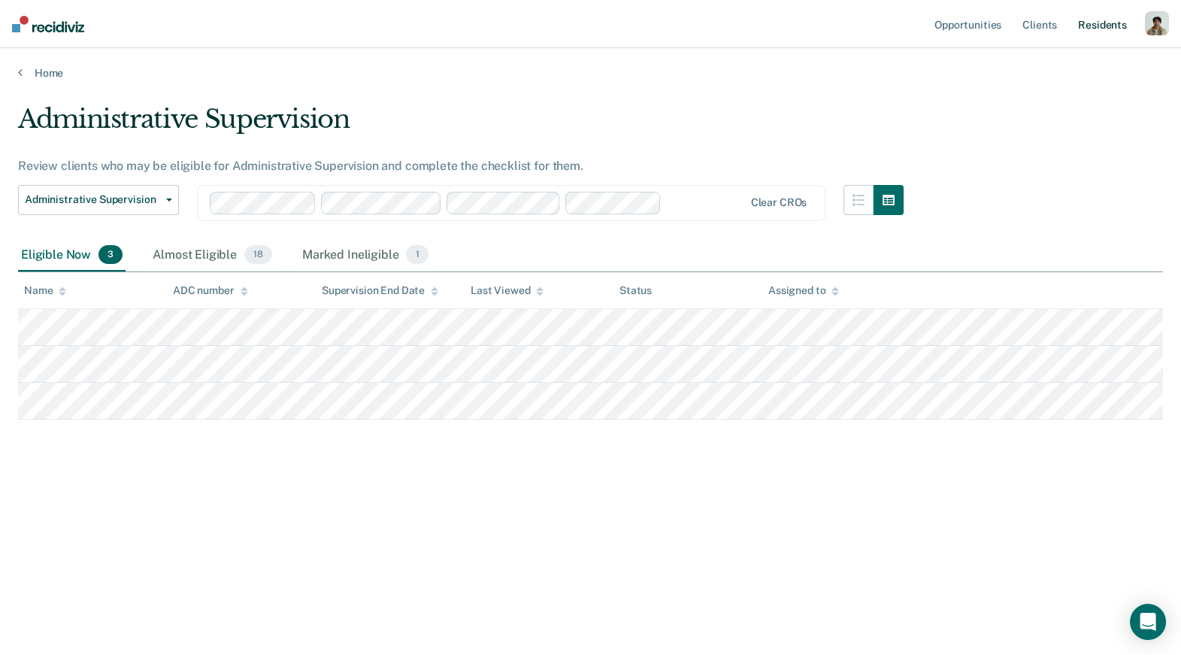
click at [1106, 17] on link "Resident s" at bounding box center [1102, 24] width 55 height 48
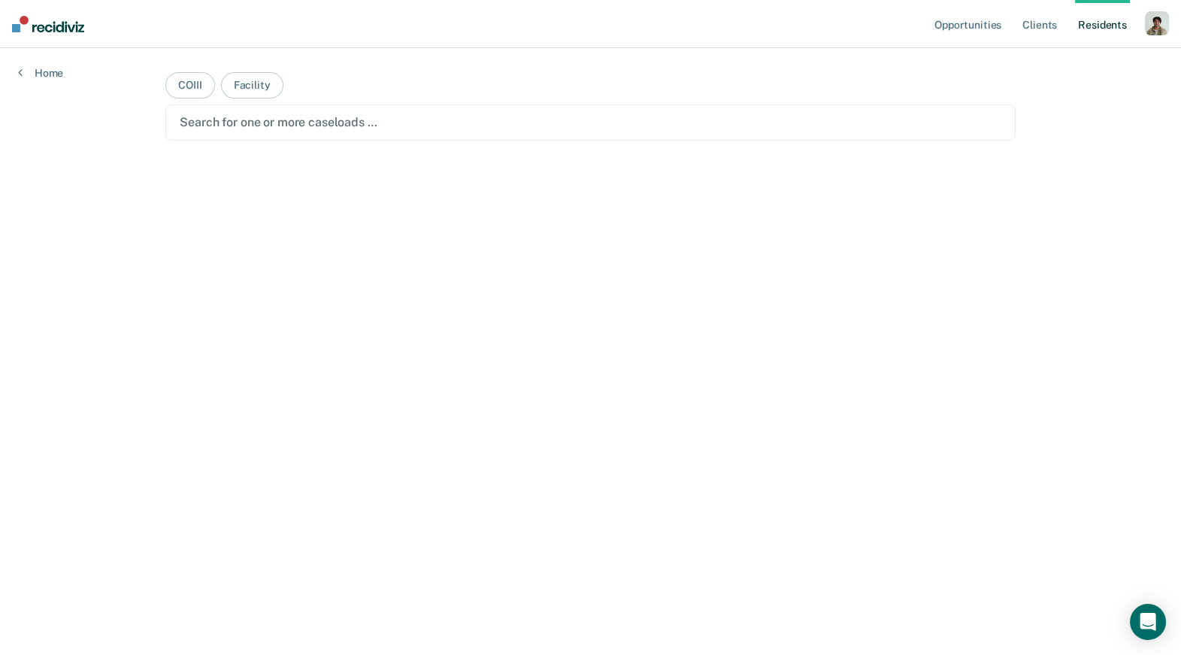
click at [1172, 32] on nav "Opportunities Client s Resident s Profile How it works Log Out" at bounding box center [590, 24] width 1181 height 48
click at [1163, 23] on div "button" at bounding box center [1157, 23] width 24 height 24
click at [987, 18] on link "Opportunities" at bounding box center [967, 24] width 73 height 48
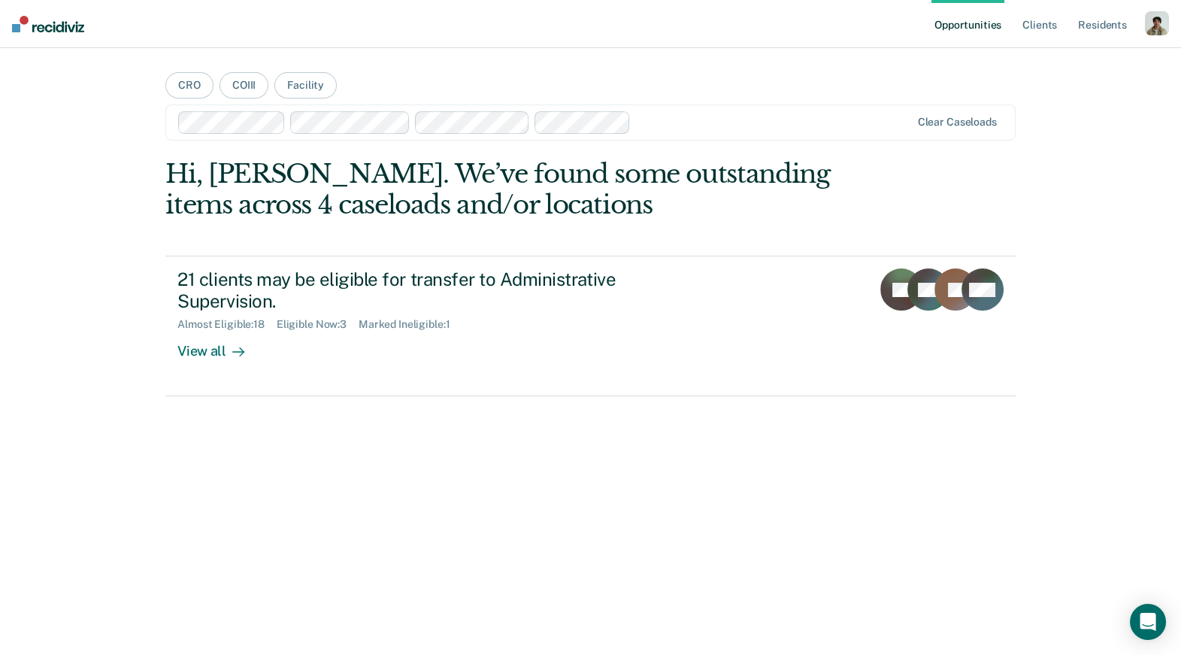
click at [1152, 31] on div "button" at bounding box center [1157, 23] width 24 height 24
click at [1056, 61] on link "Profile" at bounding box center [1096, 61] width 121 height 13
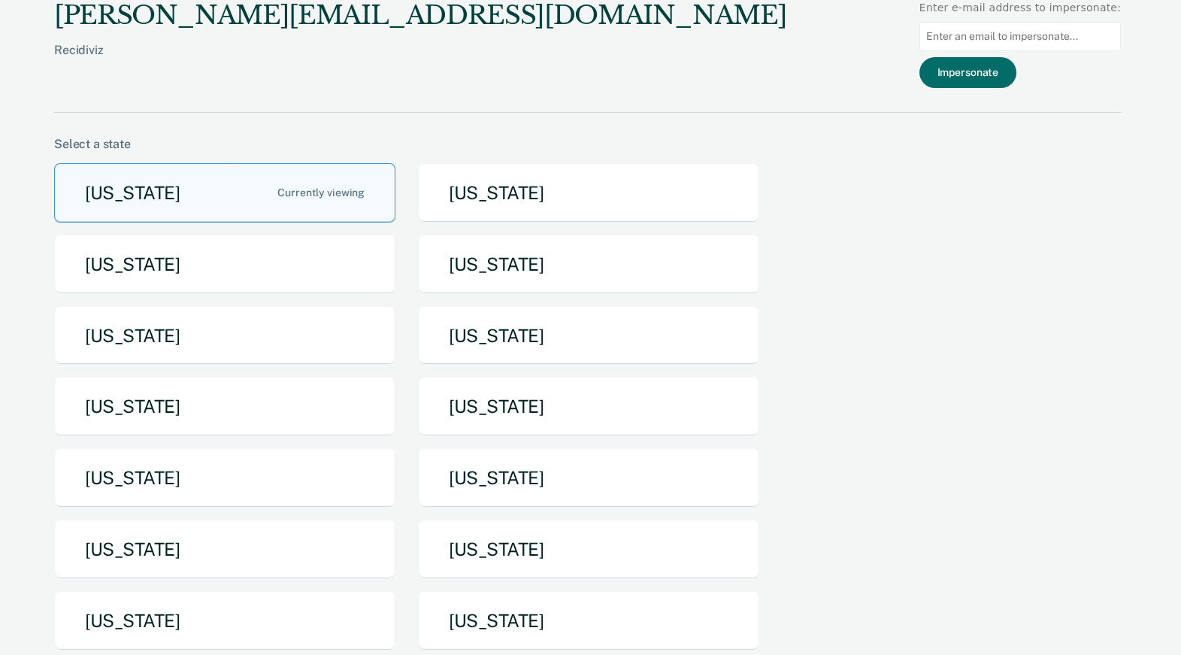
click at [993, 30] on input at bounding box center [1019, 36] width 201 height 29
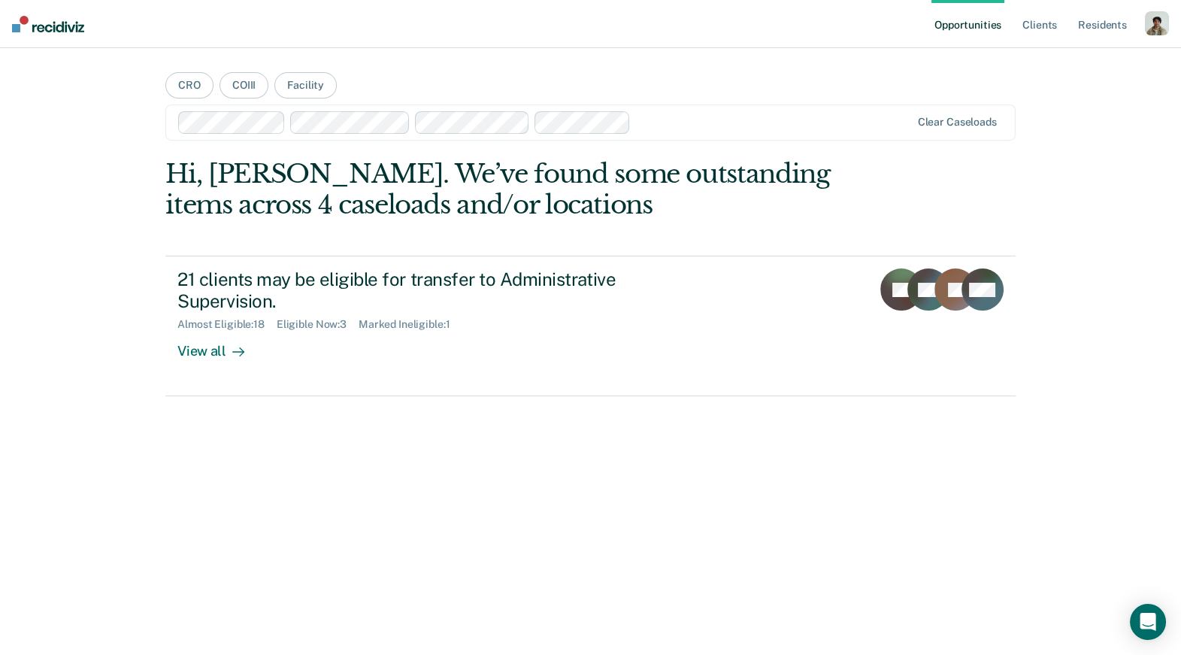
click at [1164, 27] on div "button" at bounding box center [1157, 23] width 24 height 24
click at [1056, 62] on link "Profile" at bounding box center [1096, 61] width 121 height 13
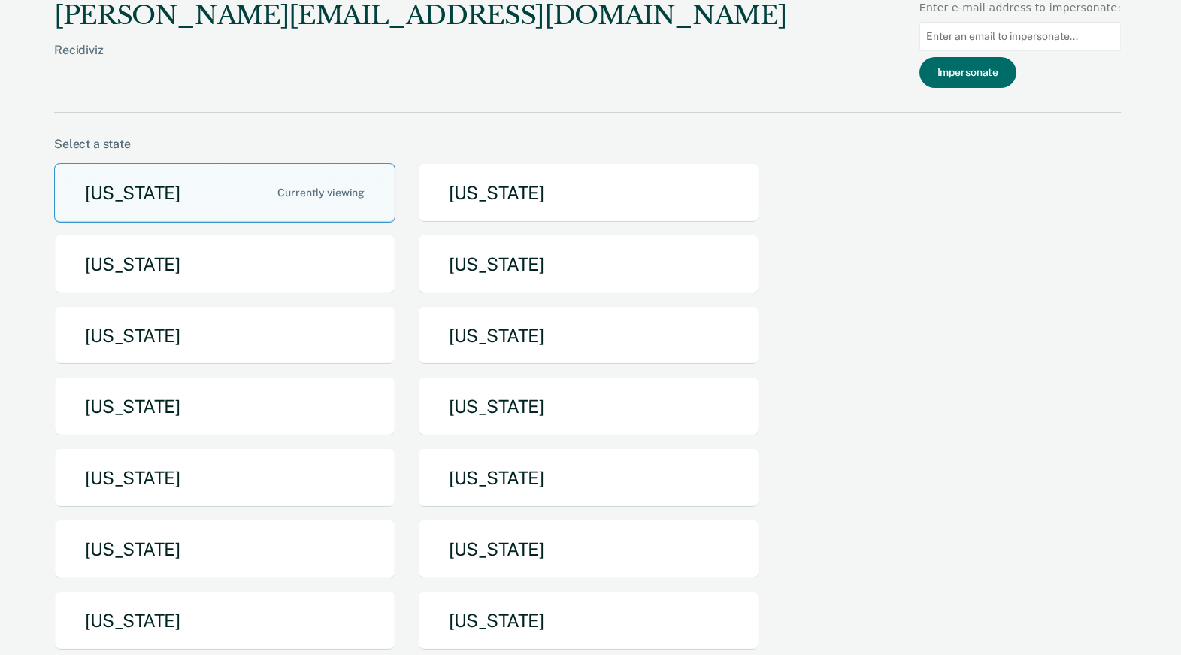
click at [974, 42] on input at bounding box center [1019, 36] width 201 height 29
click at [976, 62] on button "Impersonate" at bounding box center [967, 72] width 97 height 31
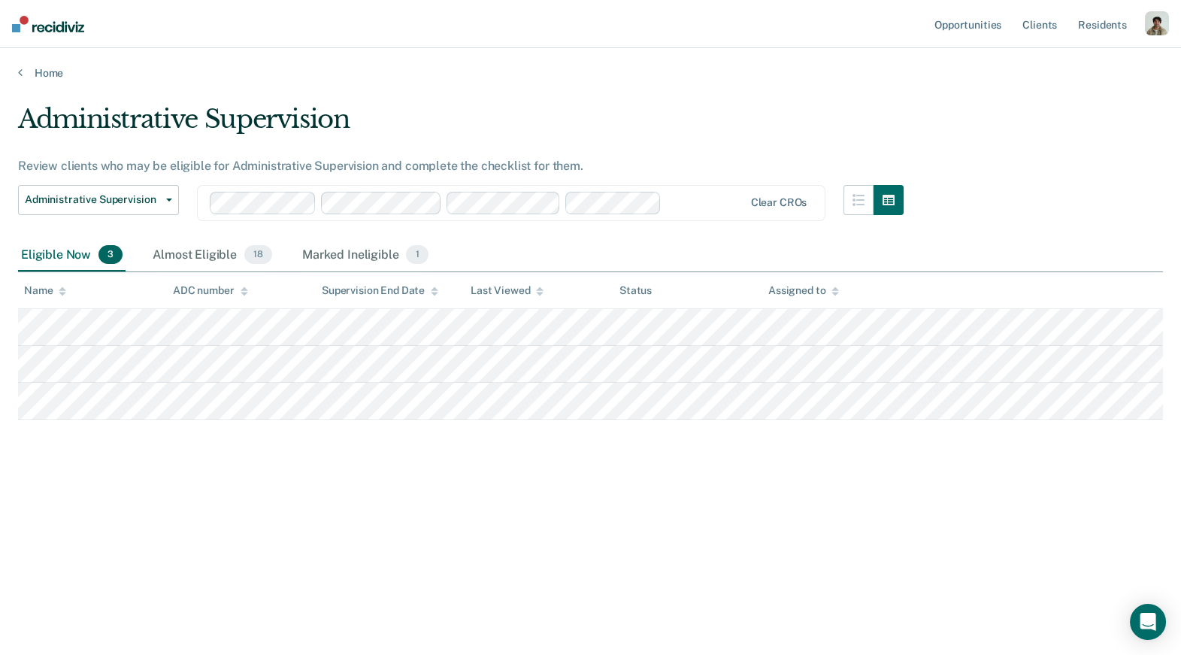
click at [1160, 26] on div "button" at bounding box center [1157, 23] width 24 height 24
click at [1061, 60] on link "Profile" at bounding box center [1096, 61] width 121 height 13
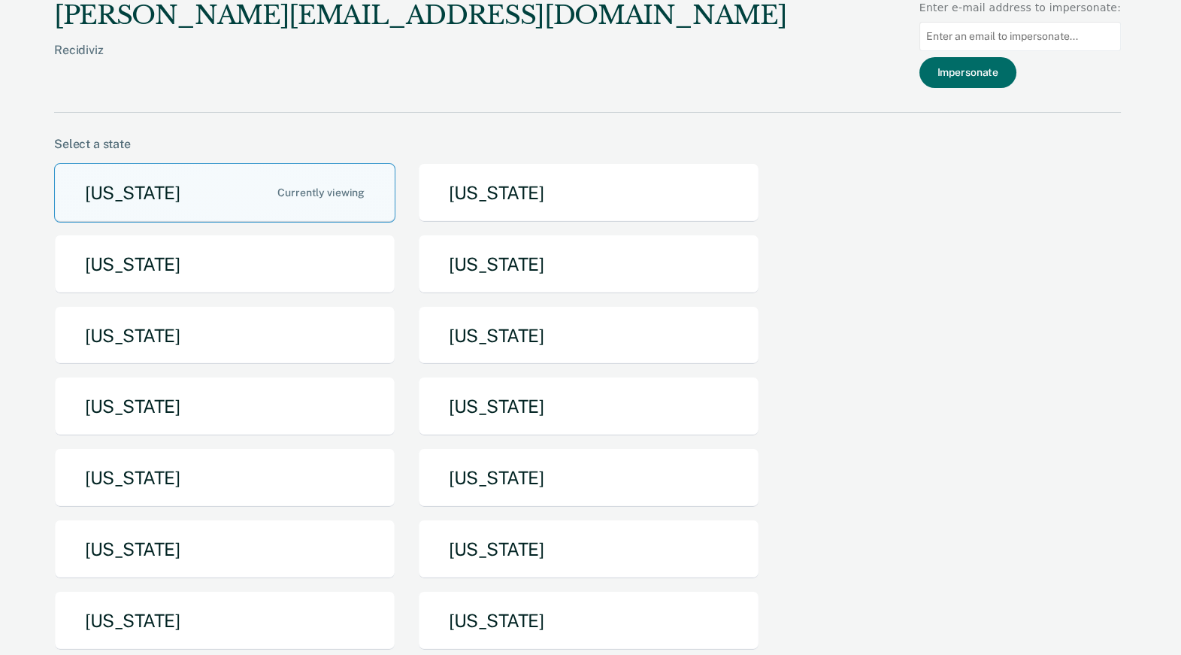
click at [1004, 39] on input at bounding box center [1019, 36] width 201 height 29
paste input "[URL][DOMAIN_NAME]"
type input "[URL][DOMAIN_NAME]"
click at [971, 36] on input at bounding box center [1019, 36] width 201 height 29
paste input "[EMAIL_ADDRESS][DOMAIN_NAME]"
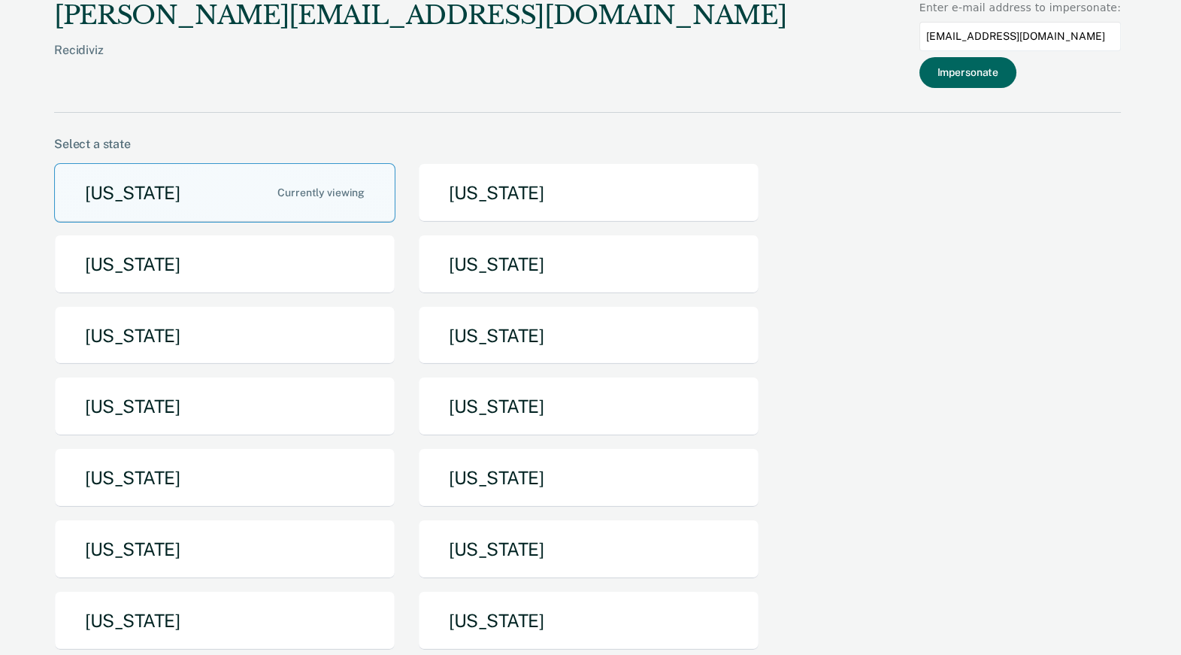
type input "[EMAIL_ADDRESS][DOMAIN_NAME]"
click at [980, 67] on button "Impersonate" at bounding box center [967, 72] width 97 height 31
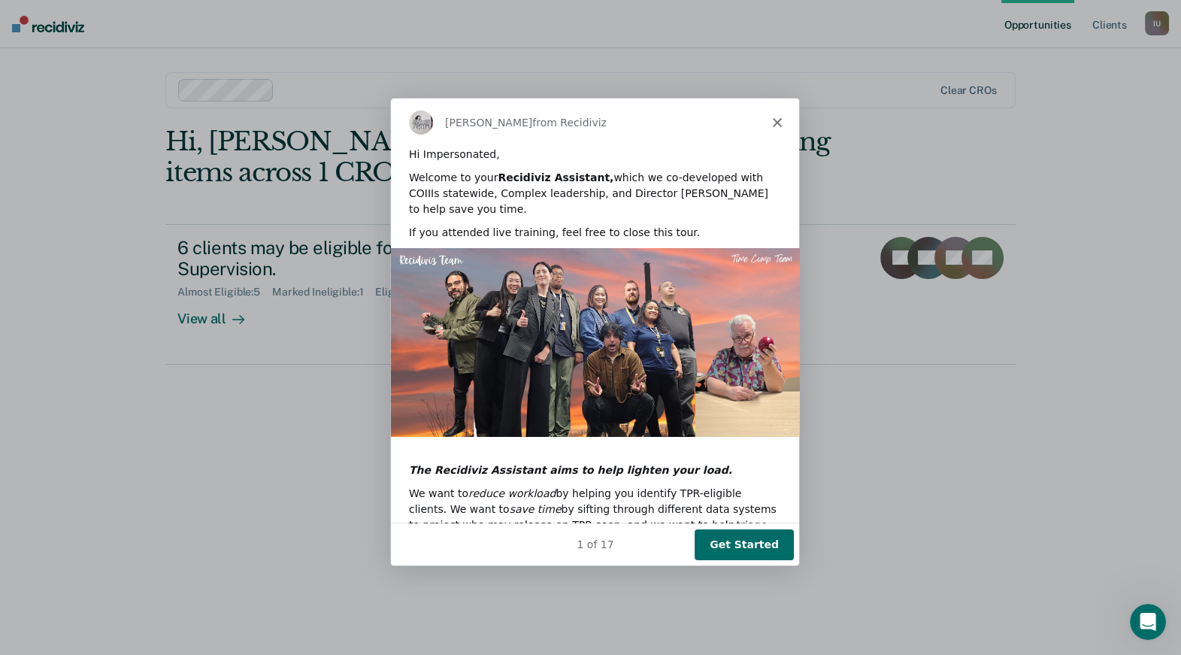
click at [737, 537] on button "Get Started" at bounding box center [742, 543] width 99 height 31
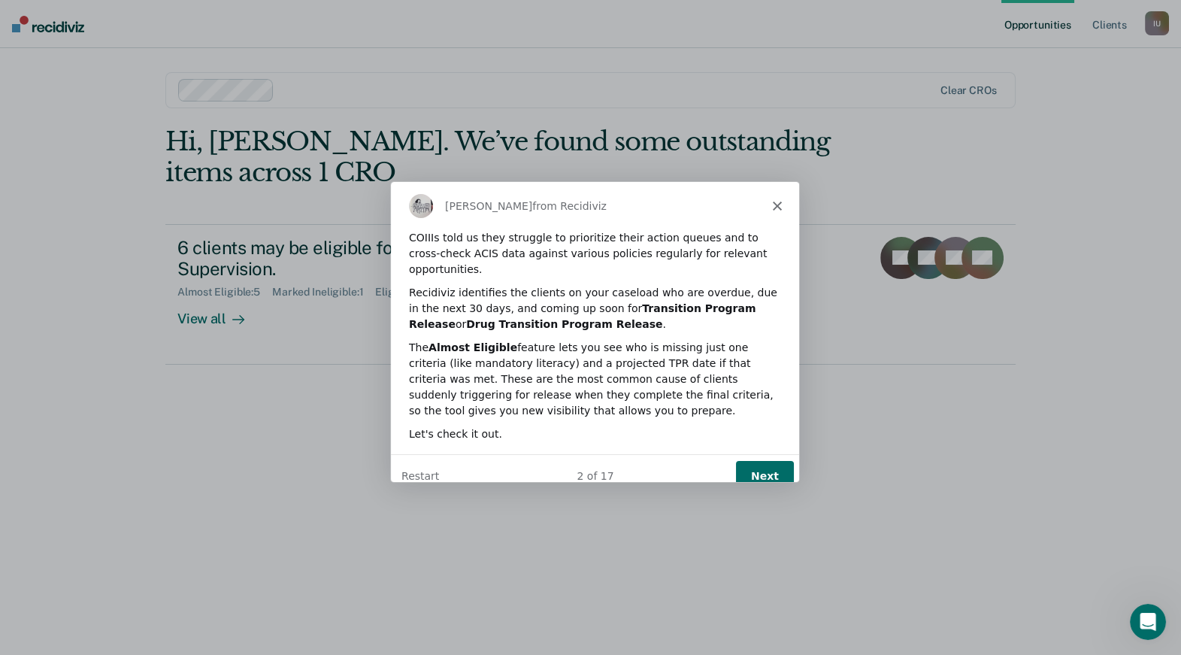
click at [765, 464] on button "Next" at bounding box center [763, 475] width 58 height 31
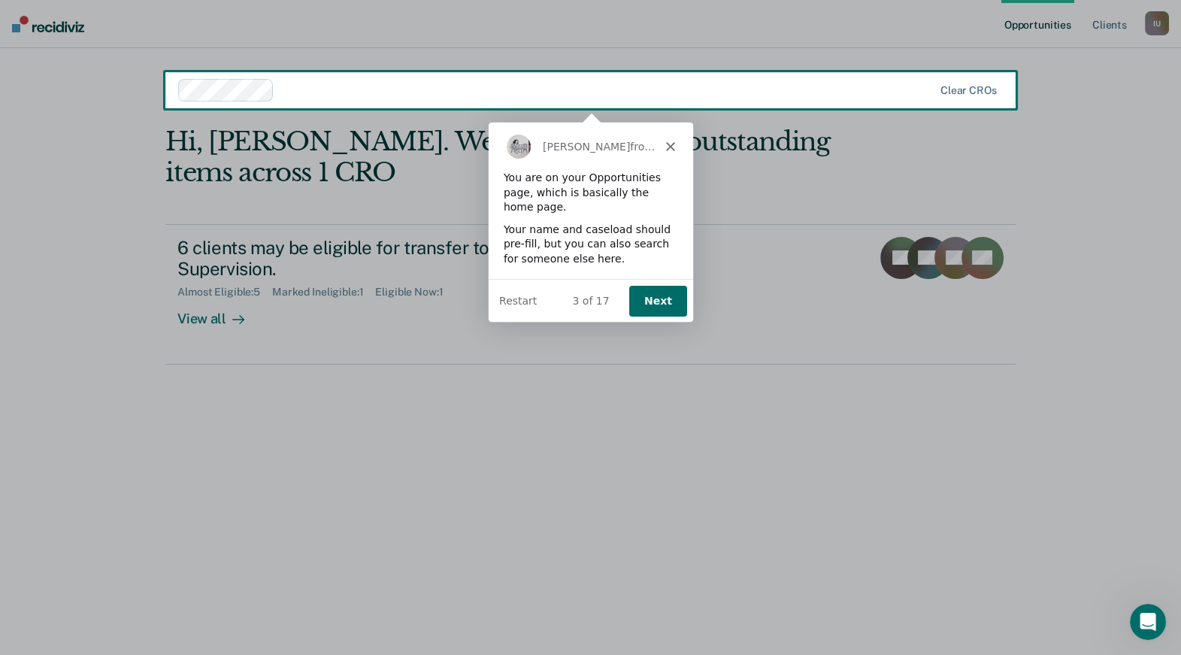
click at [668, 144] on icon "Close" at bounding box center [668, 145] width 9 height 9
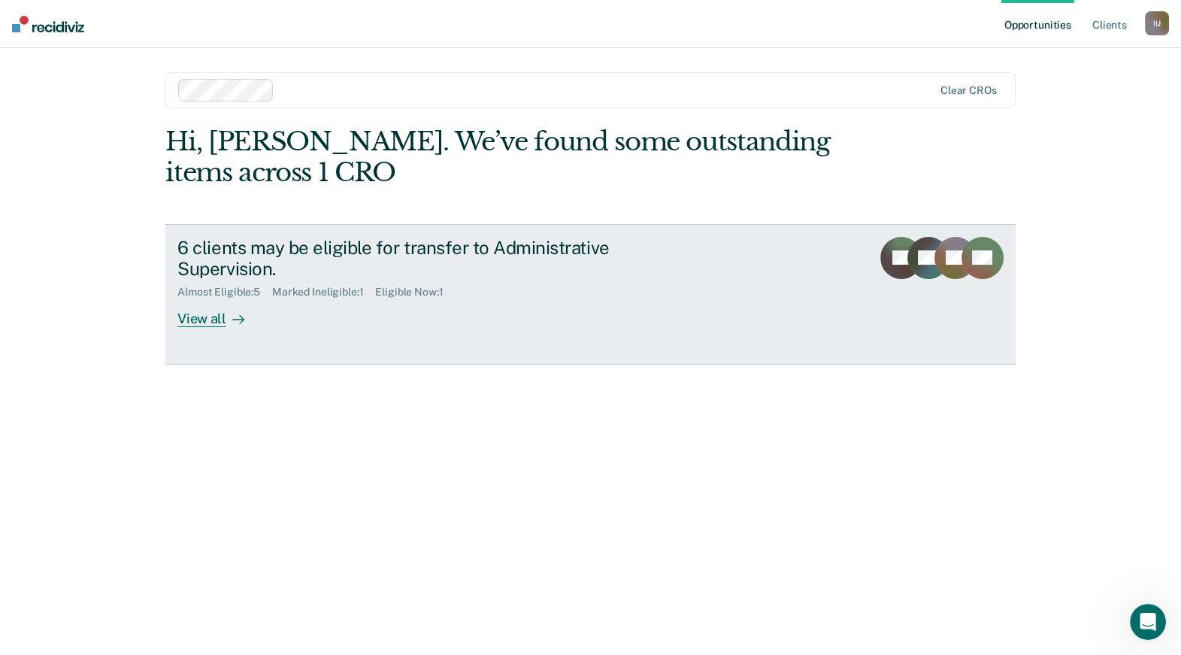
click at [223, 319] on div "View all" at bounding box center [219, 312] width 84 height 29
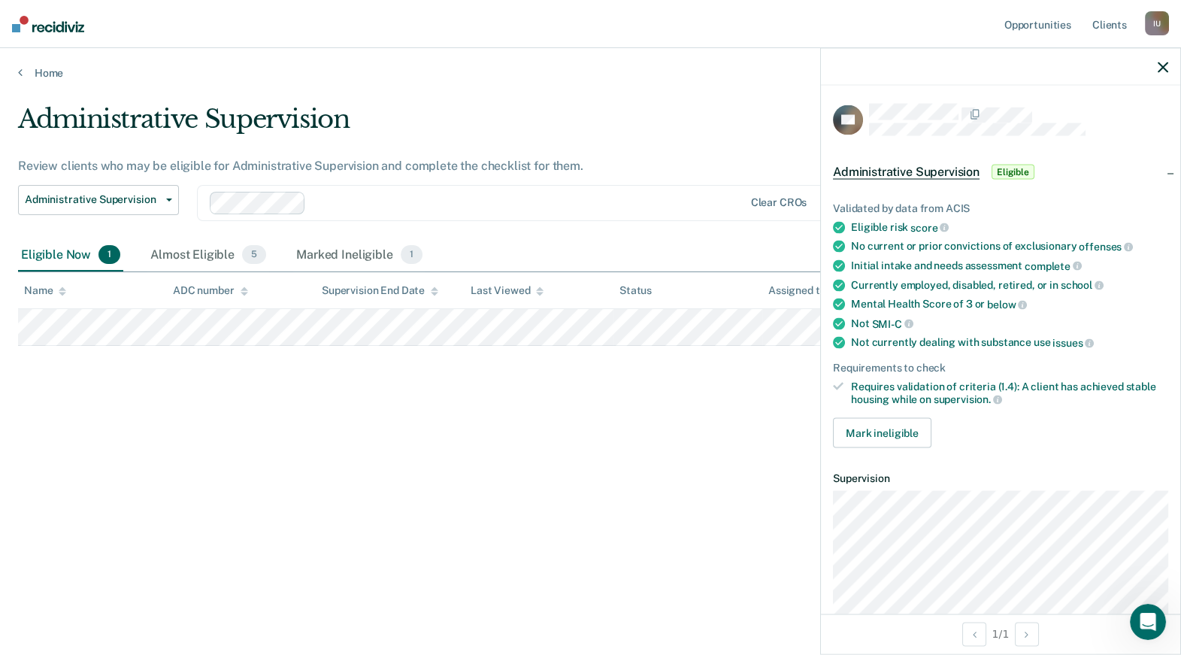
click at [1160, 73] on div at bounding box center [1000, 67] width 359 height 38
click at [1155, 59] on div at bounding box center [1000, 67] width 359 height 38
click at [1159, 68] on icon "button" at bounding box center [1162, 67] width 11 height 11
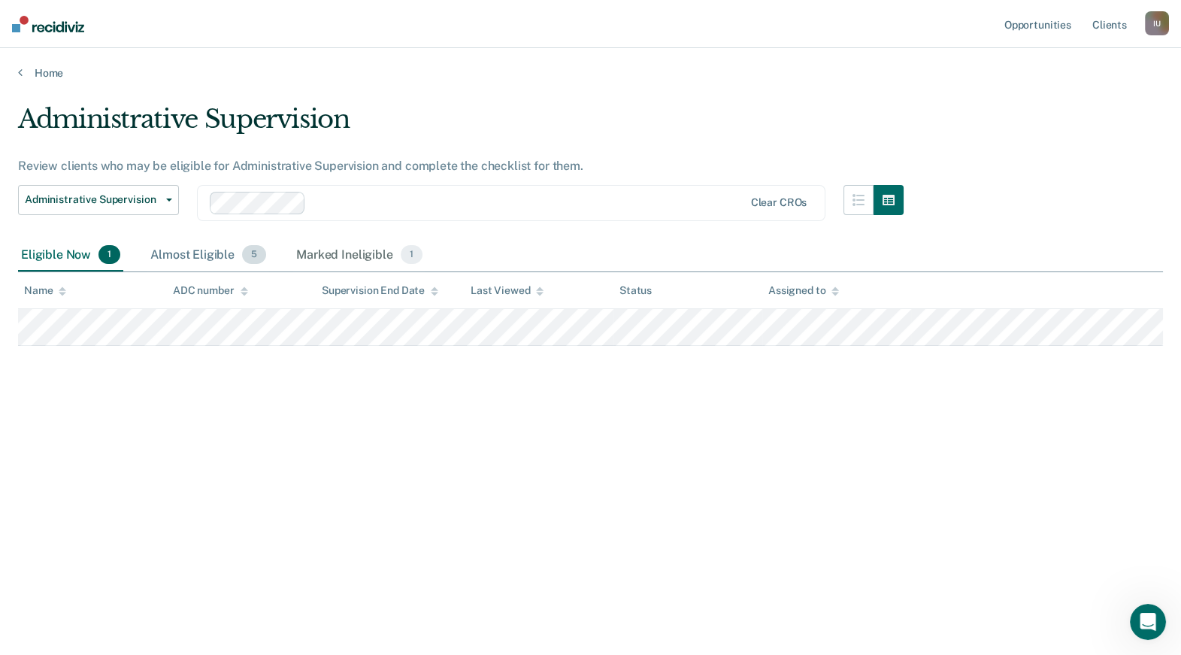
click at [196, 257] on div "Almost Eligible 5" at bounding box center [208, 255] width 122 height 33
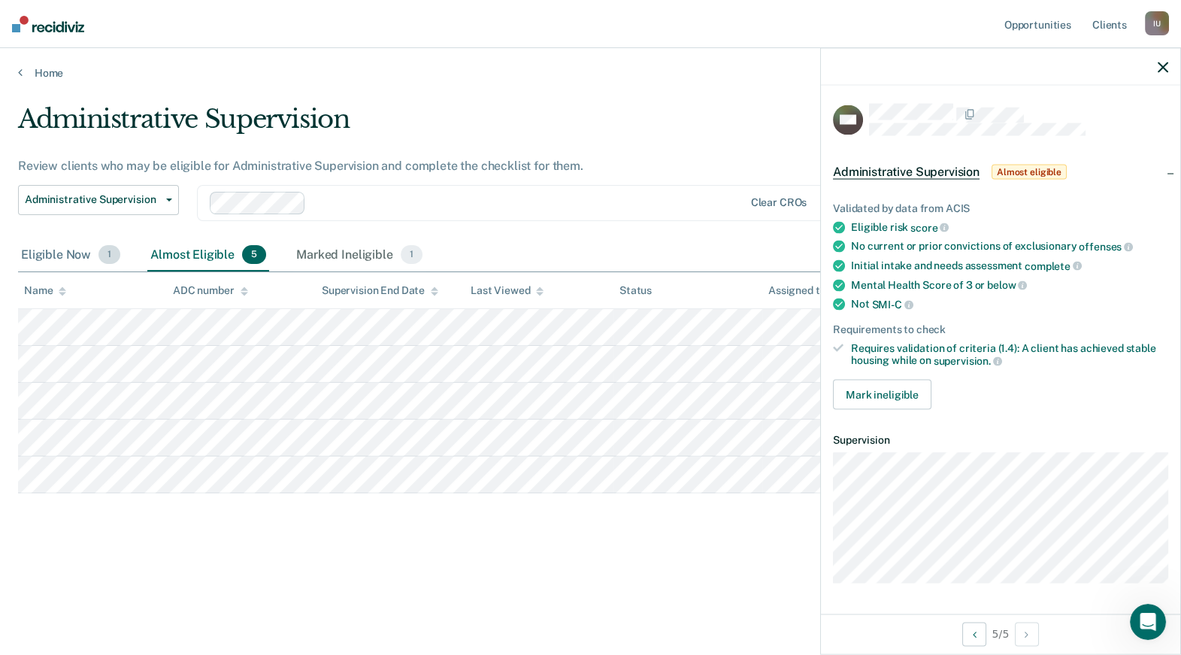
click at [74, 261] on div "Eligible Now 1" at bounding box center [70, 255] width 105 height 33
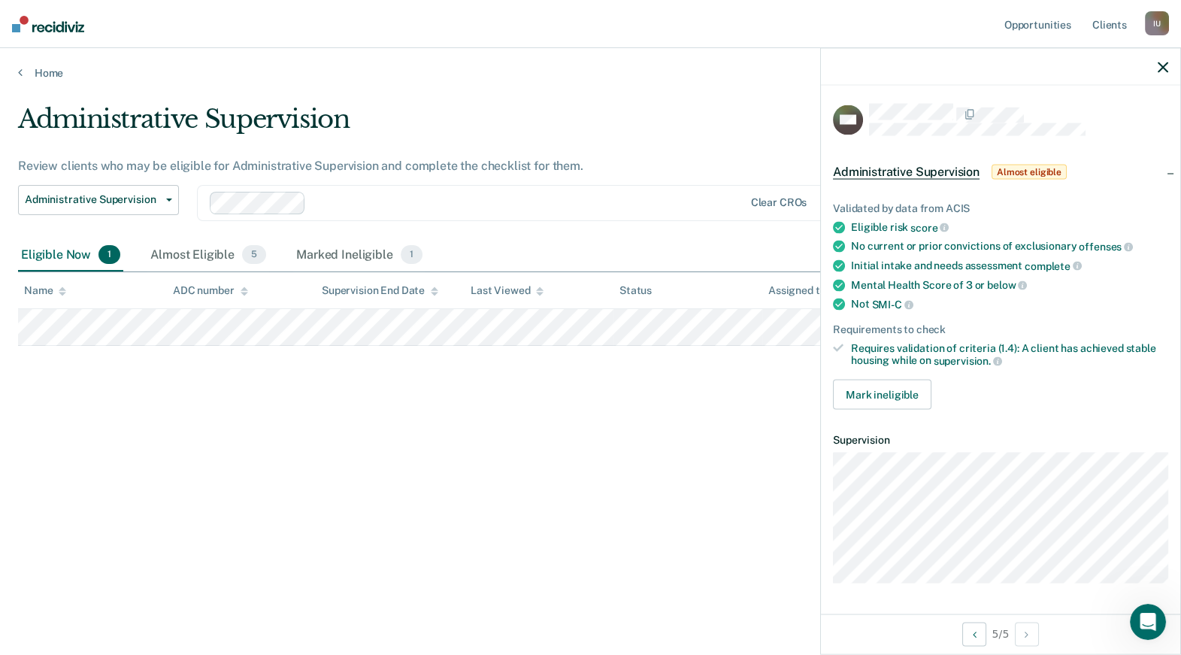
click at [75, 411] on div "Administrative Supervision Review clients who may be eligible for Administrativ…" at bounding box center [590, 323] width 1145 height 438
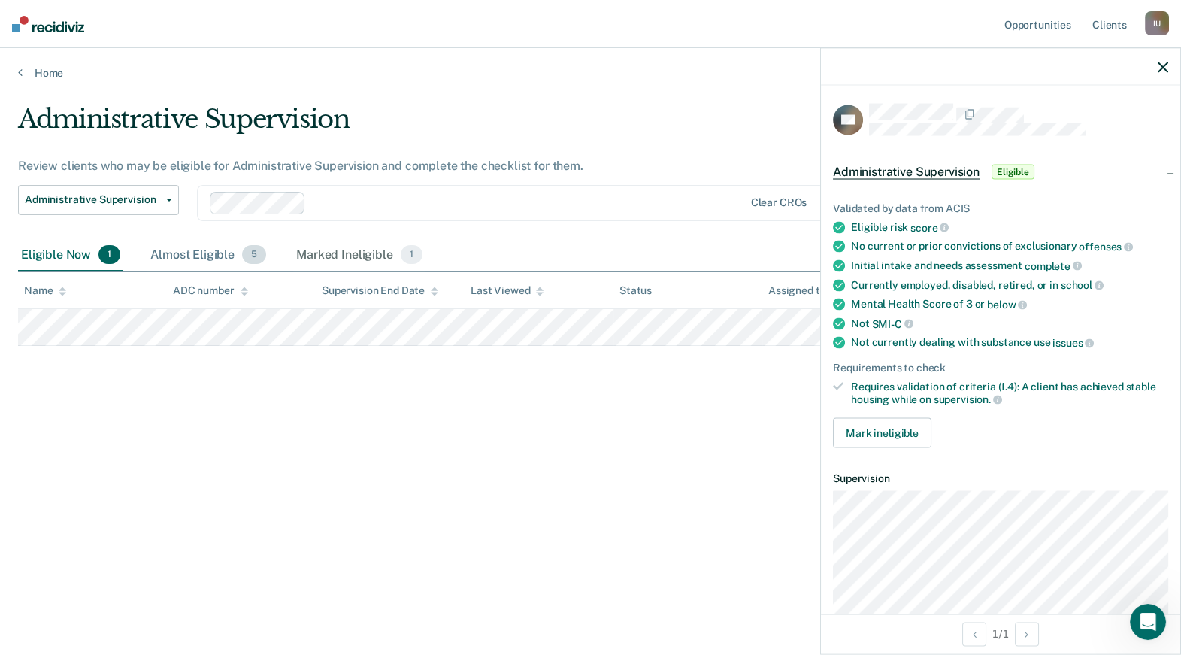
click at [199, 267] on div "Almost Eligible 5" at bounding box center [208, 255] width 122 height 33
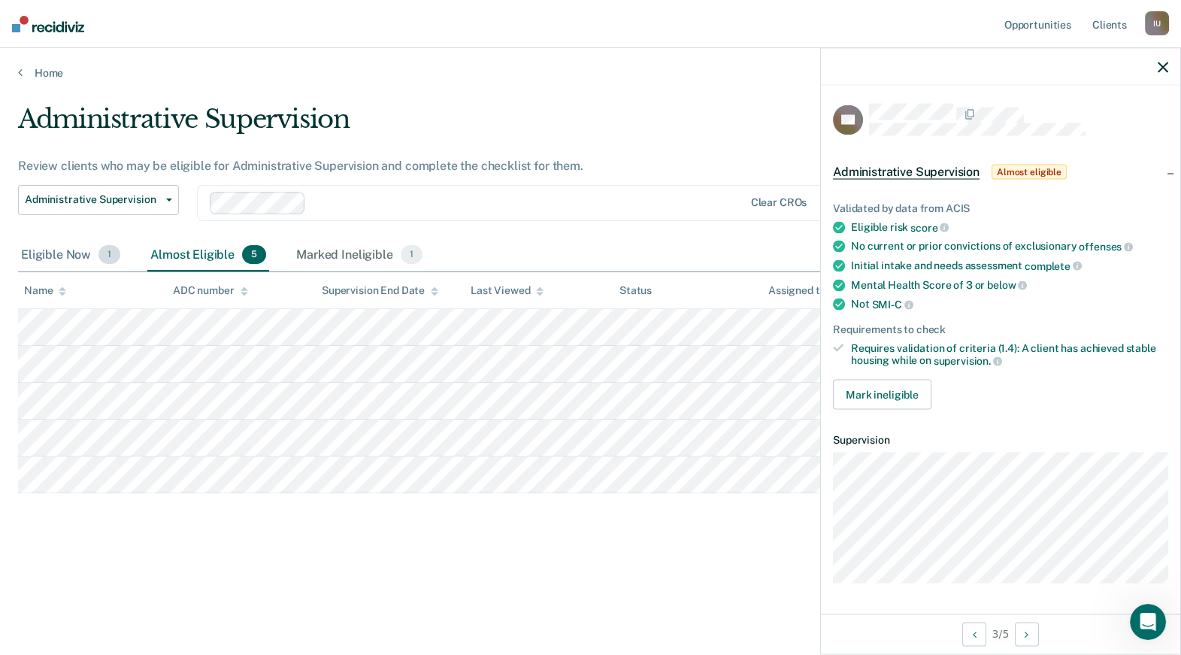
click at [65, 254] on div "Eligible Now 1" at bounding box center [70, 255] width 105 height 33
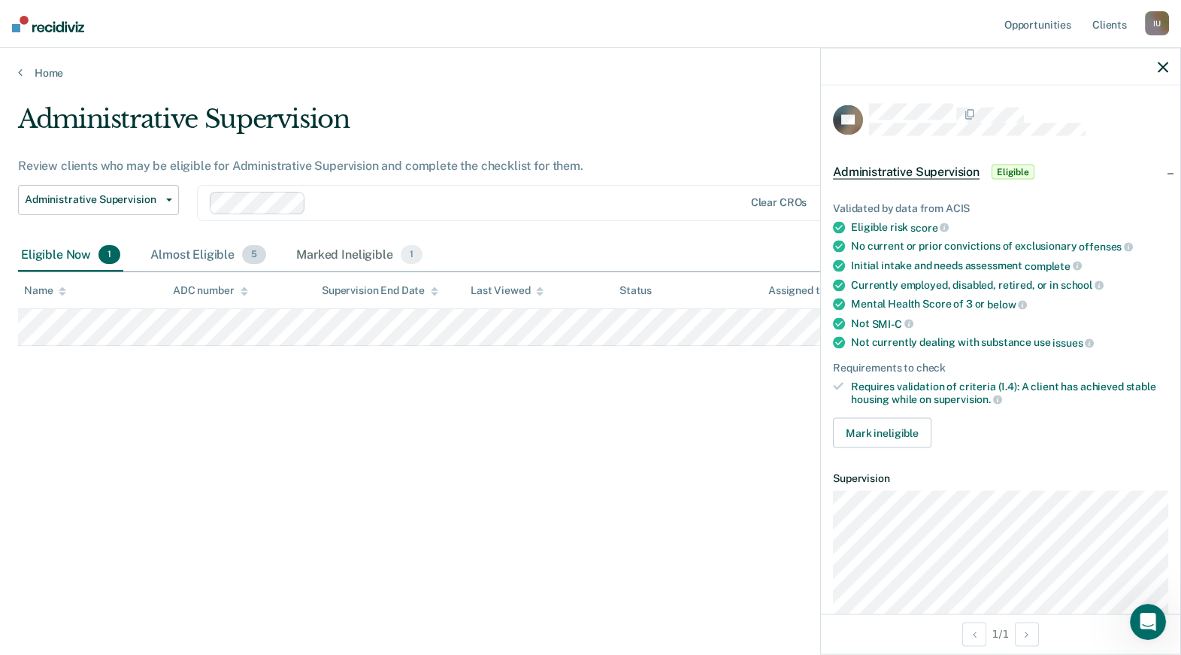
click at [216, 253] on div "Almost Eligible 5" at bounding box center [208, 255] width 122 height 33
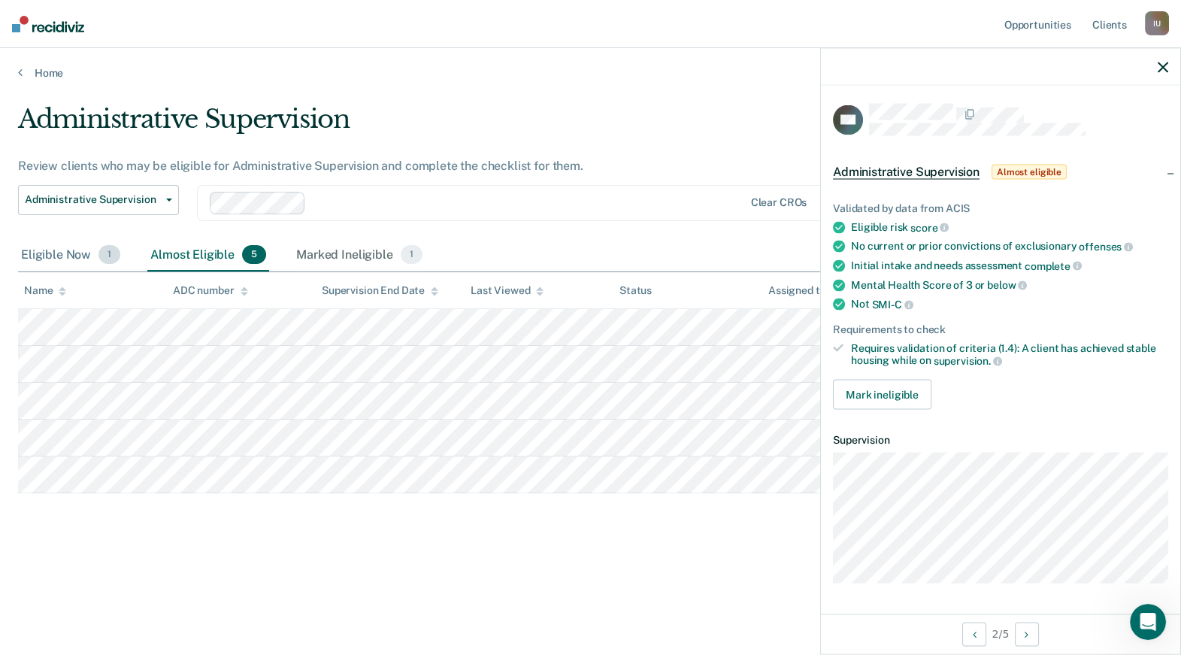
click at [86, 252] on div "Eligible Now 1" at bounding box center [70, 255] width 105 height 33
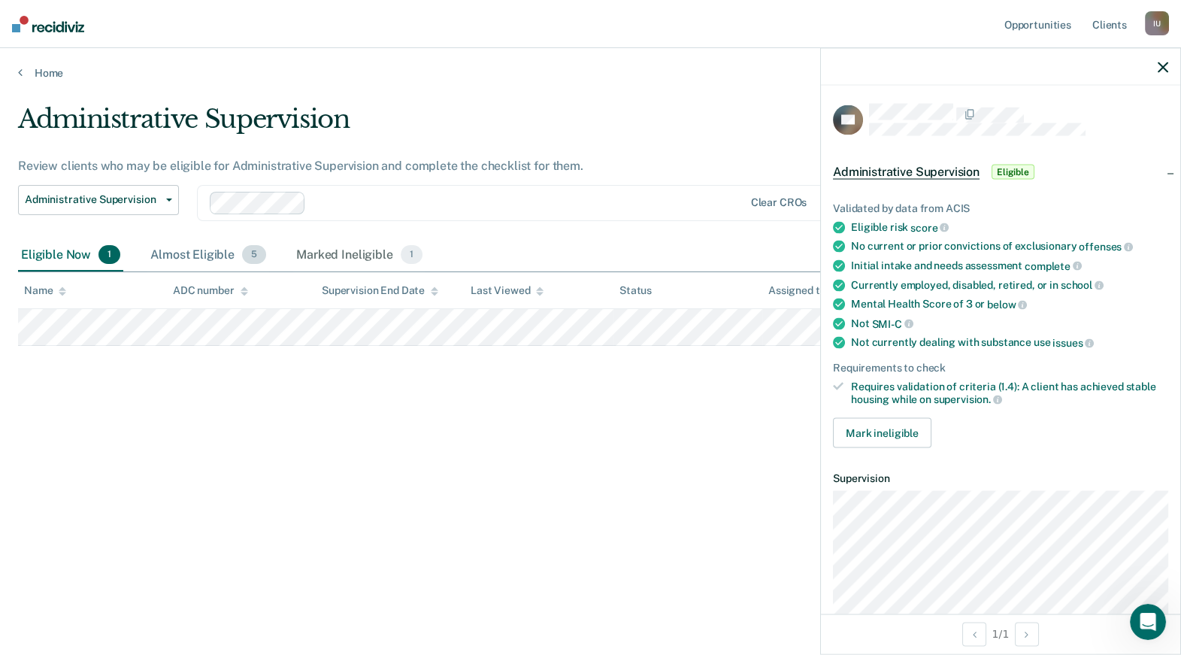
click at [201, 256] on div "Almost Eligible 5" at bounding box center [208, 255] width 122 height 33
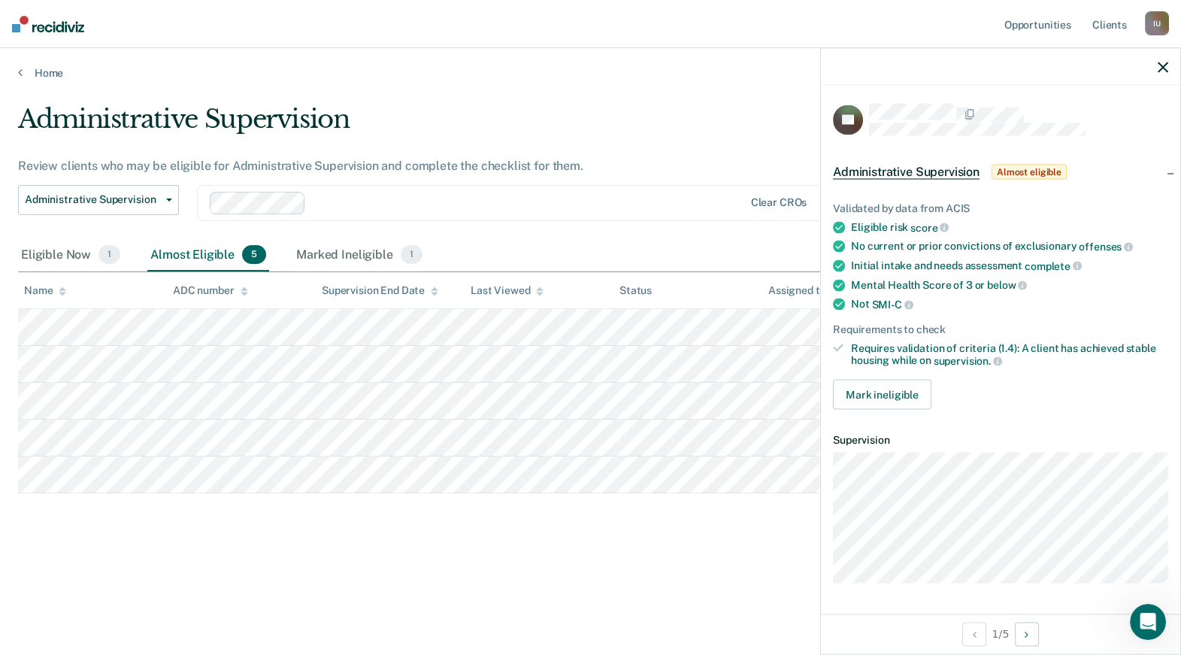
click at [1162, 66] on icon "button" at bounding box center [1162, 67] width 11 height 11
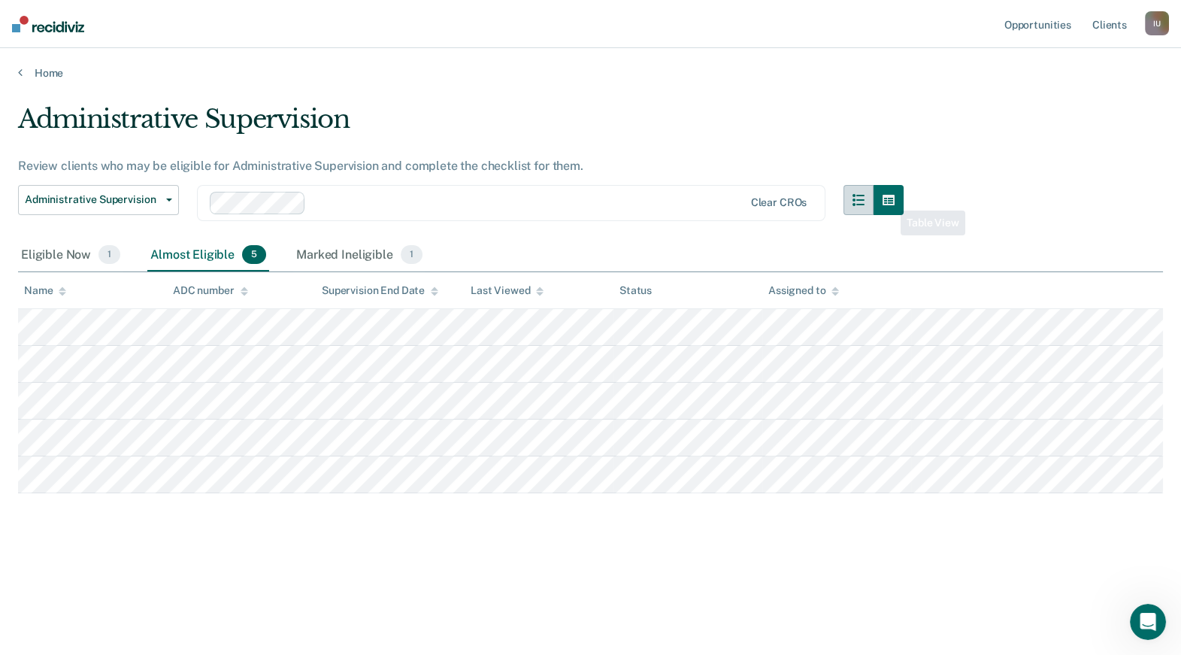
click at [844, 208] on button "button" at bounding box center [858, 200] width 30 height 30
click at [851, 204] on button "button" at bounding box center [858, 200] width 30 height 30
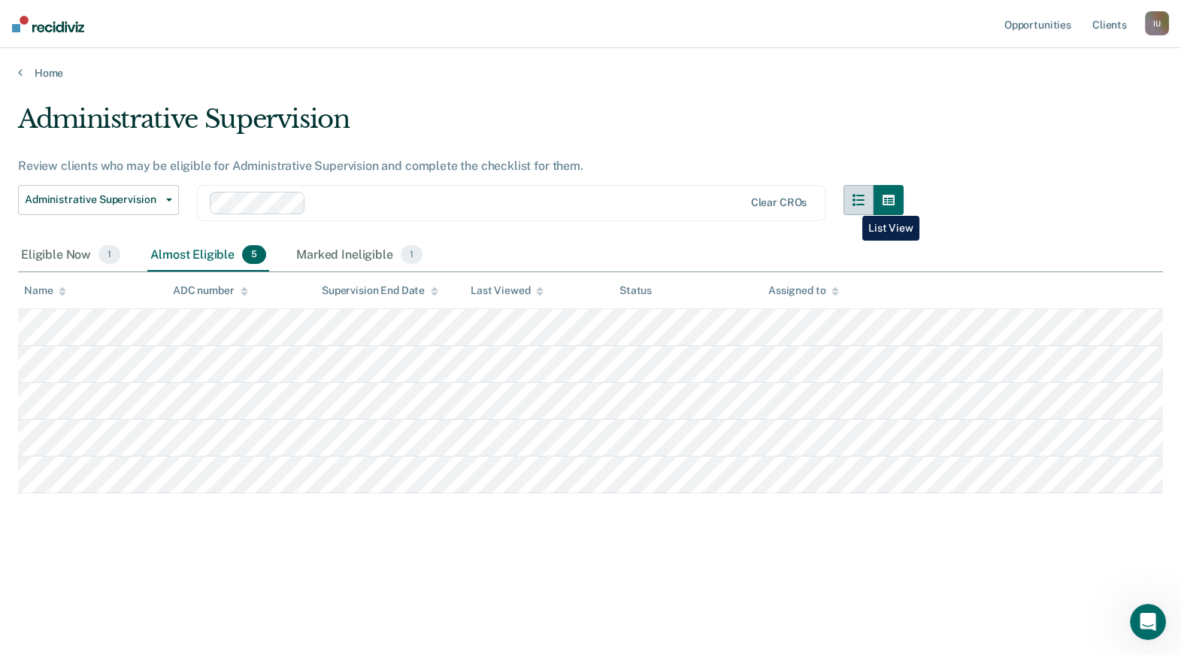
click at [851, 204] on button "button" at bounding box center [858, 200] width 30 height 30
click at [898, 198] on button "button" at bounding box center [888, 200] width 30 height 30
click at [862, 198] on icon "button" at bounding box center [858, 200] width 12 height 12
click at [351, 247] on div "Marked Ineligible 1" at bounding box center [359, 255] width 132 height 33
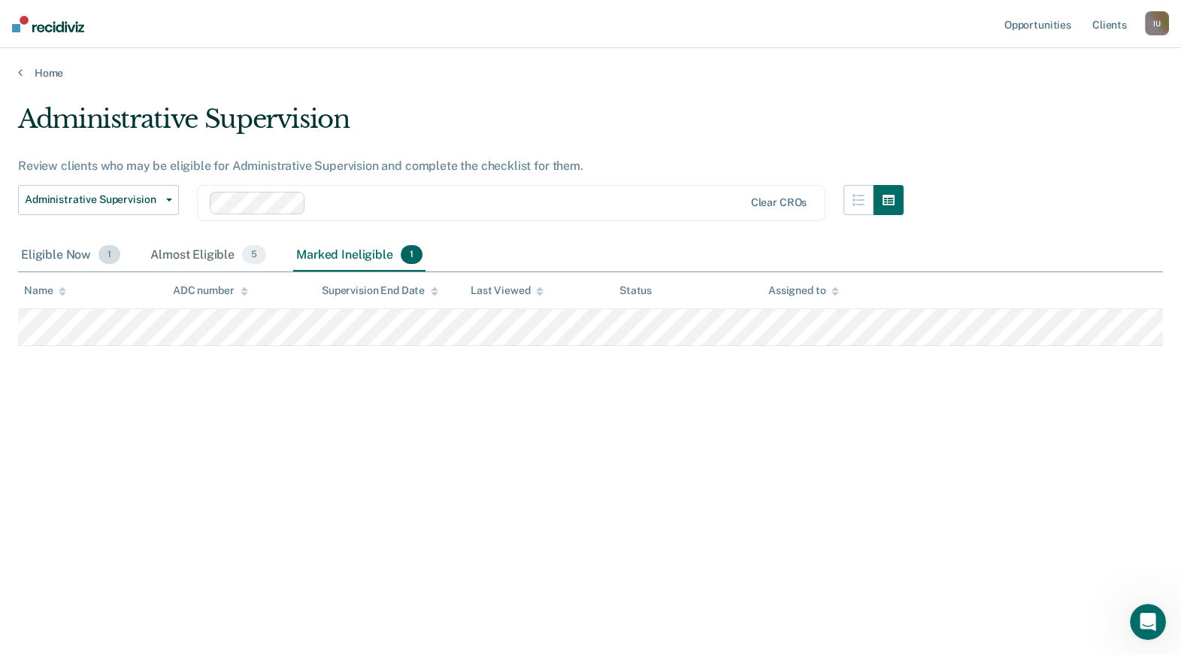
click at [107, 249] on span "1" at bounding box center [109, 255] width 22 height 20
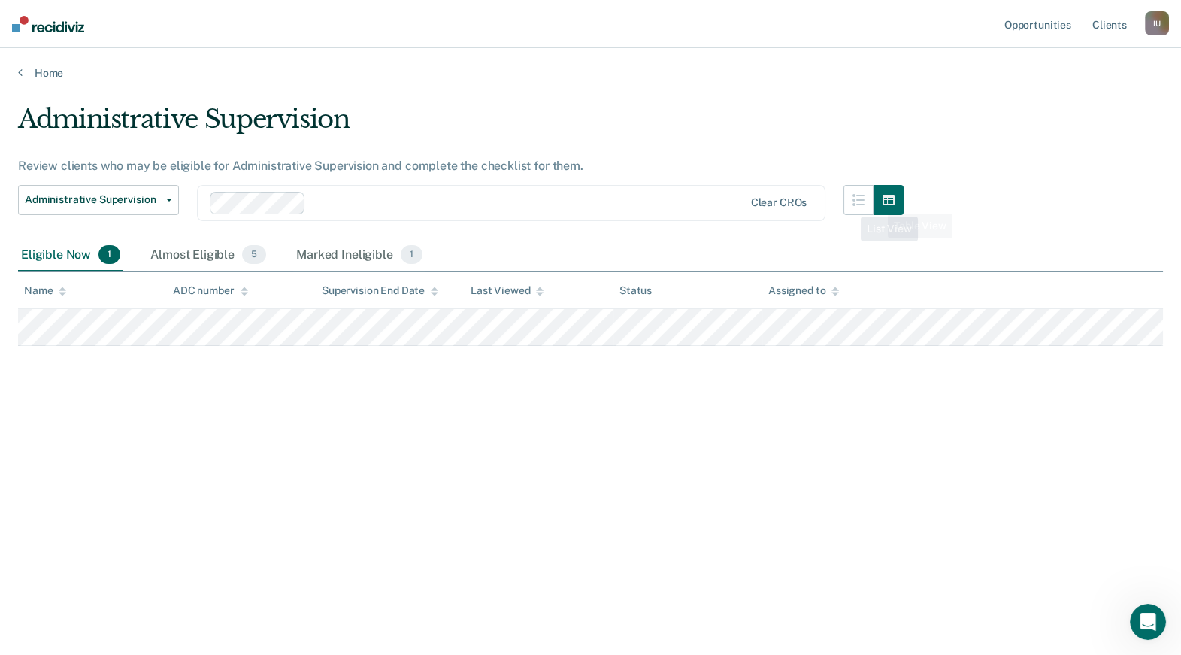
click at [829, 204] on div "Administrative Supervision Administrative Supervision Clear CROs" at bounding box center [460, 212] width 885 height 54
click at [865, 198] on button "button" at bounding box center [858, 200] width 30 height 30
click at [883, 196] on icon "button" at bounding box center [888, 200] width 12 height 11
click at [853, 181] on div "Administrative Supervision Review clients who may be eligible for Administrativ…" at bounding box center [460, 171] width 885 height 135
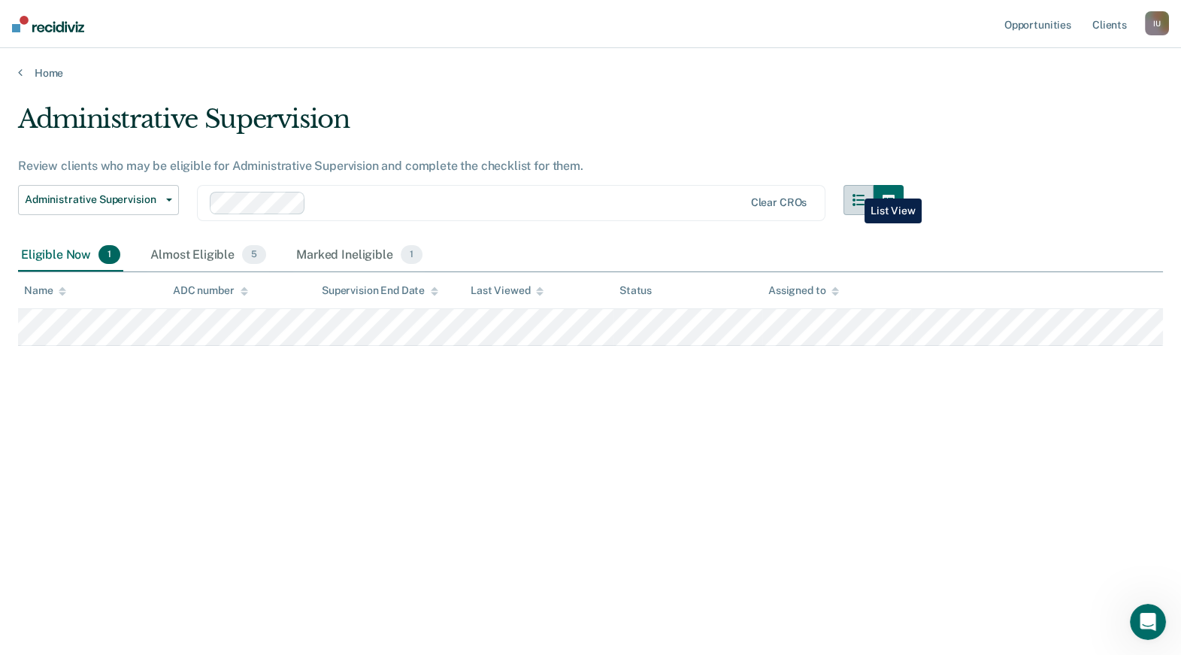
click at [853, 187] on button "button" at bounding box center [858, 200] width 30 height 30
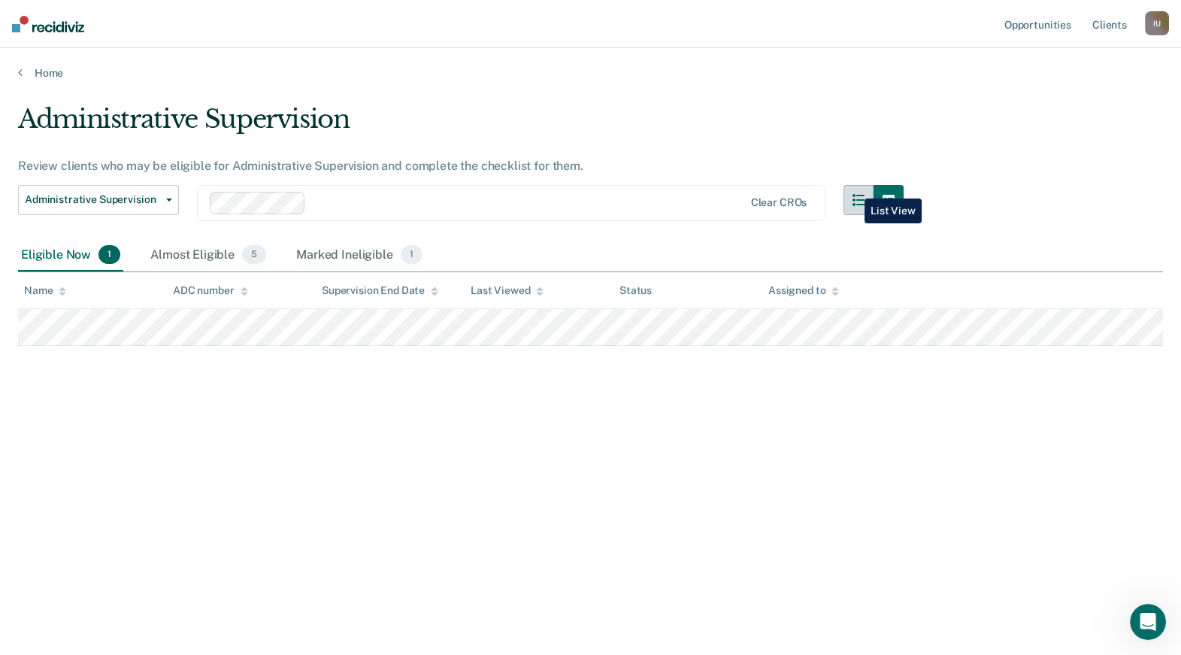
click at [853, 187] on button "button" at bounding box center [858, 200] width 30 height 30
click at [192, 248] on div "Almost Eligible 5" at bounding box center [208, 255] width 122 height 33
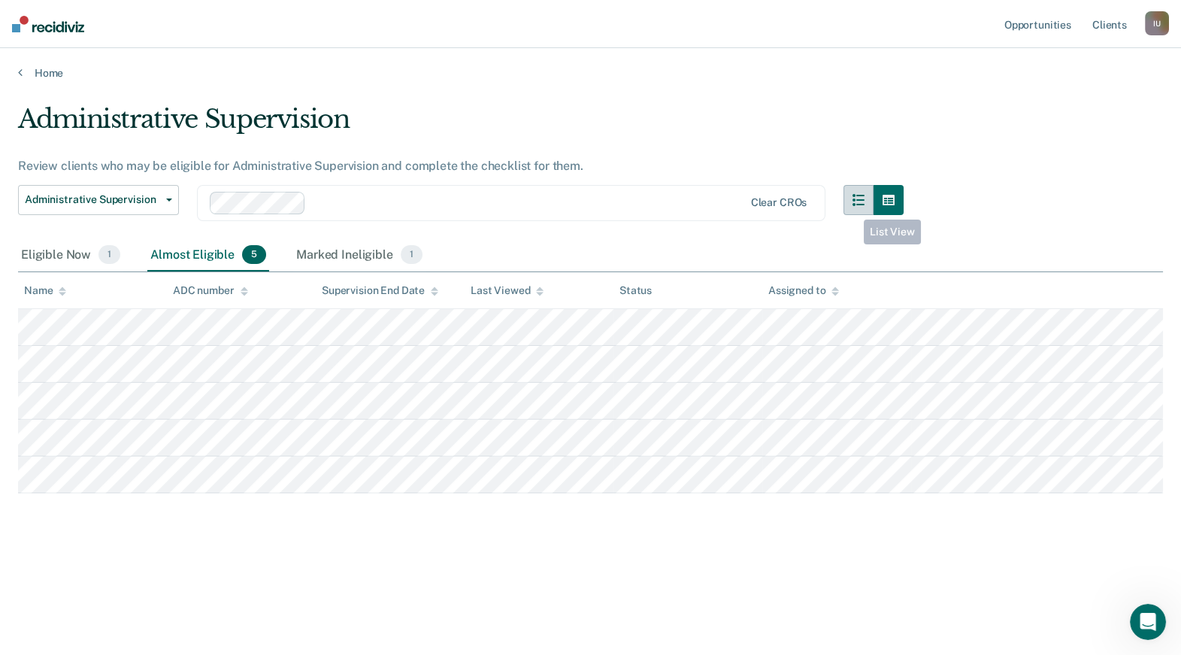
click at [853, 207] on button "button" at bounding box center [858, 200] width 30 height 30
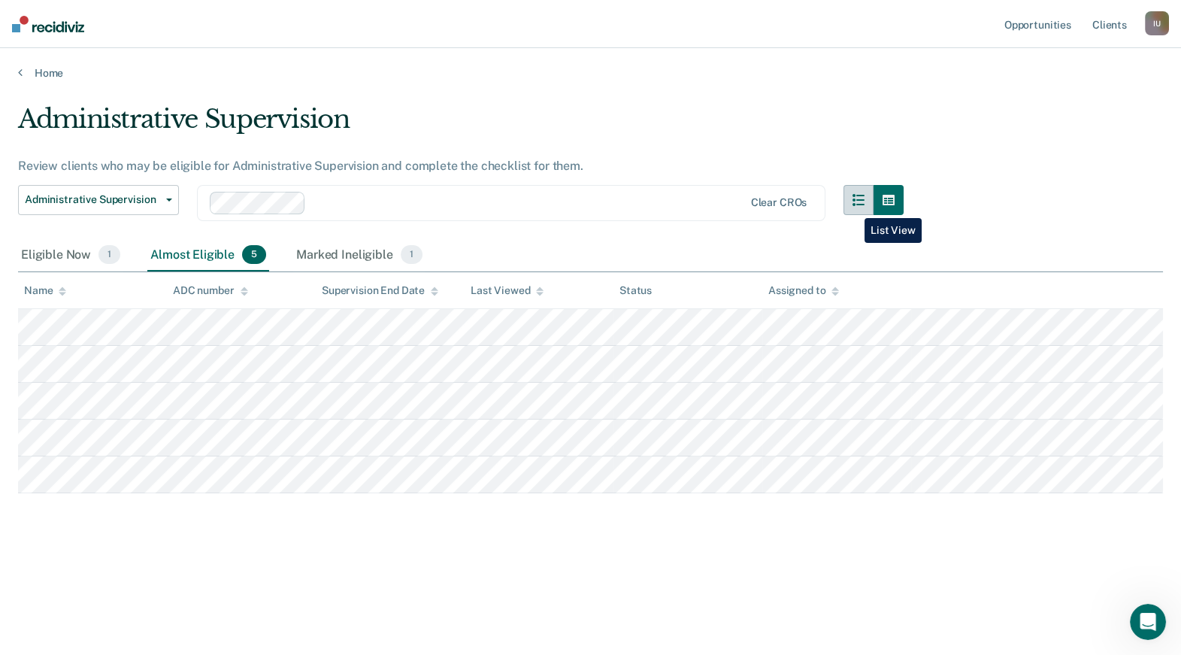
click at [853, 207] on button "button" at bounding box center [858, 200] width 30 height 30
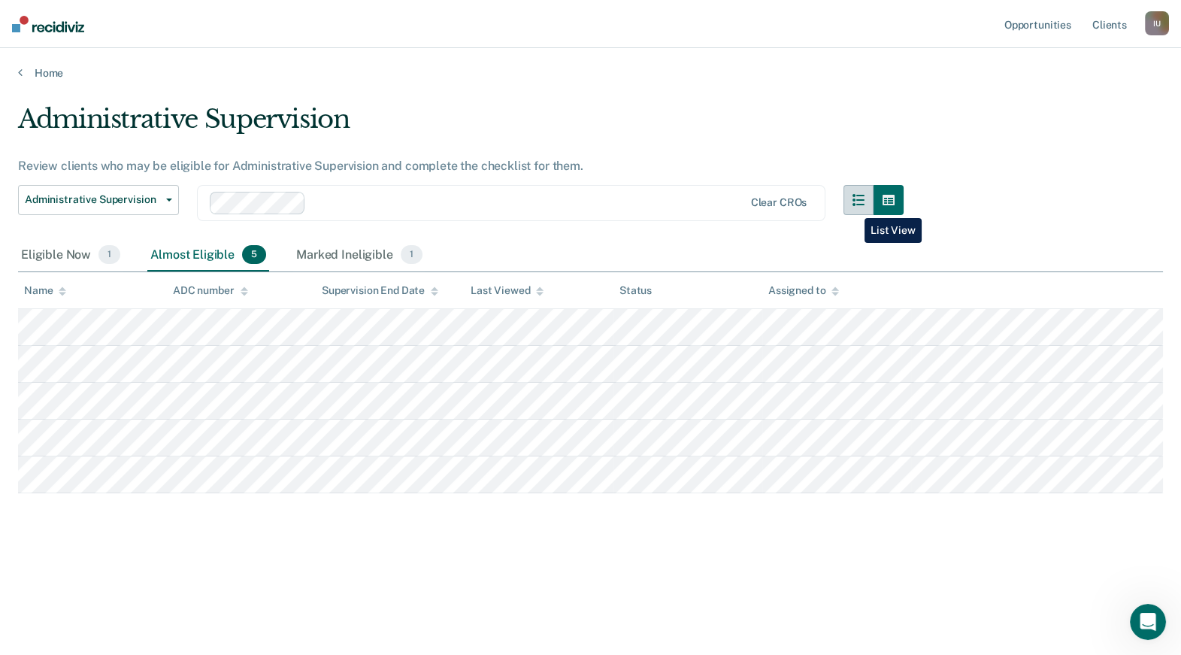
click at [853, 207] on button "button" at bounding box center [858, 200] width 30 height 30
click at [876, 202] on button "button" at bounding box center [888, 200] width 30 height 30
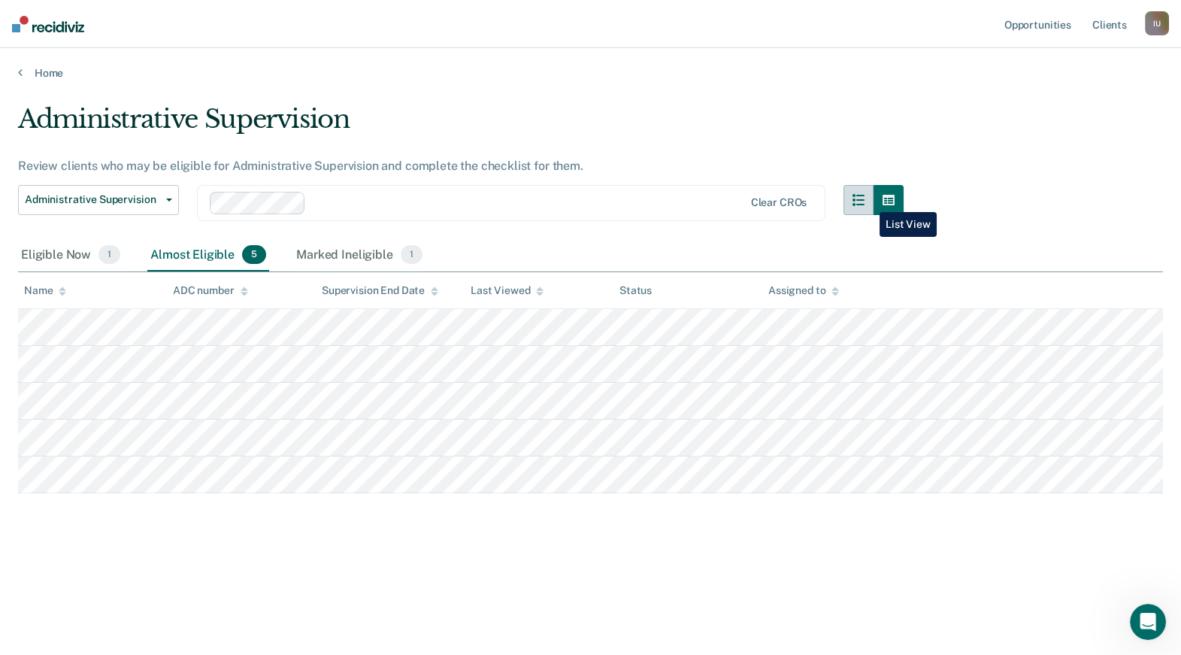
click at [868, 201] on button "button" at bounding box center [858, 200] width 30 height 30
click at [892, 201] on icon "button" at bounding box center [888, 200] width 12 height 11
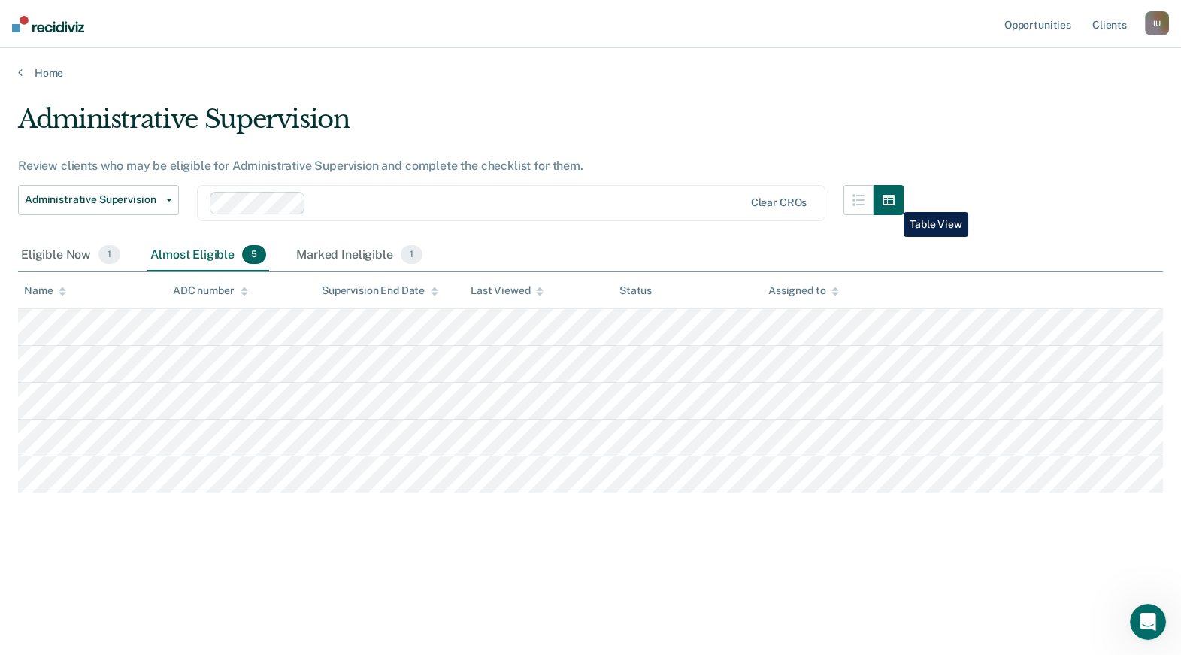
click at [892, 201] on icon "button" at bounding box center [888, 200] width 12 height 11
click at [861, 201] on icon "button" at bounding box center [858, 200] width 12 height 12
click at [29, 241] on div "Eligible Now 1" at bounding box center [70, 255] width 105 height 33
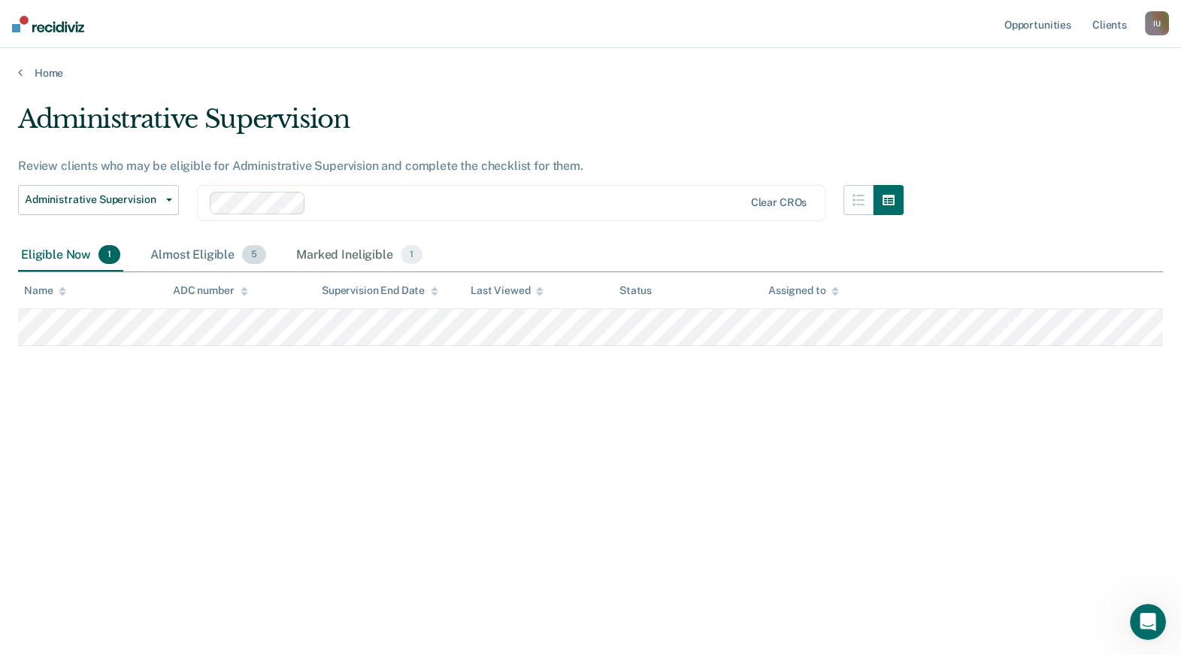
click at [214, 250] on div "Almost Eligible 5" at bounding box center [208, 255] width 122 height 33
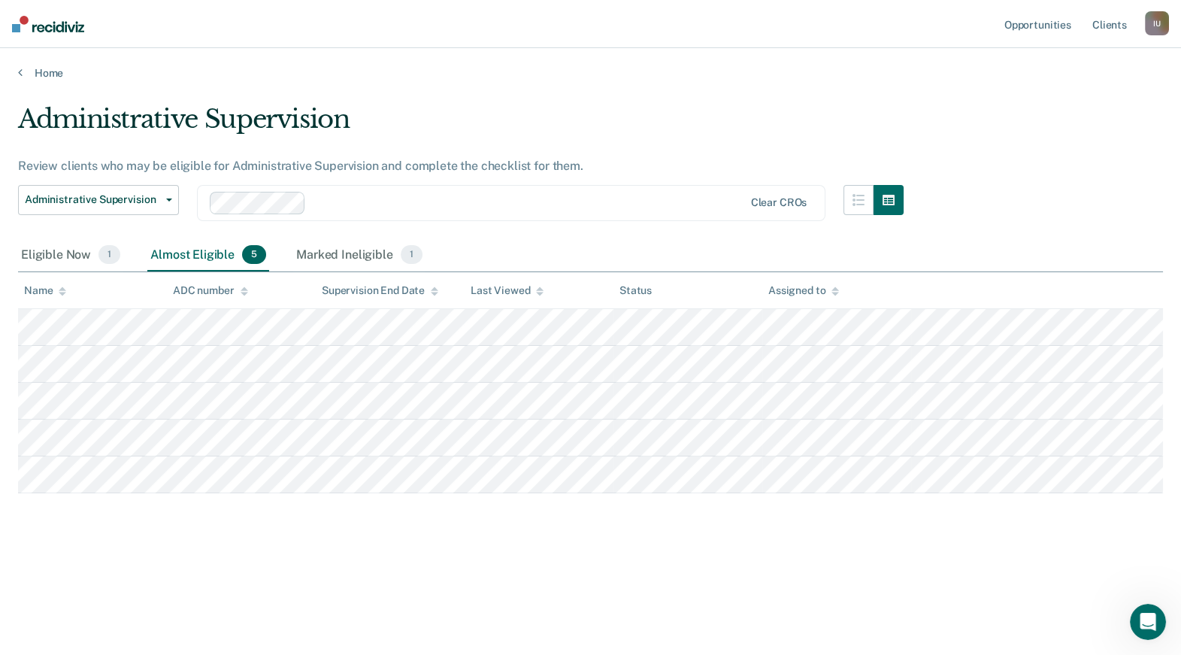
click at [943, 529] on div "Administrative Supervision Review clients who may be eligible for Administrativ…" at bounding box center [590, 323] width 1145 height 438
click at [833, 295] on icon at bounding box center [835, 291] width 8 height 10
click at [835, 294] on icon at bounding box center [835, 294] width 8 height 4
click at [837, 289] on icon at bounding box center [835, 288] width 8 height 4
click at [878, 288] on th "Assigned to" at bounding box center [836, 290] width 149 height 37
